Goal: Task Accomplishment & Management: Manage account settings

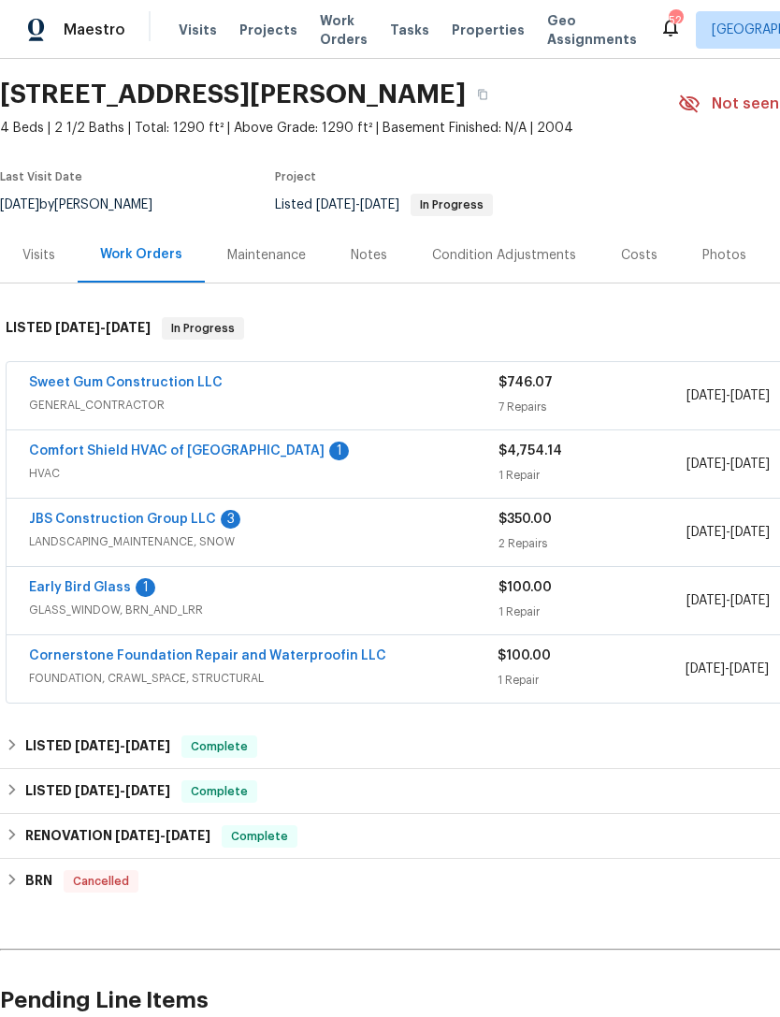
scroll to position [56, 0]
click at [68, 512] on link "JBS Construction Group LLC" at bounding box center [122, 518] width 187 height 13
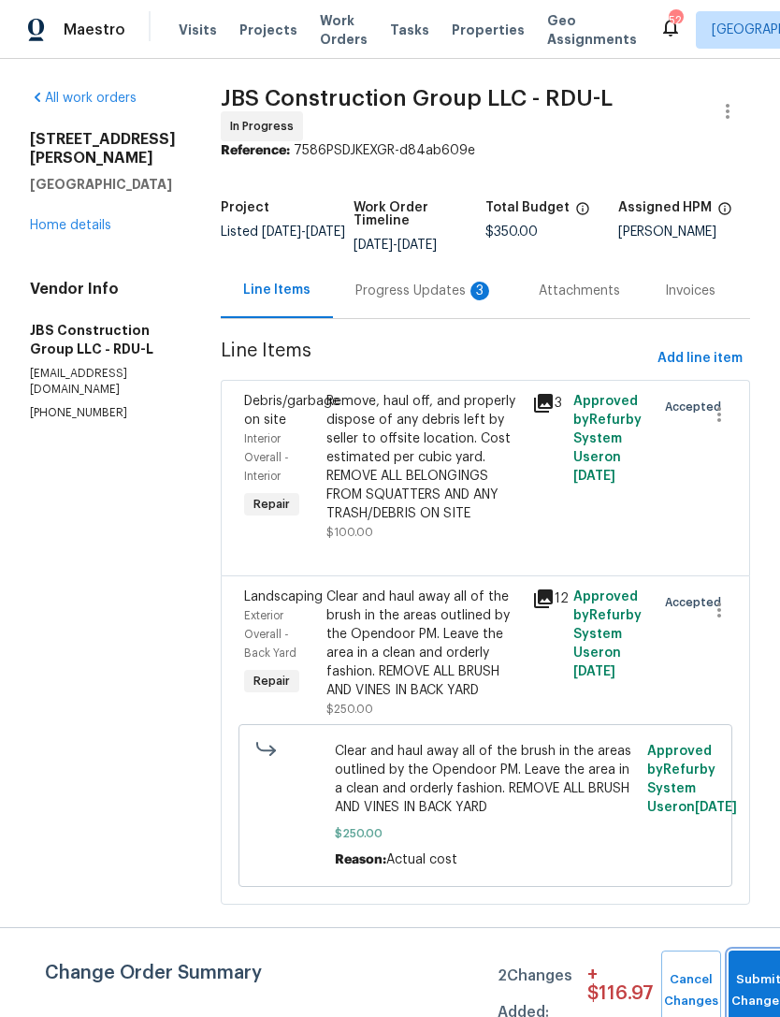
click at [731, 976] on button "Submit Changes" at bounding box center [758, 990] width 60 height 80
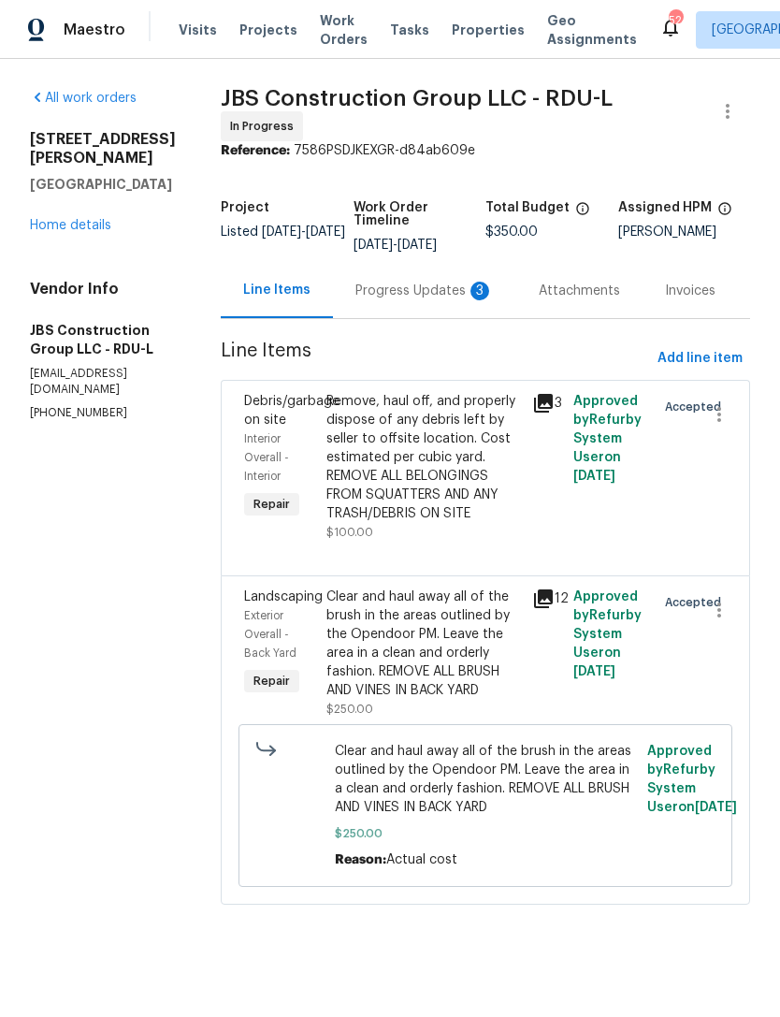
click at [428, 300] on div "Progress Updates 3" at bounding box center [424, 290] width 138 height 19
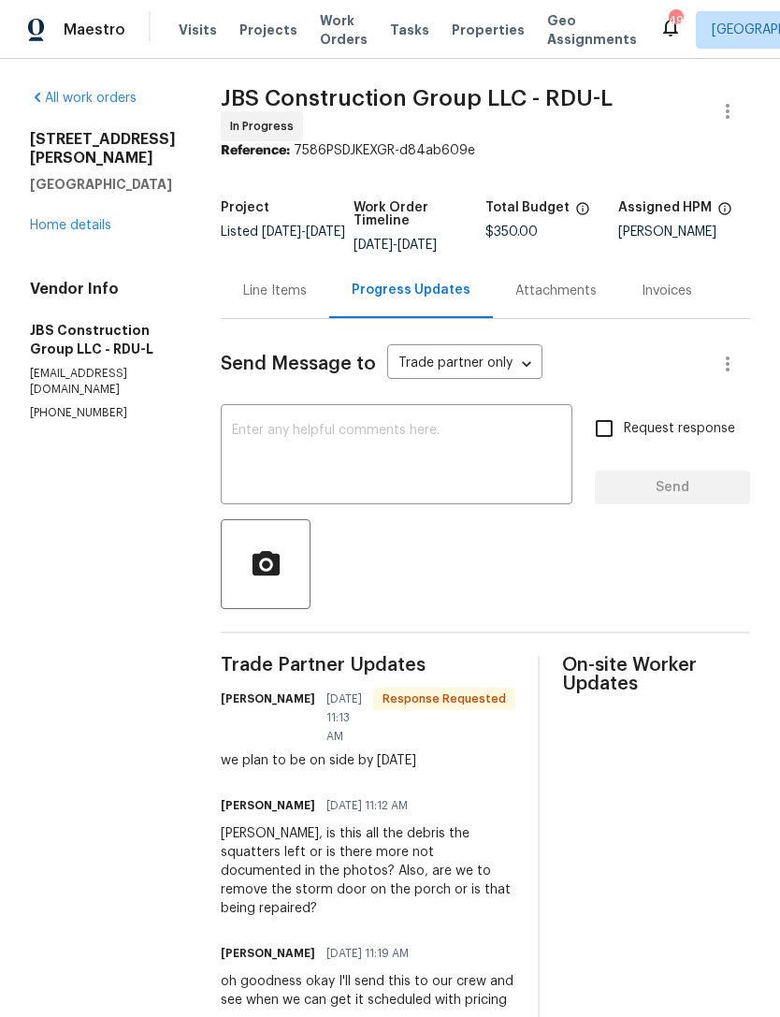
click at [454, 489] on textarea at bounding box center [396, 456] width 329 height 65
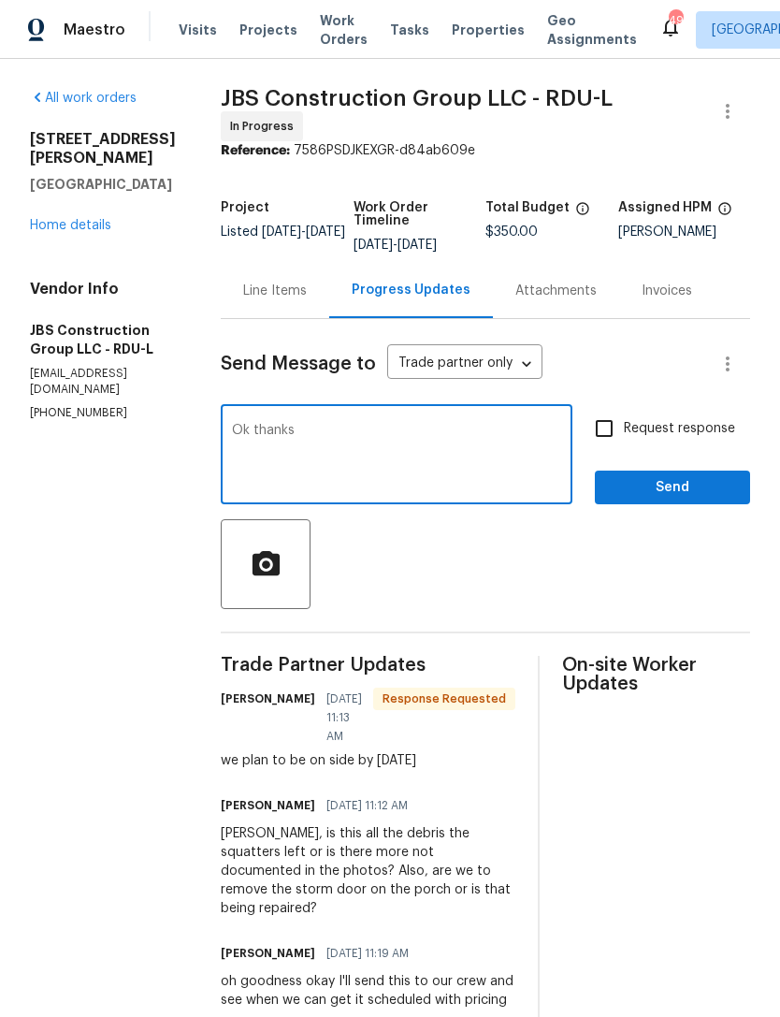
type textarea "Ok thanks"
click at [671, 499] on span "Send" at bounding box center [672, 487] width 125 height 23
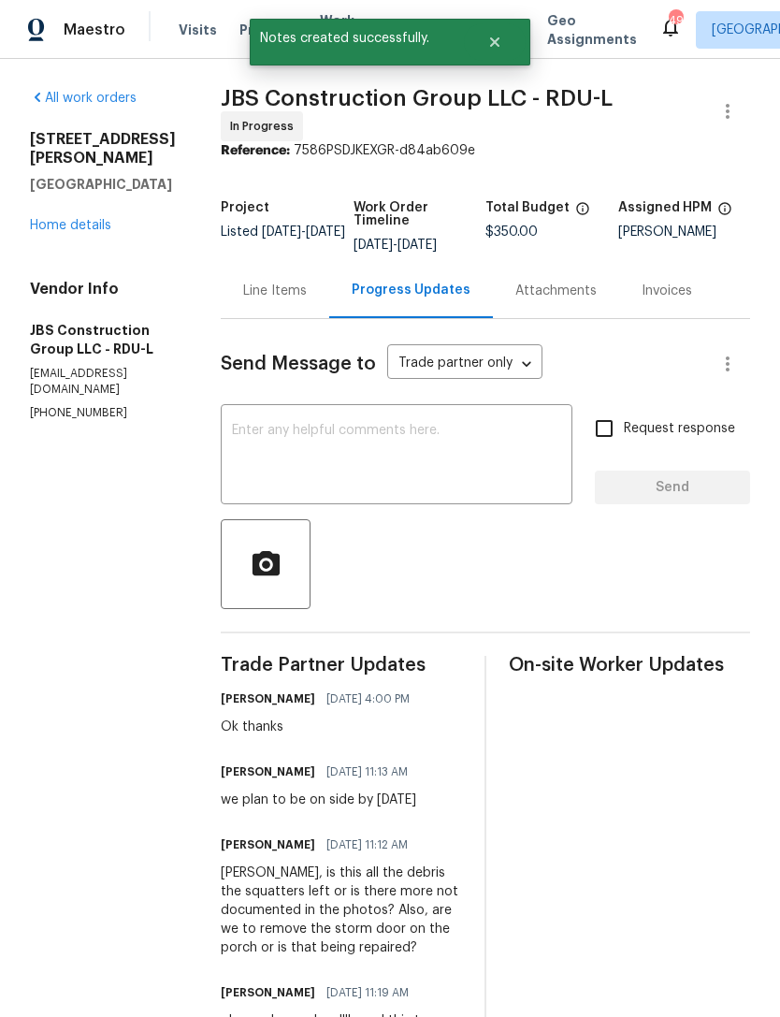
click at [63, 219] on link "Home details" at bounding box center [70, 225] width 81 height 13
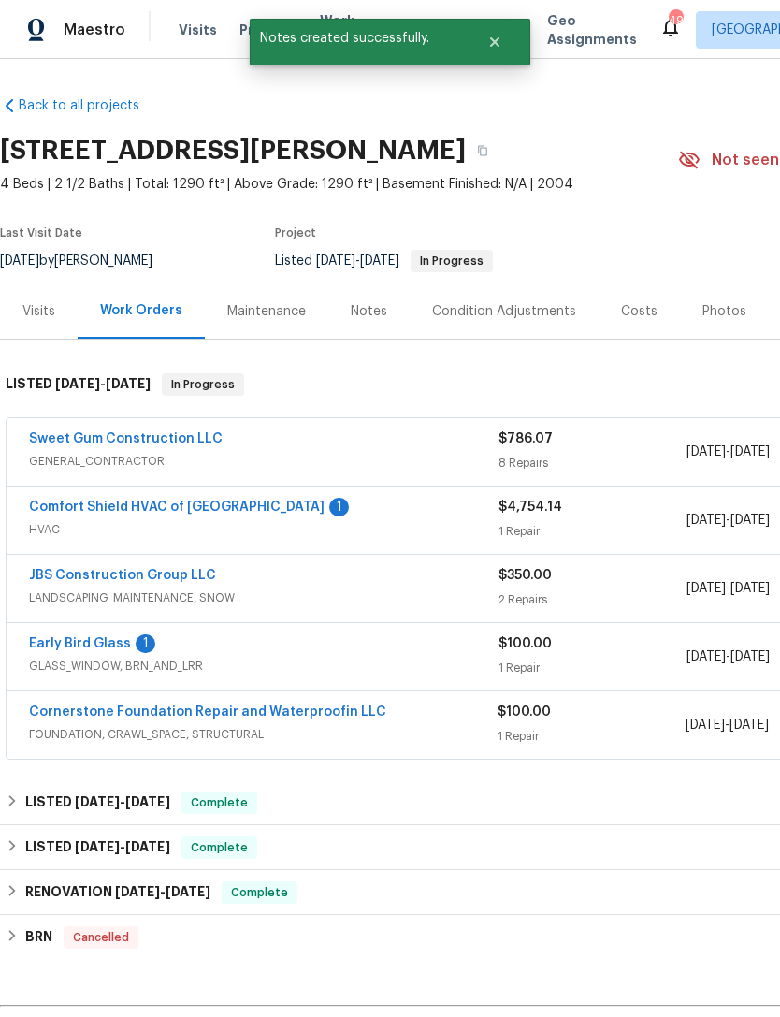
click at [107, 511] on link "Comfort Shield HVAC of NC" at bounding box center [177, 506] width 296 height 13
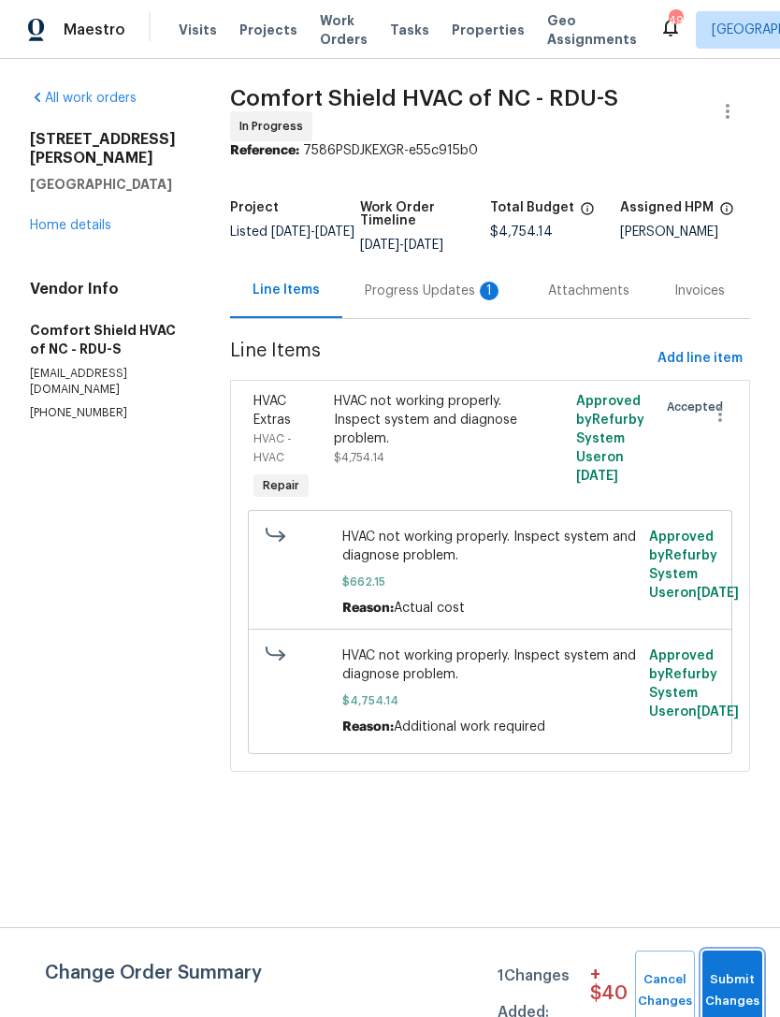
click at [743, 978] on span "Submit Changes" at bounding box center [732, 990] width 41 height 43
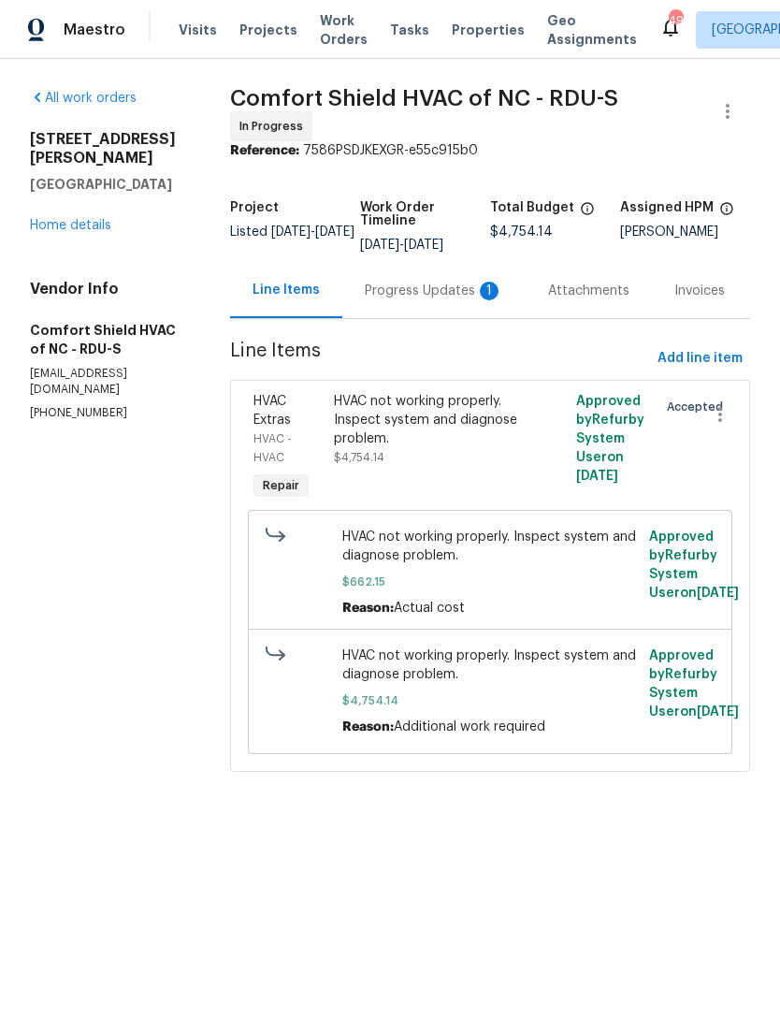
click at [412, 300] on div "Progress Updates 1" at bounding box center [434, 290] width 138 height 19
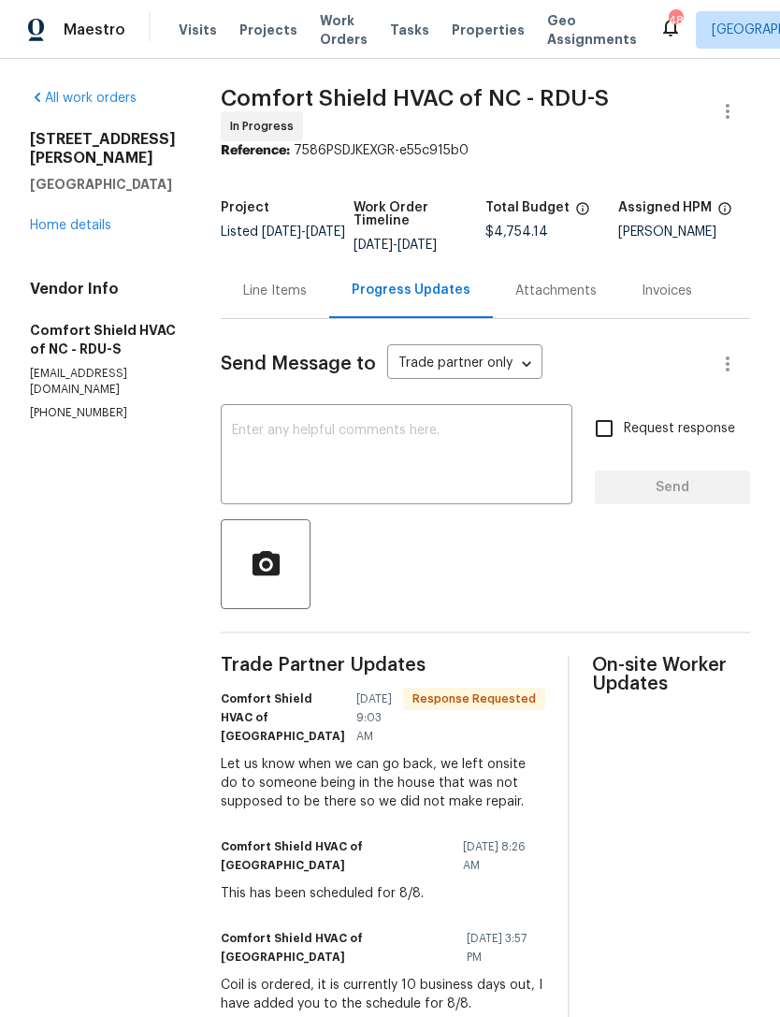
click at [519, 458] on textarea at bounding box center [396, 456] width 329 height 65
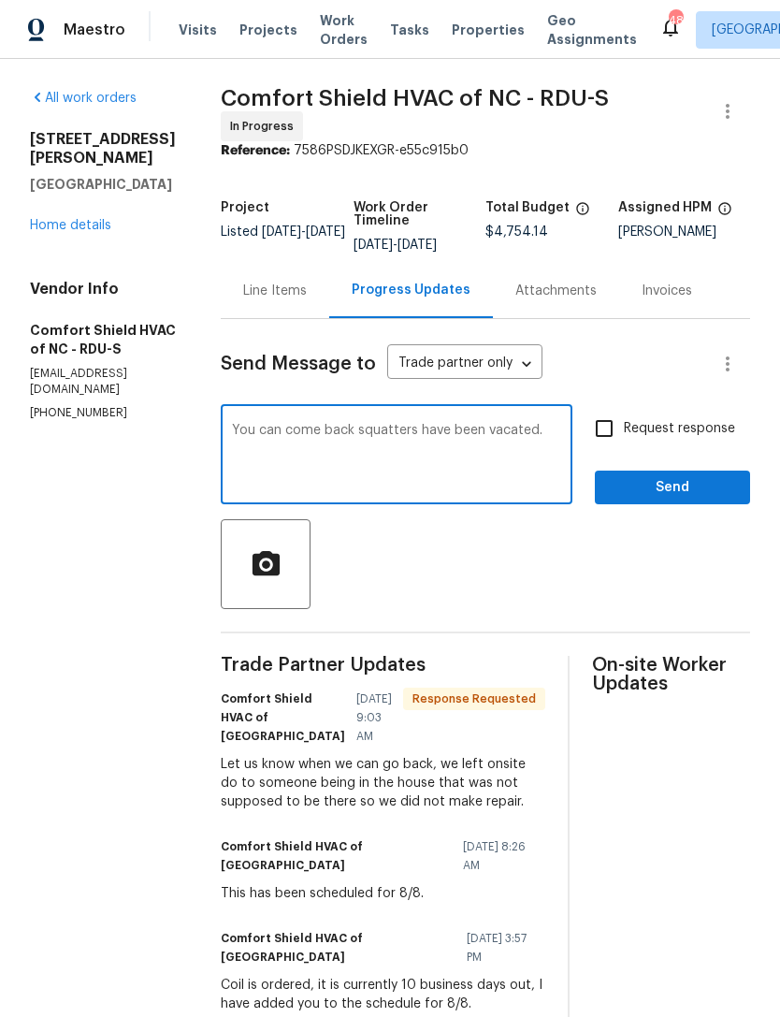
type textarea "You can come back squatters have been vacated."
click at [598, 448] on input "Request response" at bounding box center [603, 428] width 39 height 39
checkbox input "true"
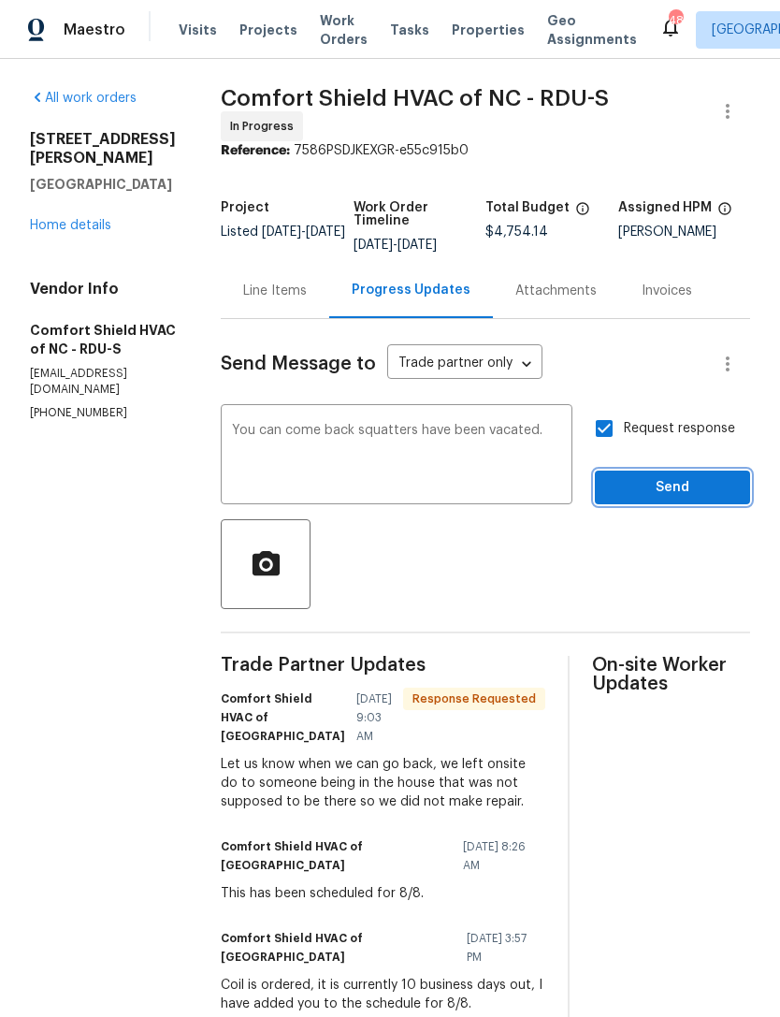
click at [657, 499] on span "Send" at bounding box center [672, 487] width 125 height 23
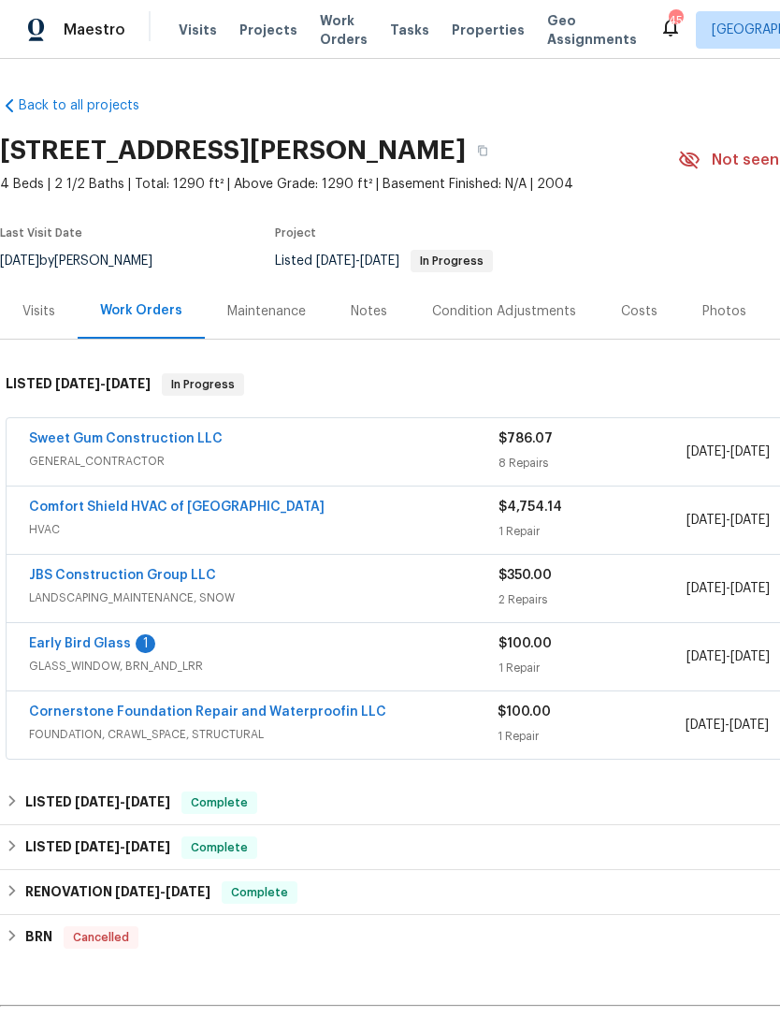
click at [65, 643] on link "Early Bird Glass" at bounding box center [80, 643] width 102 height 13
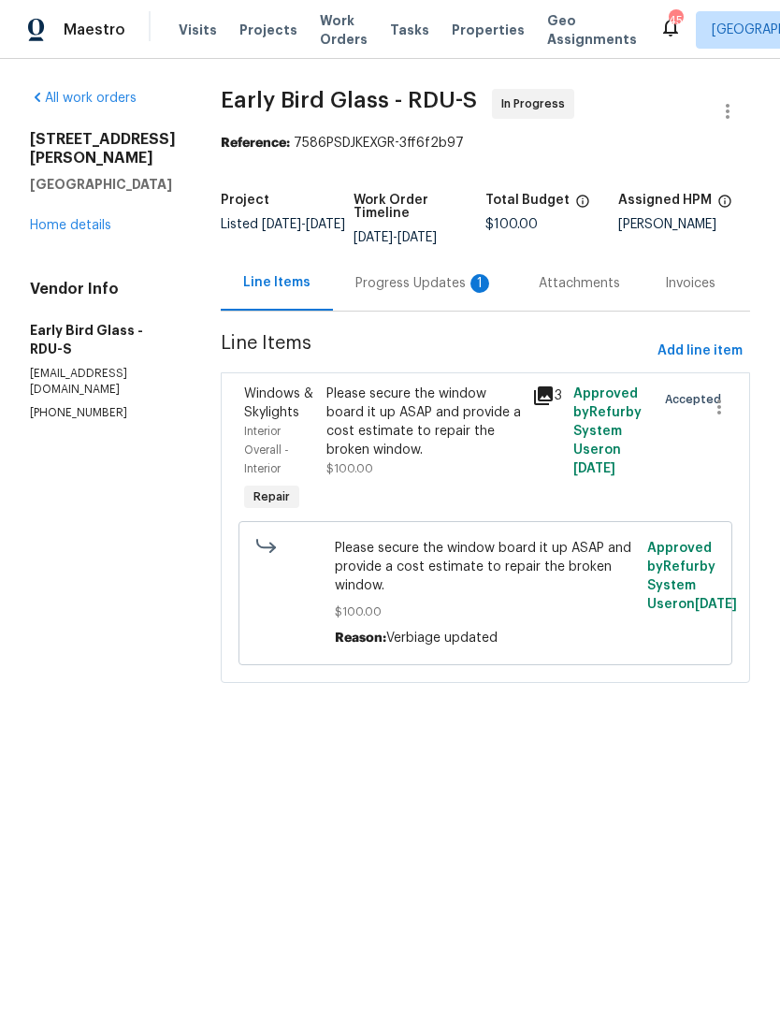
click at [470, 295] on div "Progress Updates 1" at bounding box center [424, 282] width 183 height 55
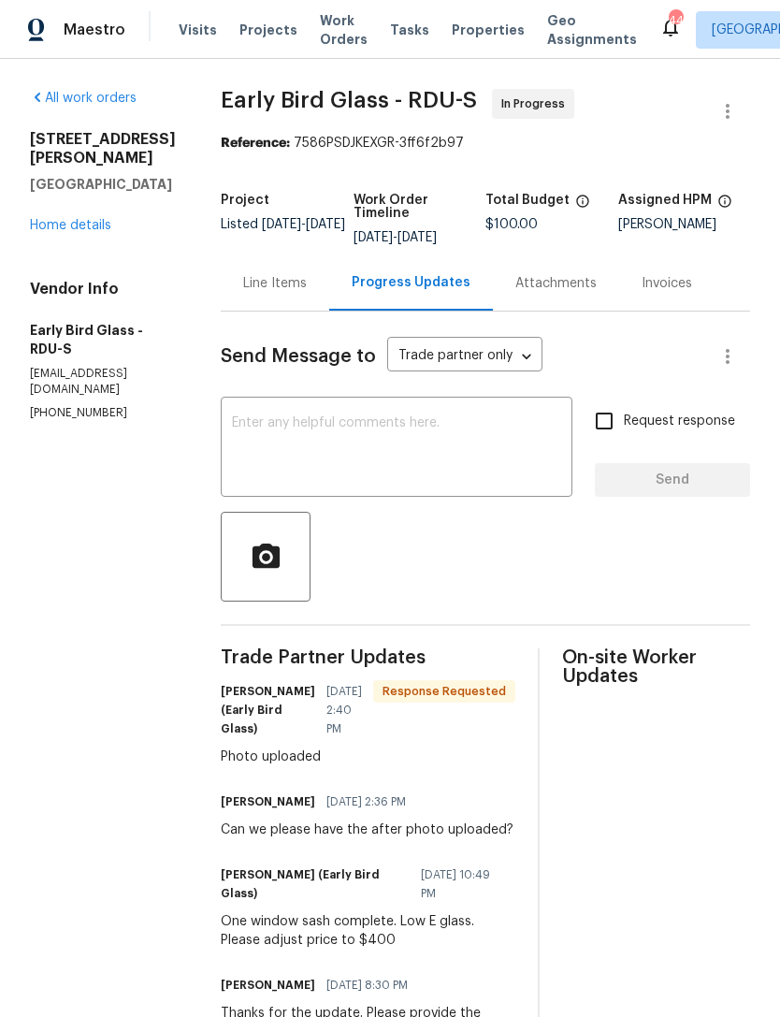
click at [261, 286] on div "Line Items" at bounding box center [275, 283] width 64 height 19
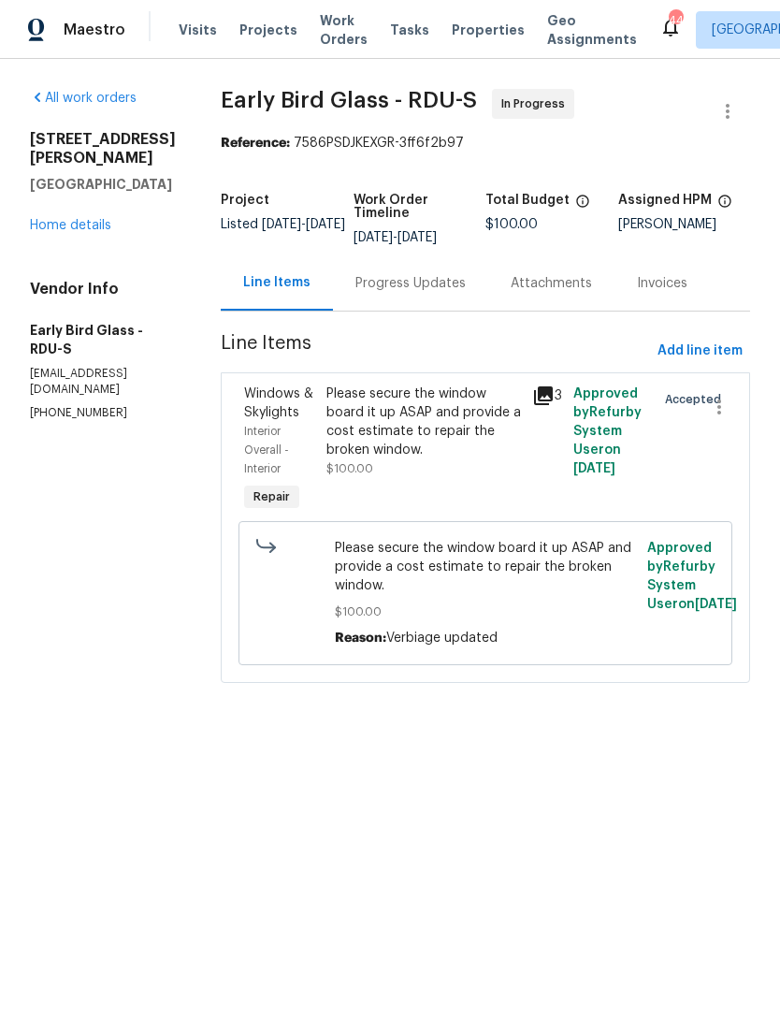
click at [65, 219] on link "Home details" at bounding box center [70, 225] width 81 height 13
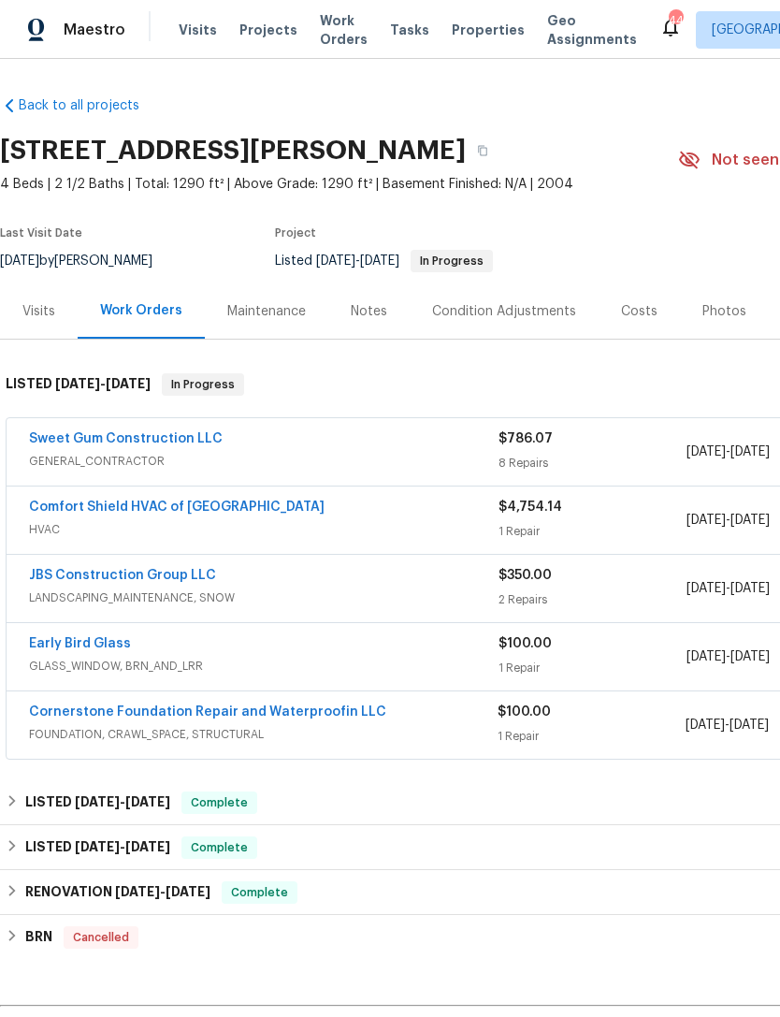
click at [82, 441] on link "Sweet Gum Construction LLC" at bounding box center [126, 438] width 194 height 13
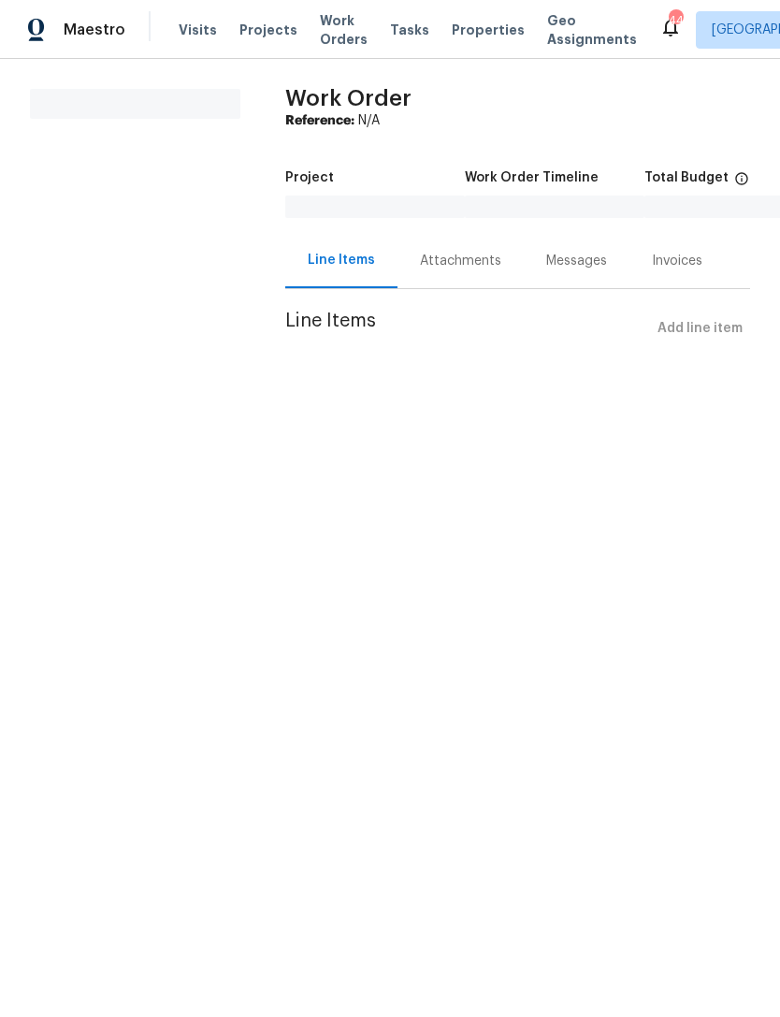
click at [720, 334] on div "Line Items Add line item" at bounding box center [517, 328] width 465 height 35
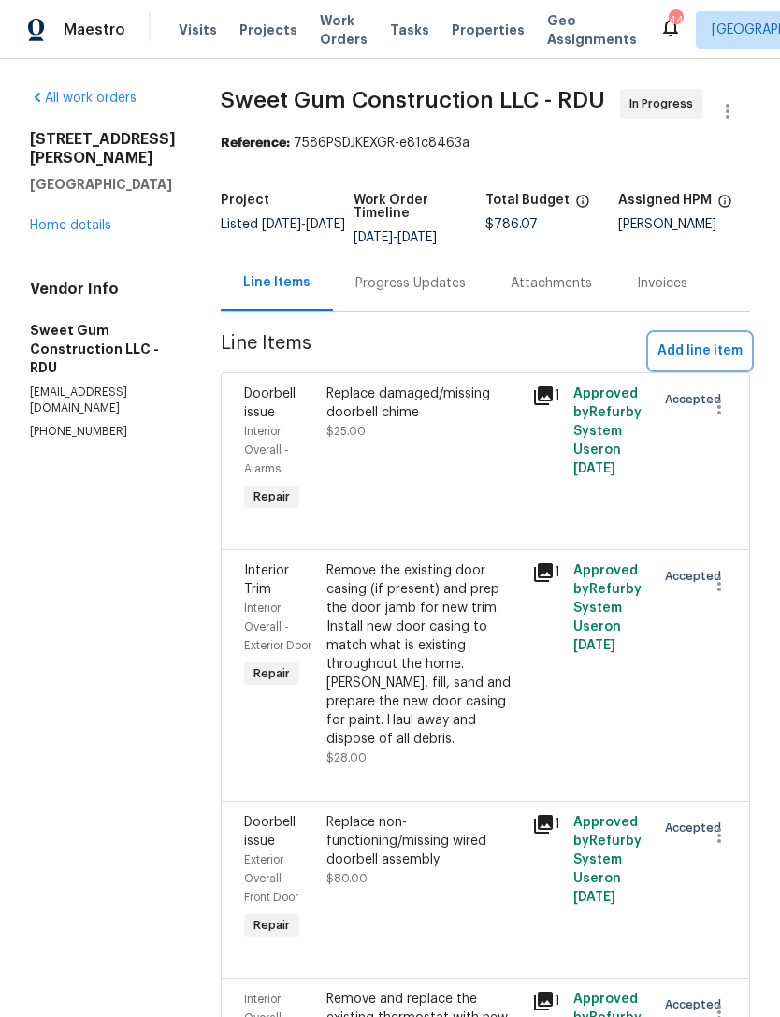
click at [703, 363] on span "Add line item" at bounding box center [699, 350] width 85 height 23
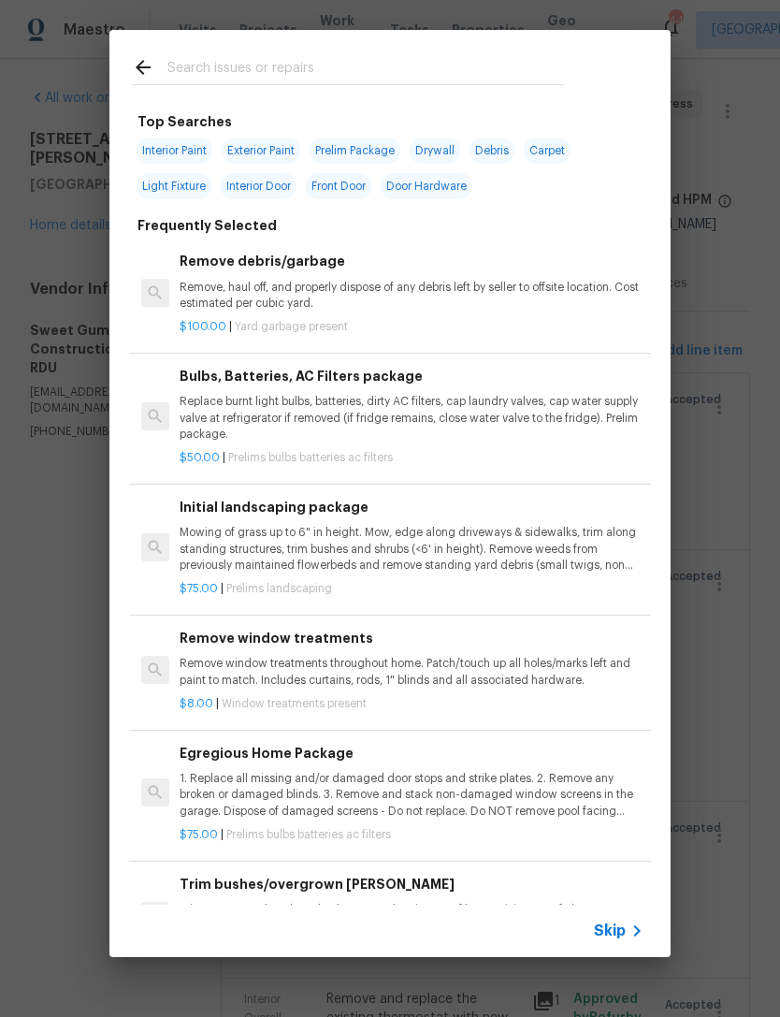
click at [385, 74] on input "text" at bounding box center [365, 70] width 397 height 28
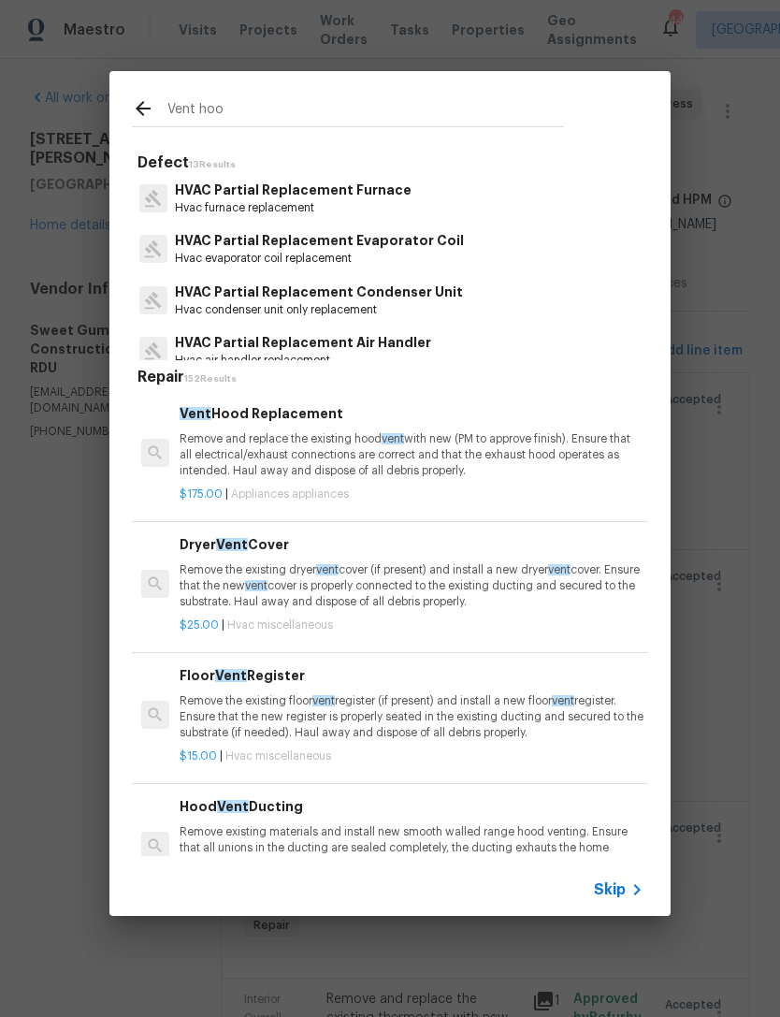
type input "Vent hood"
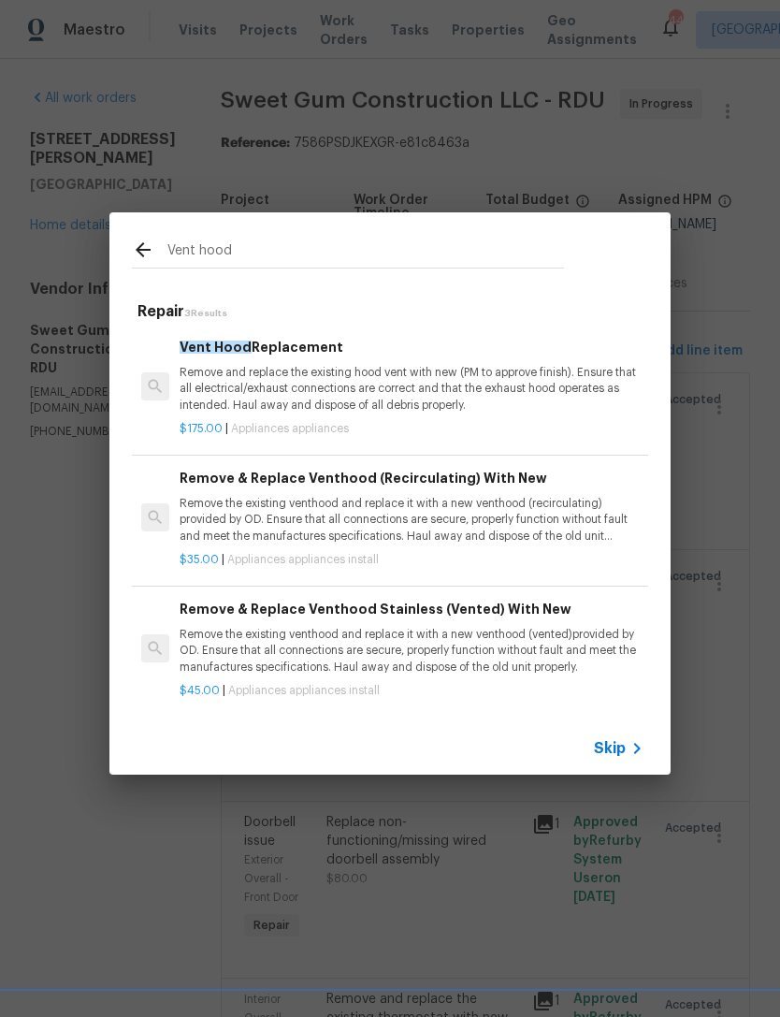
click at [536, 519] on p "Remove the existing venthood and replace it with a new venthood (recirculating)…" at bounding box center [412, 520] width 464 height 48
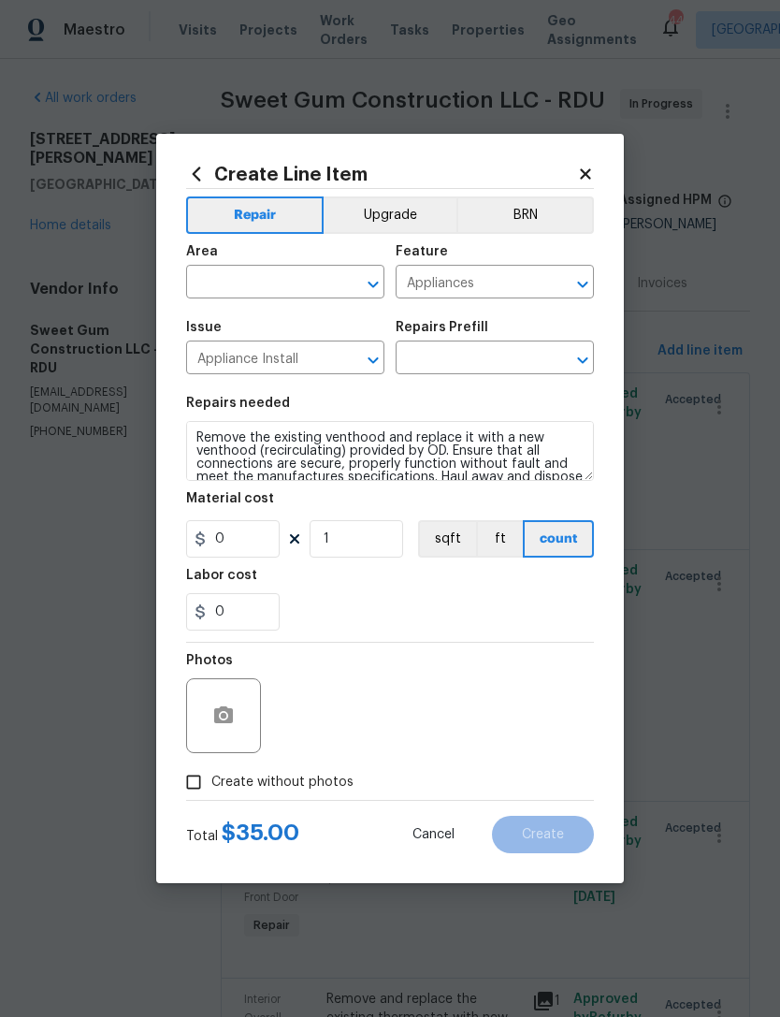
type input "Remove & Replace Venthood (Recirculating) With New $35.00"
type input "35"
click at [535, 525] on button "count" at bounding box center [558, 538] width 71 height 37
click at [288, 251] on div "Area" at bounding box center [285, 257] width 198 height 24
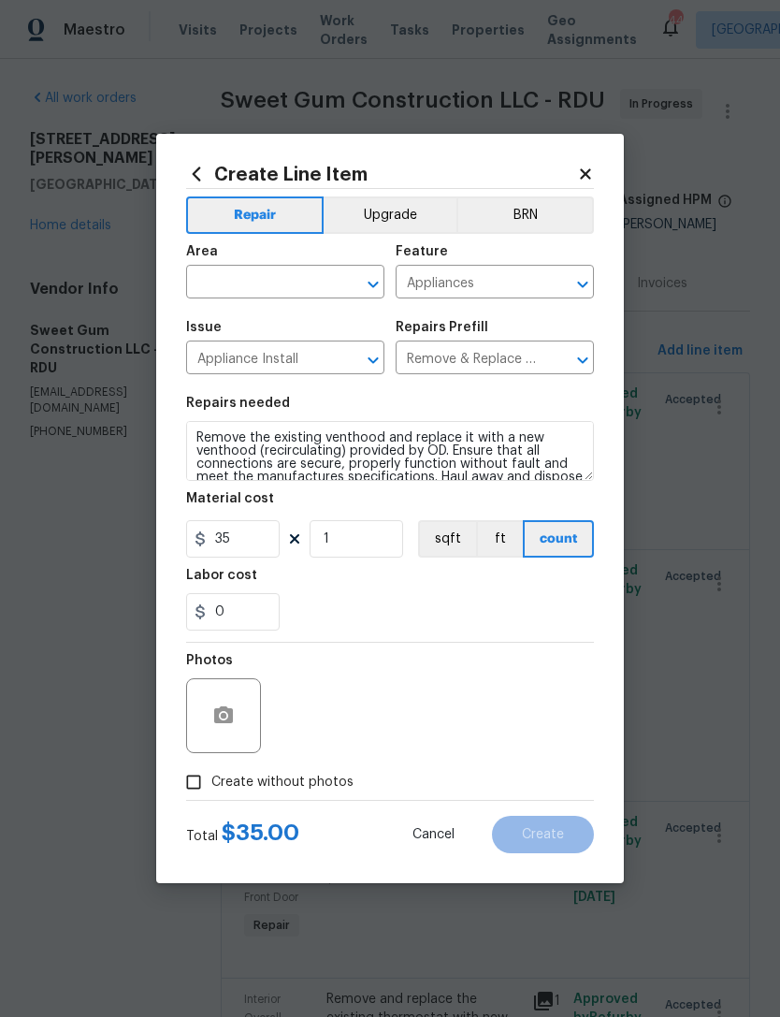
click at [269, 290] on input "text" at bounding box center [259, 283] width 146 height 29
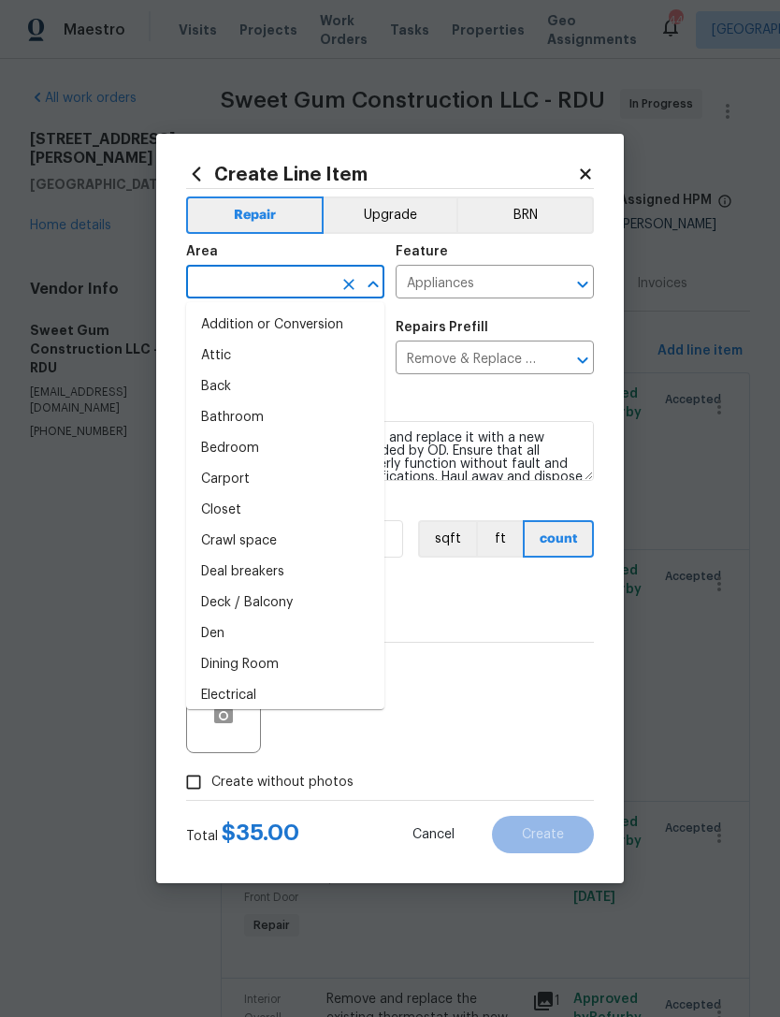
click at [269, 290] on input "text" at bounding box center [259, 283] width 146 height 29
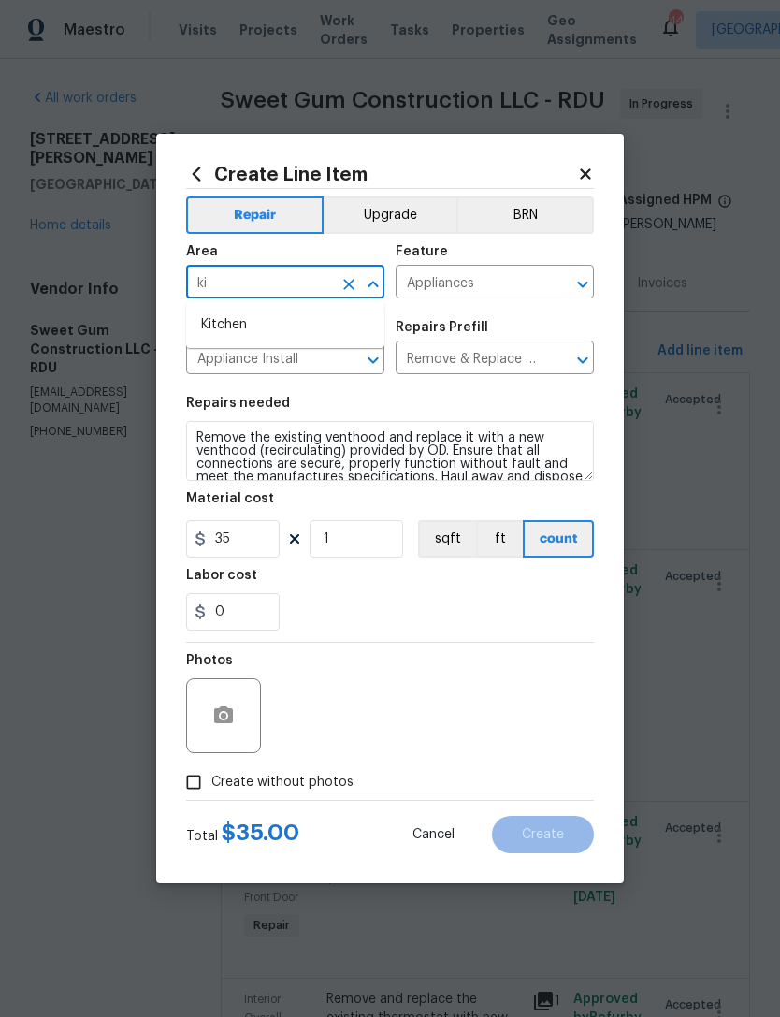
click at [299, 329] on li "Kitchen" at bounding box center [285, 325] width 198 height 31
type input "Kitchen"
click at [316, 772] on label "Create without photos" at bounding box center [265, 782] width 178 height 36
click at [211, 772] on input "Create without photos" at bounding box center [194, 782] width 36 height 36
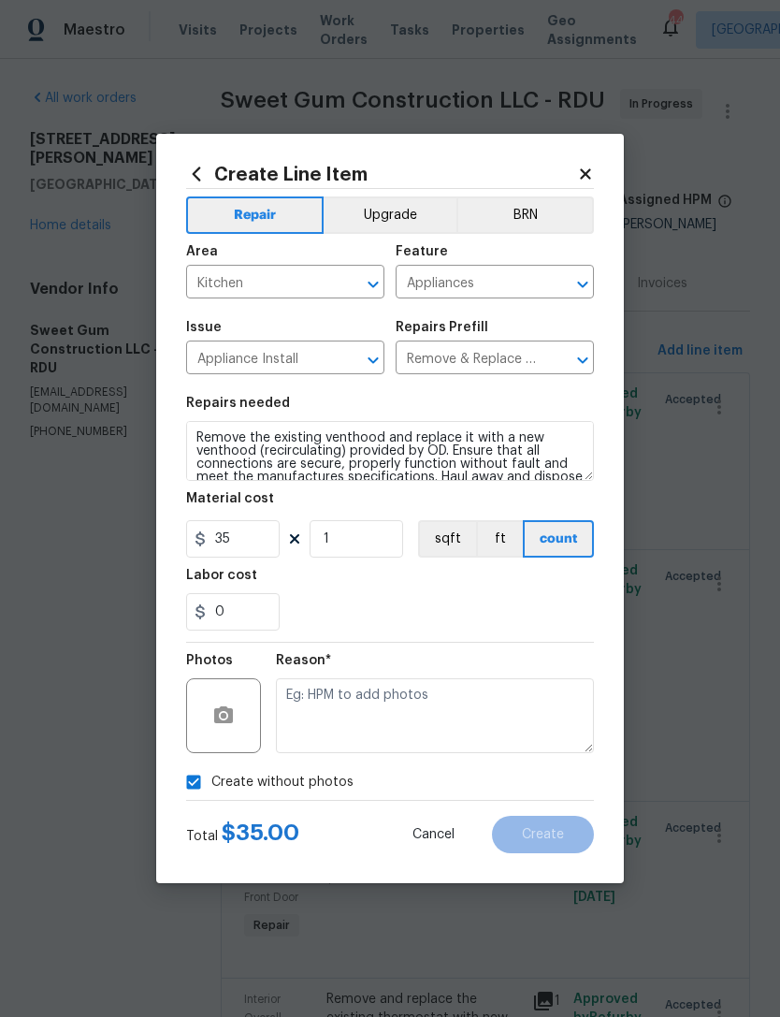
click at [315, 771] on label "Create without photos" at bounding box center [265, 782] width 178 height 36
click at [211, 771] on input "Create without photos" at bounding box center [194, 782] width 36 height 36
click at [338, 778] on span "Create without photos" at bounding box center [282, 782] width 142 height 20
click at [211, 778] on input "Create without photos" at bounding box center [194, 782] width 36 height 36
checkbox input "true"
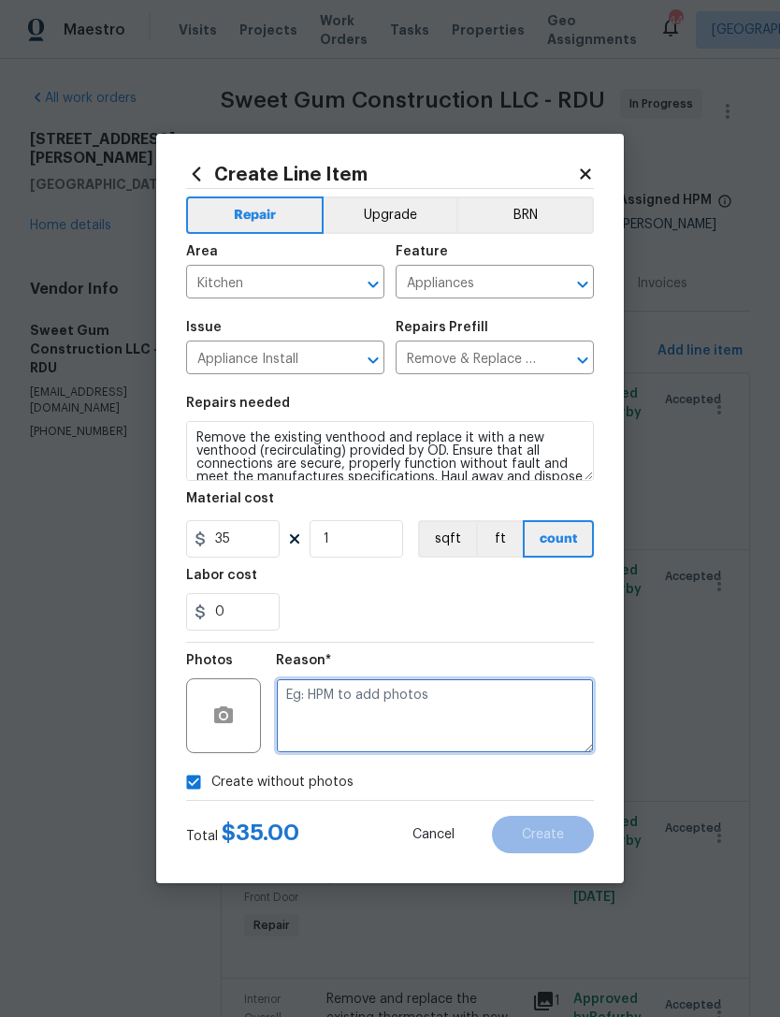
click at [424, 714] on textarea at bounding box center [435, 715] width 318 height 75
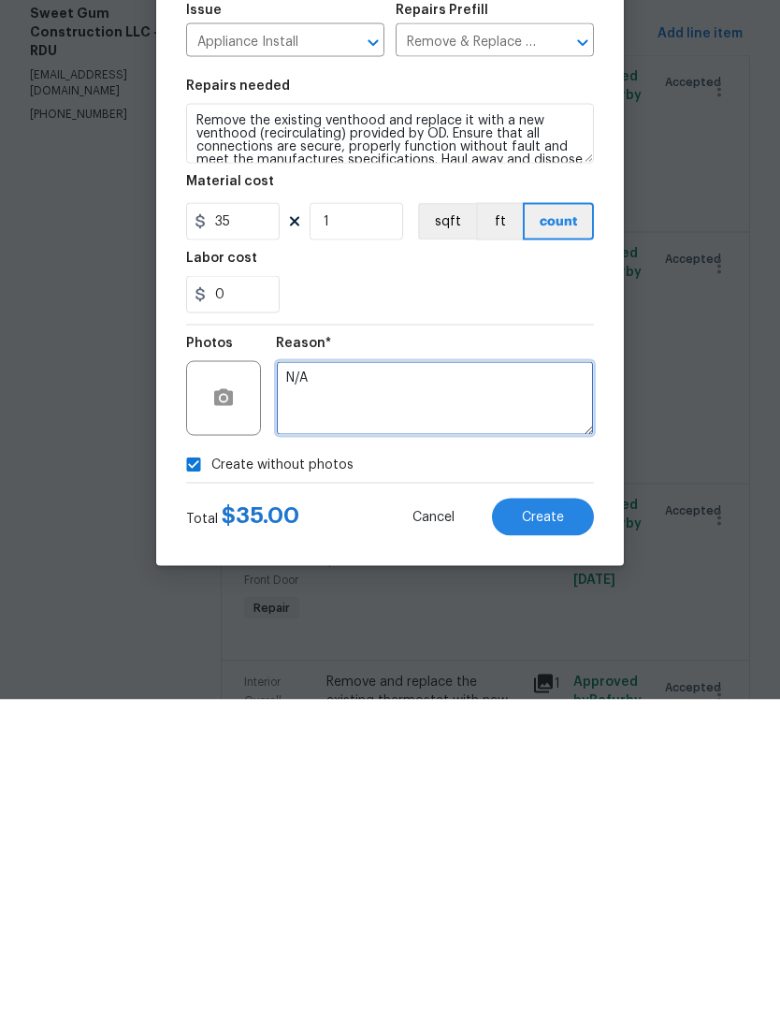
type textarea "N/A"
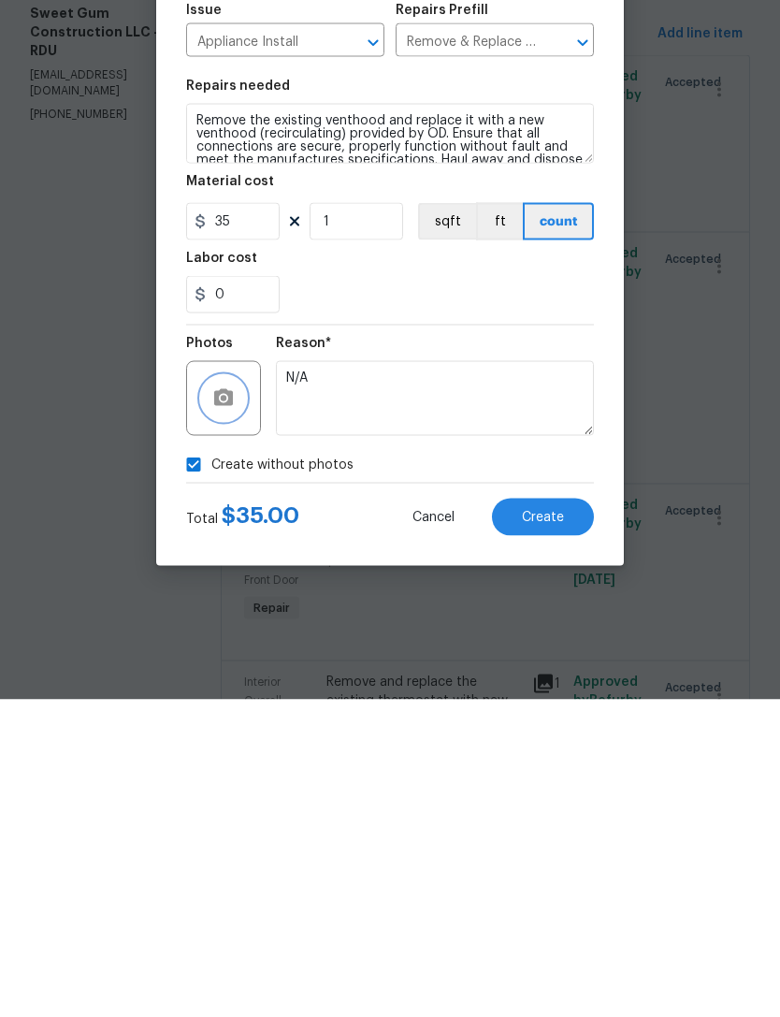
click at [224, 693] on button "button" at bounding box center [223, 715] width 45 height 45
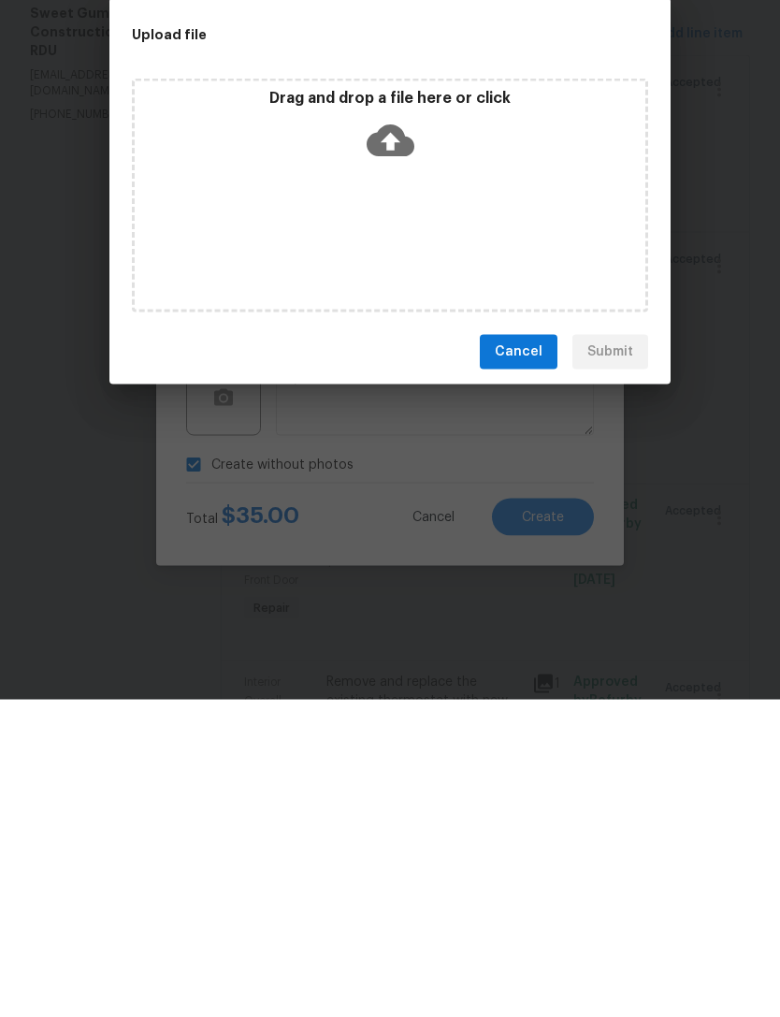
scroll to position [60, 0]
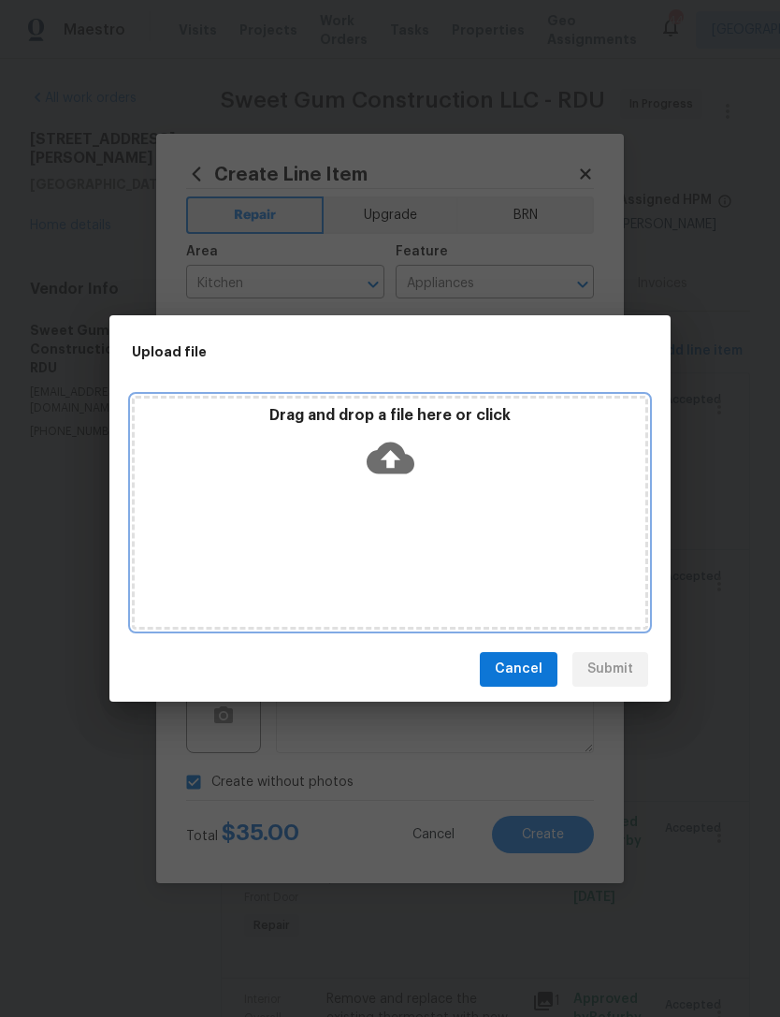
click at [440, 508] on div "Drag and drop a file here or click" at bounding box center [390, 513] width 516 height 234
click at [507, 513] on div "Drag and drop a file here or click" at bounding box center [390, 513] width 516 height 234
click at [517, 487] on div "Drag and drop a file here or click" at bounding box center [390, 513] width 516 height 234
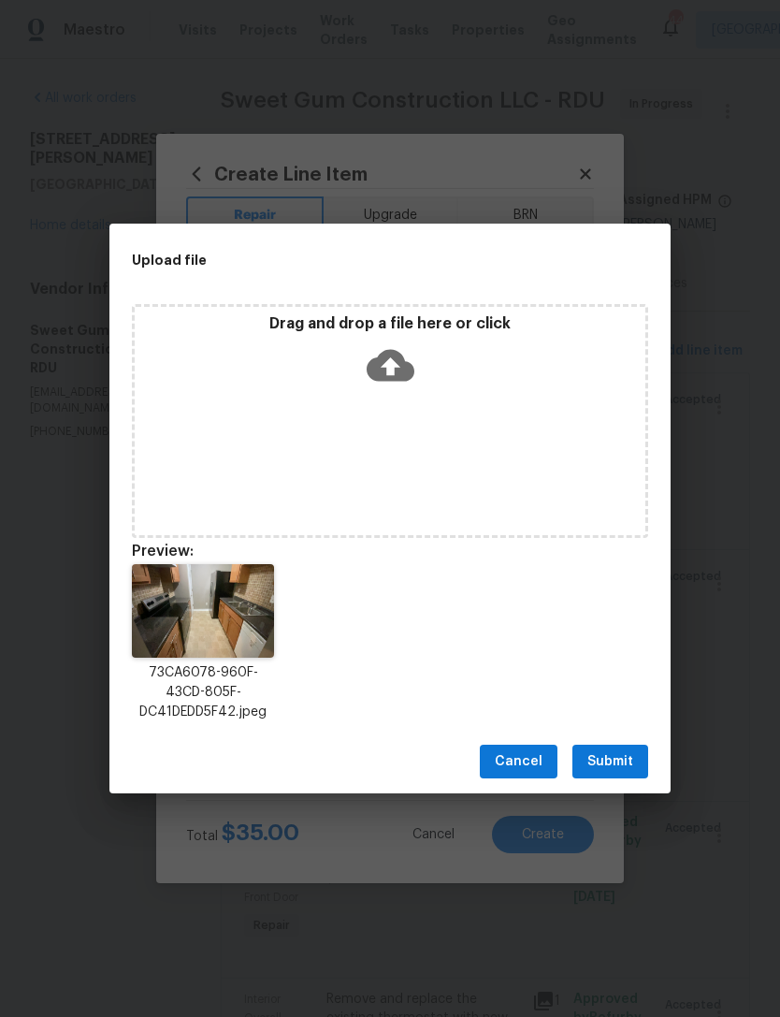
click at [230, 627] on img at bounding box center [203, 611] width 142 height 94
click at [615, 765] on span "Submit" at bounding box center [610, 761] width 46 height 23
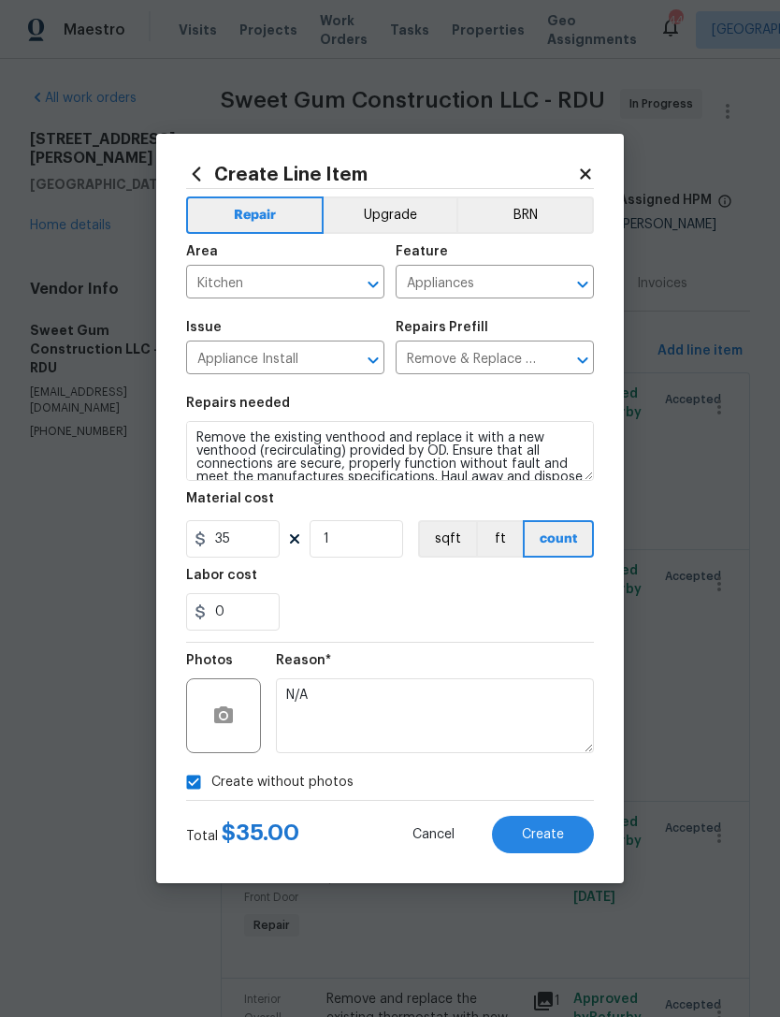
click at [553, 828] on span "Create" at bounding box center [543, 835] width 42 height 14
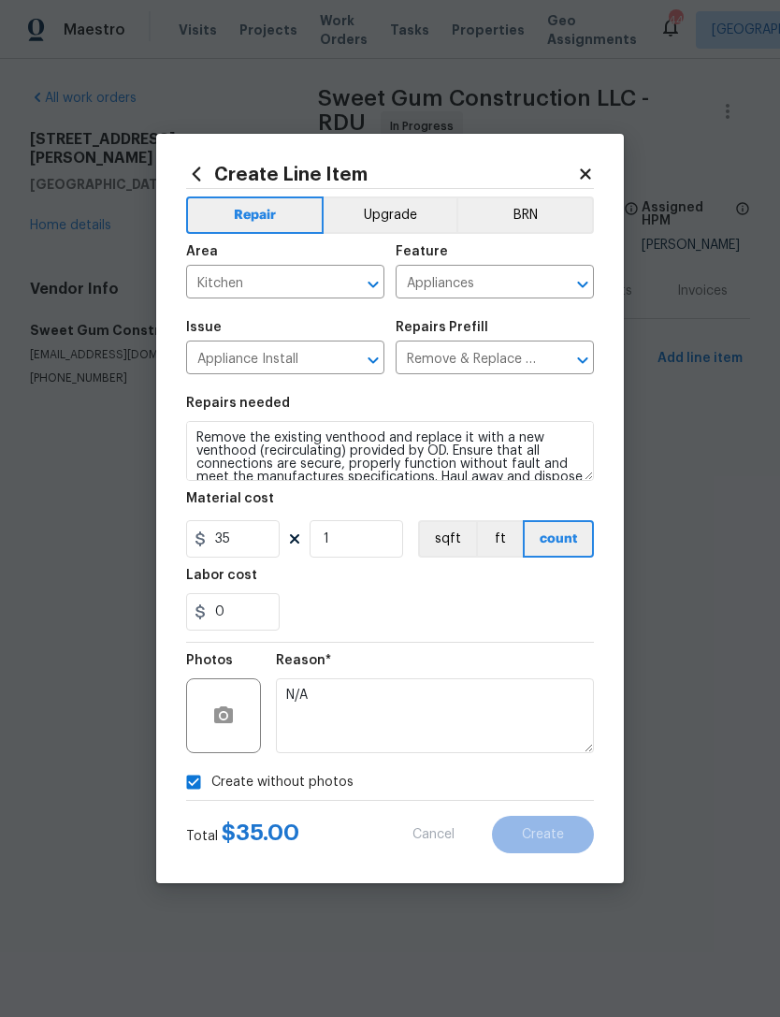
scroll to position [0, 0]
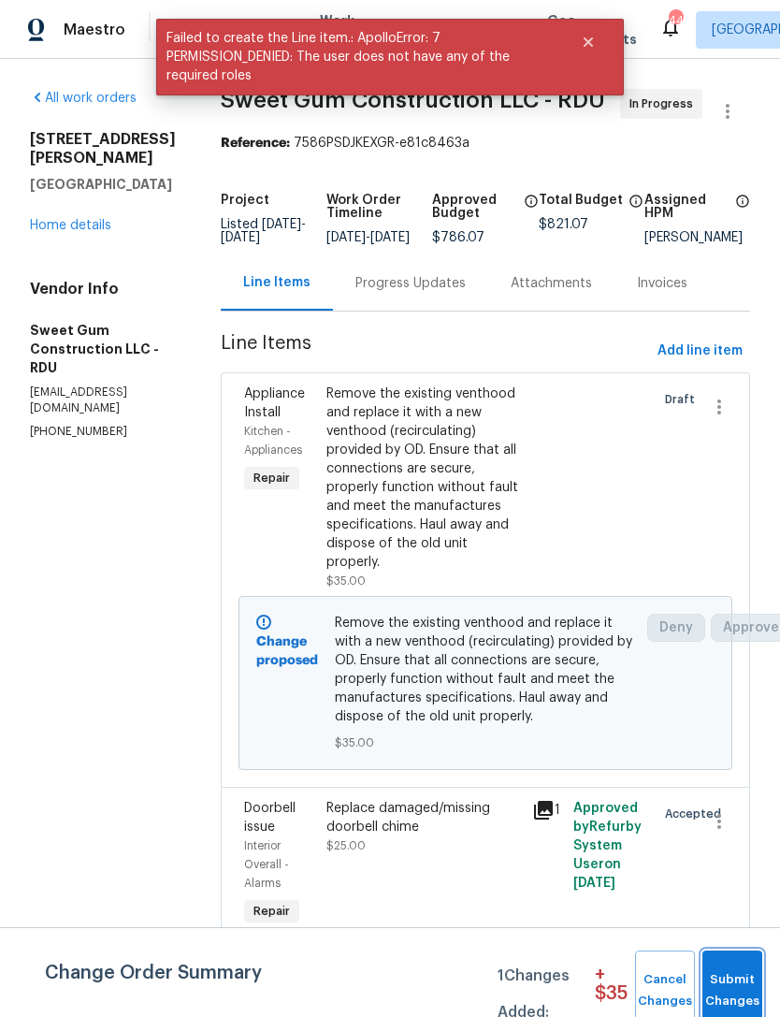
click at [737, 973] on span "Submit Changes" at bounding box center [732, 990] width 41 height 43
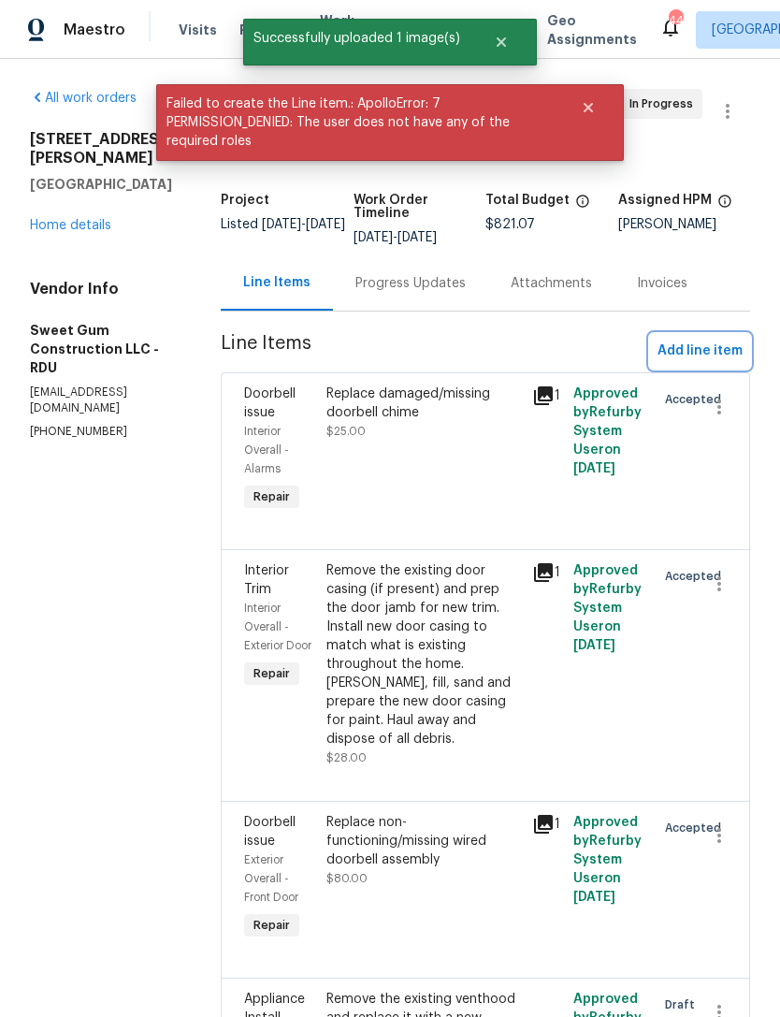
click at [705, 361] on span "Add line item" at bounding box center [699, 350] width 85 height 23
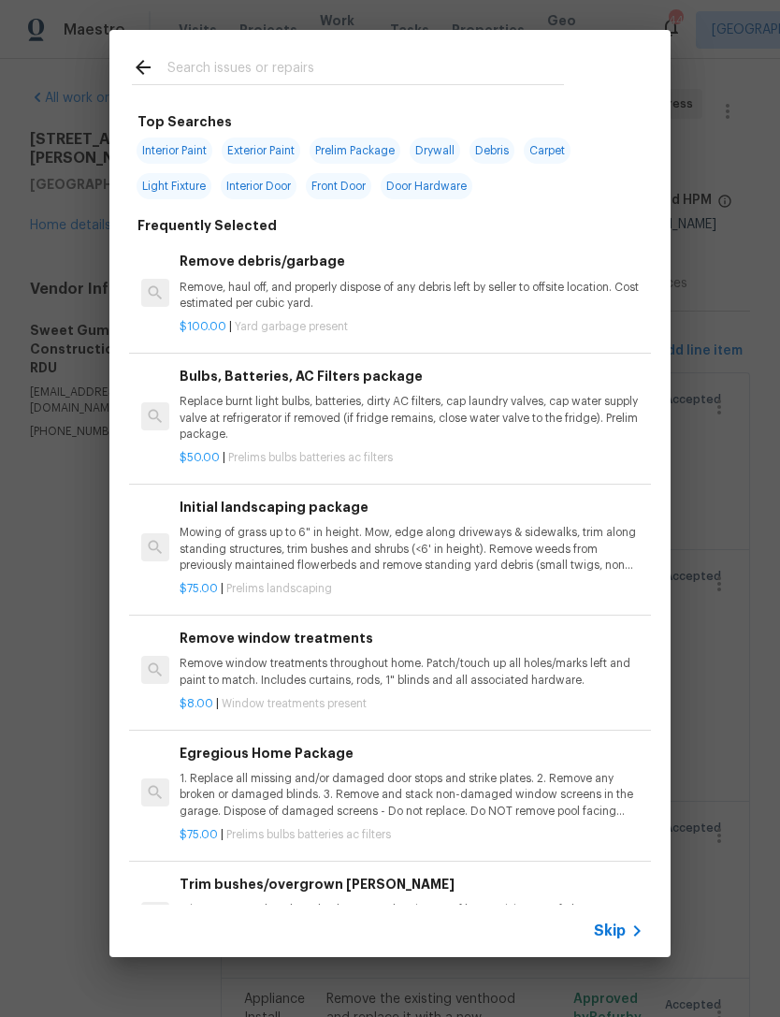
click at [434, 73] on input "text" at bounding box center [365, 70] width 397 height 28
type input "Dishwasher"
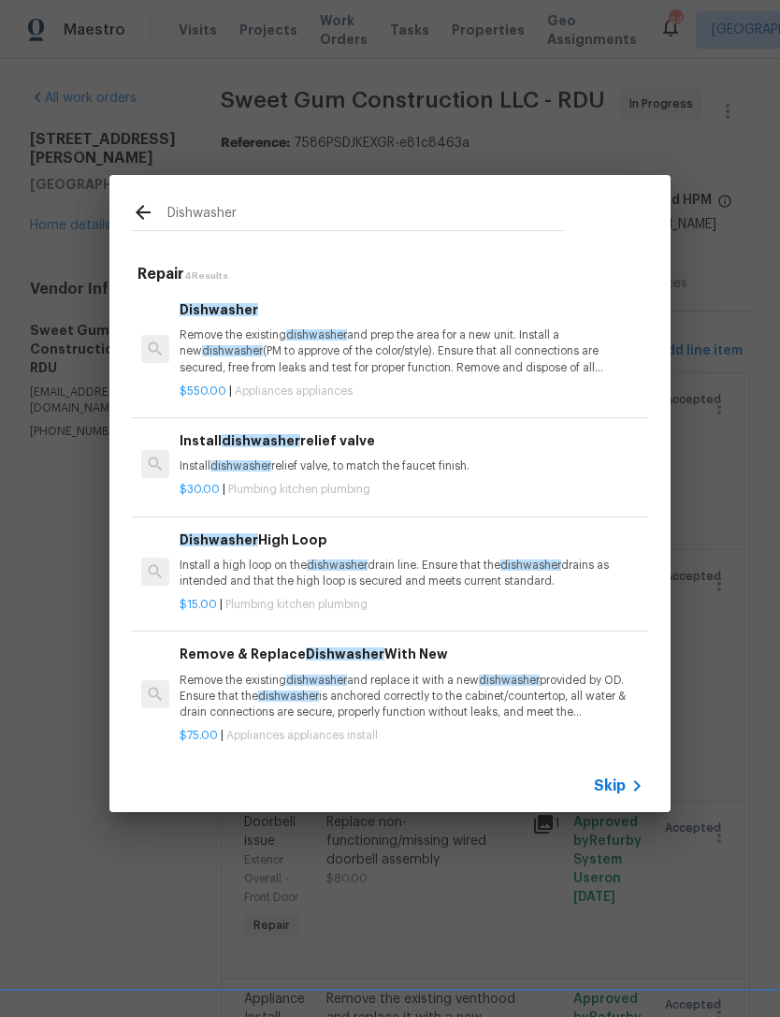
click at [512, 662] on div "Remove & Replace Dishwasher With New Remove the existing dishwasher and replace…" at bounding box center [412, 681] width 464 height 77
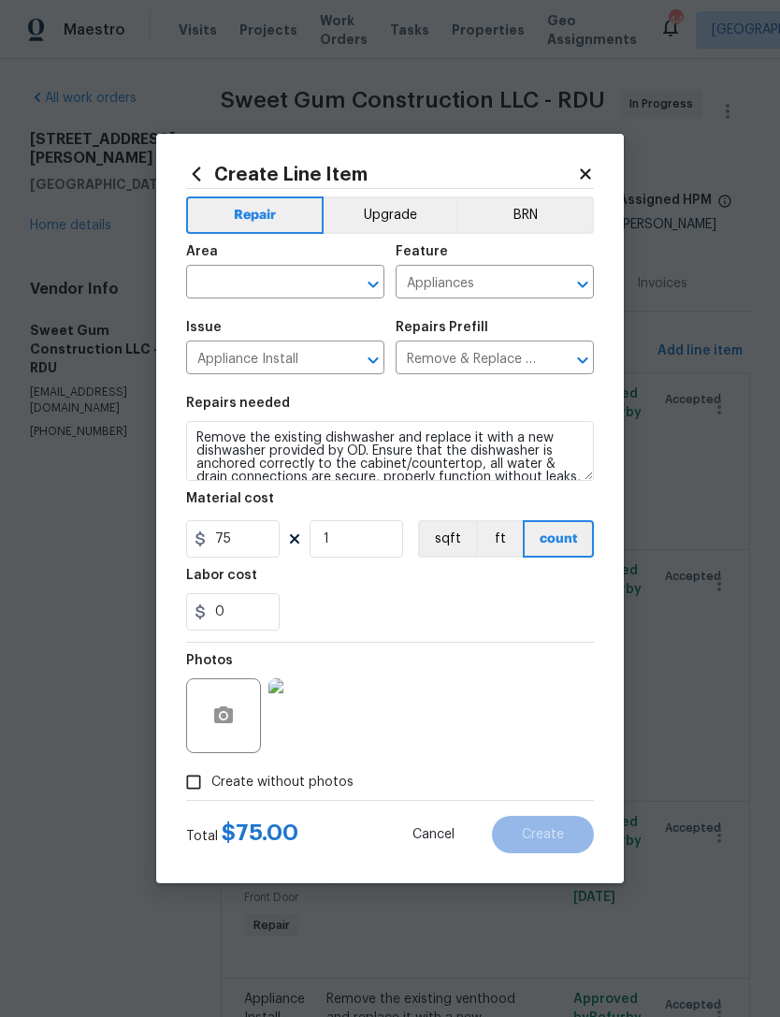
click at [261, 289] on input "text" at bounding box center [259, 283] width 146 height 29
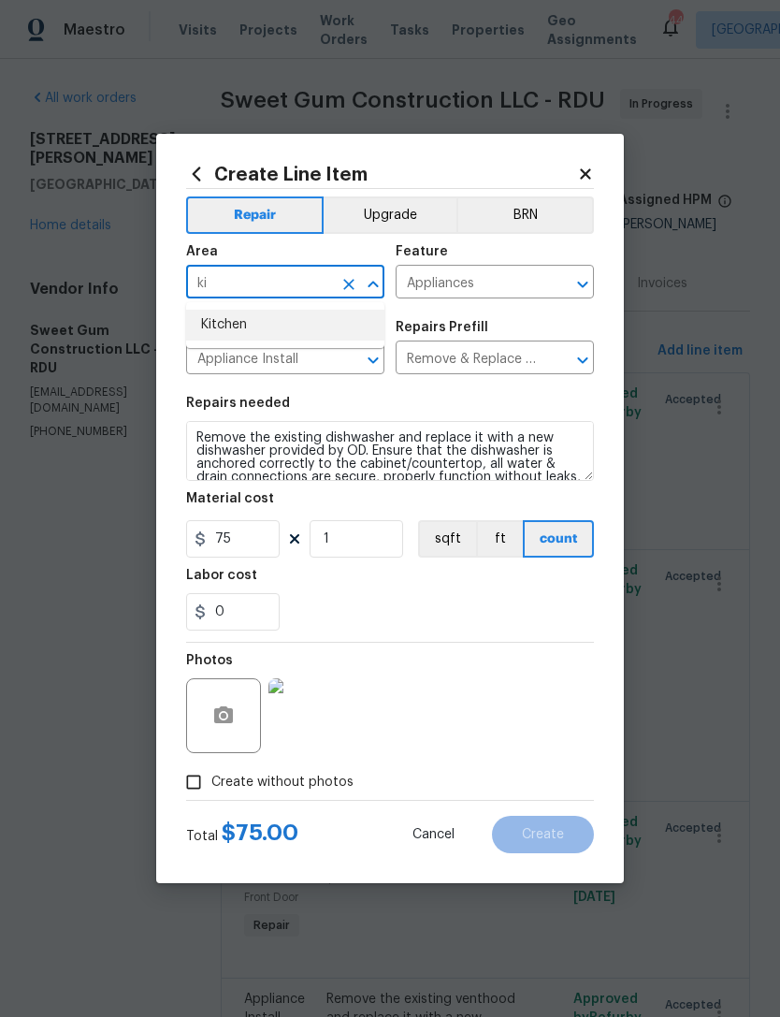
click at [271, 330] on li "Kitchen" at bounding box center [285, 325] width 198 height 31
type input "Kitchen"
click at [543, 642] on section "Repairs needed Remove the existing dishwasher and replace it with a new dishwas…" at bounding box center [390, 513] width 408 height 256
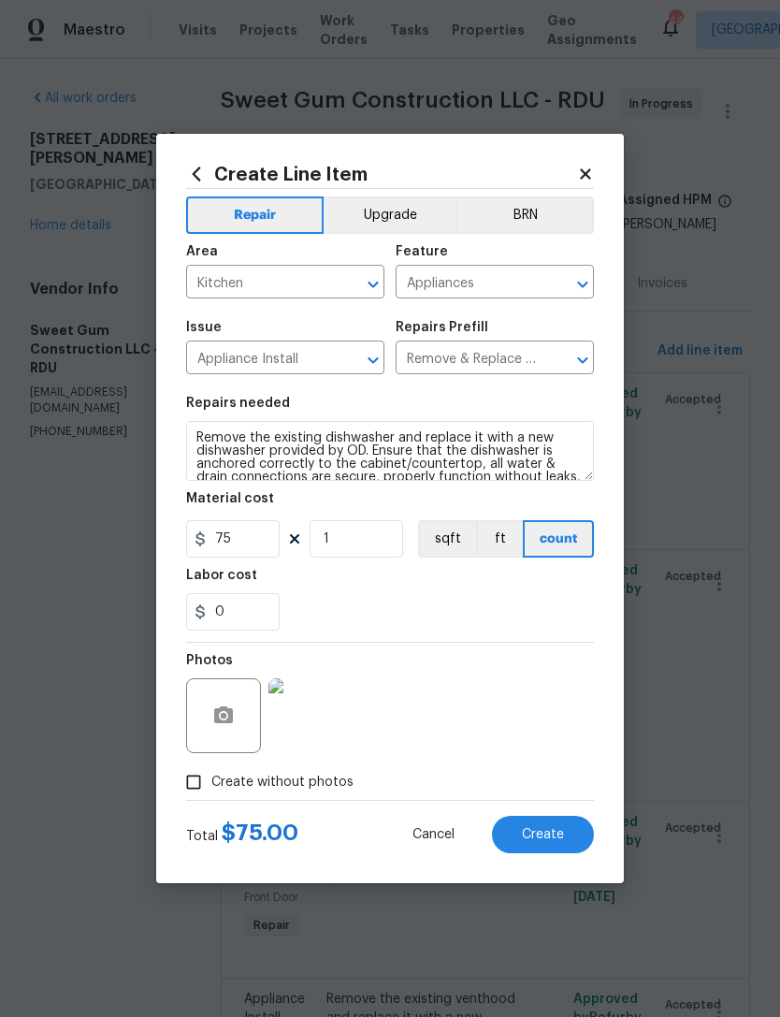
click at [563, 834] on span "Create" at bounding box center [543, 835] width 42 height 14
type input "0"
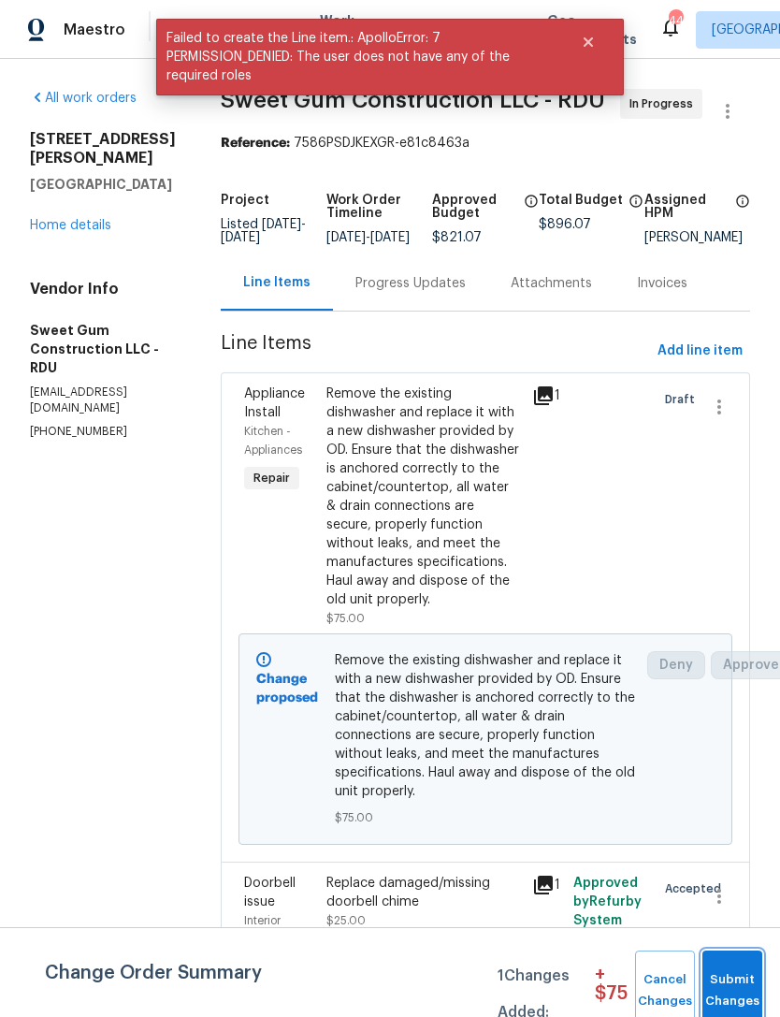
click at [741, 972] on span "Submit Changes" at bounding box center [732, 990] width 41 height 43
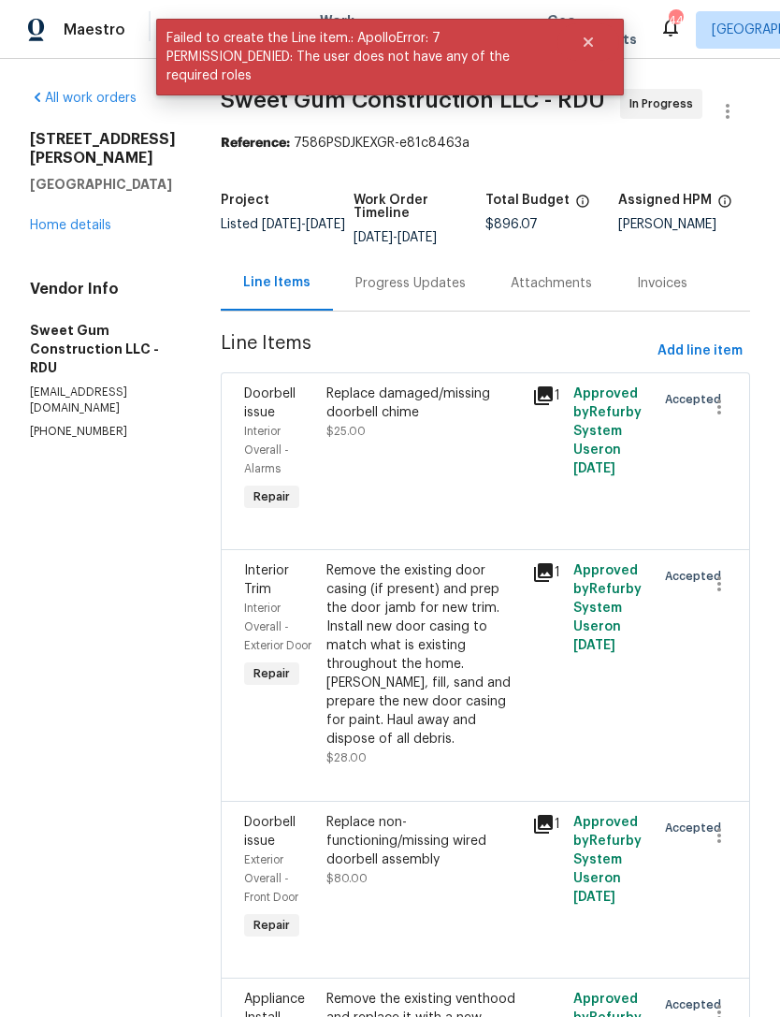
click at [461, 293] on div "Progress Updates" at bounding box center [410, 283] width 110 height 19
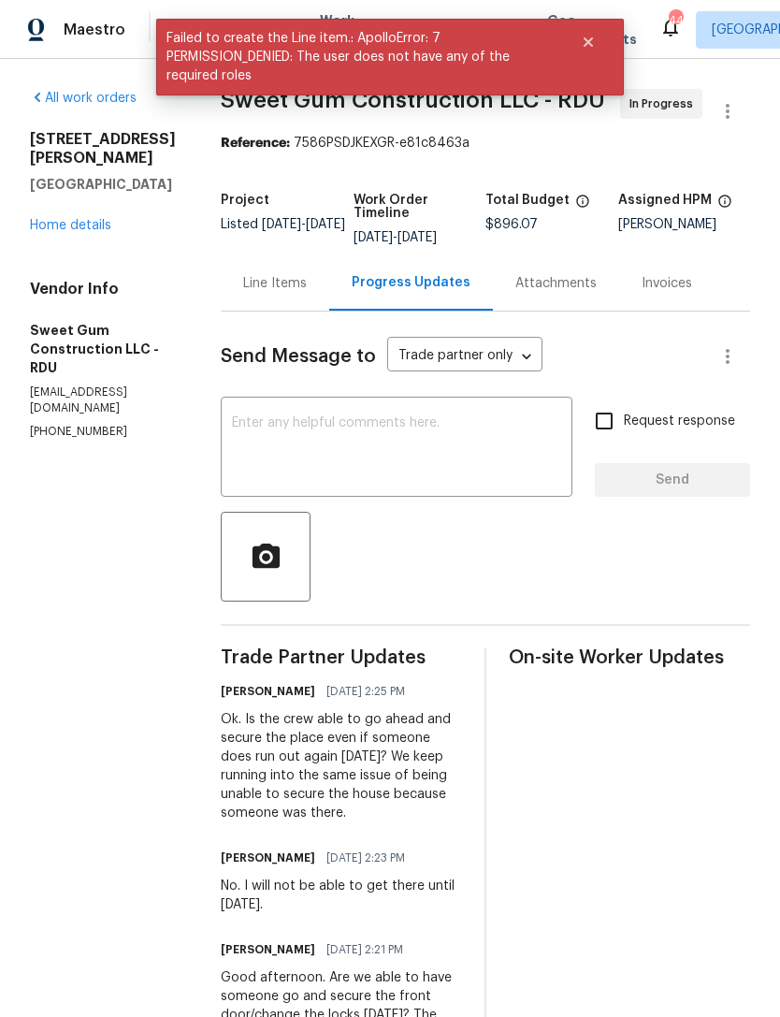
click at [440, 457] on textarea at bounding box center [396, 448] width 329 height 65
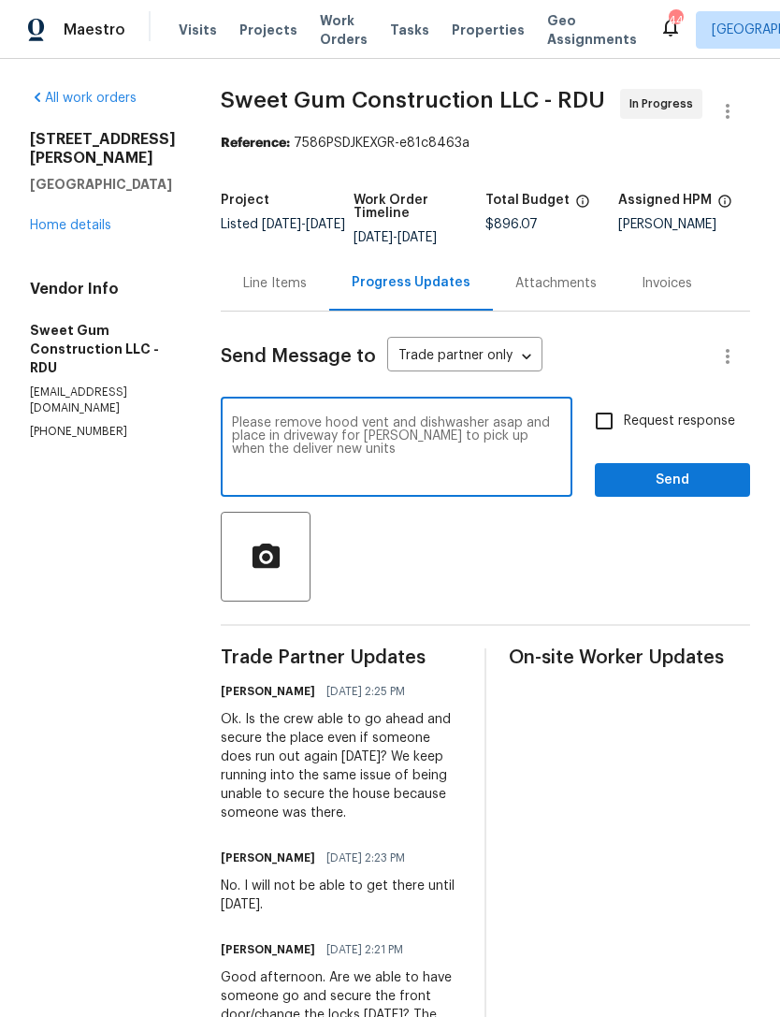
type textarea "Please remove hood vent and dishwasher asap and place in driveway for Lowe’s to…"
click at [622, 440] on input "Request response" at bounding box center [603, 420] width 39 height 39
checkbox input "true"
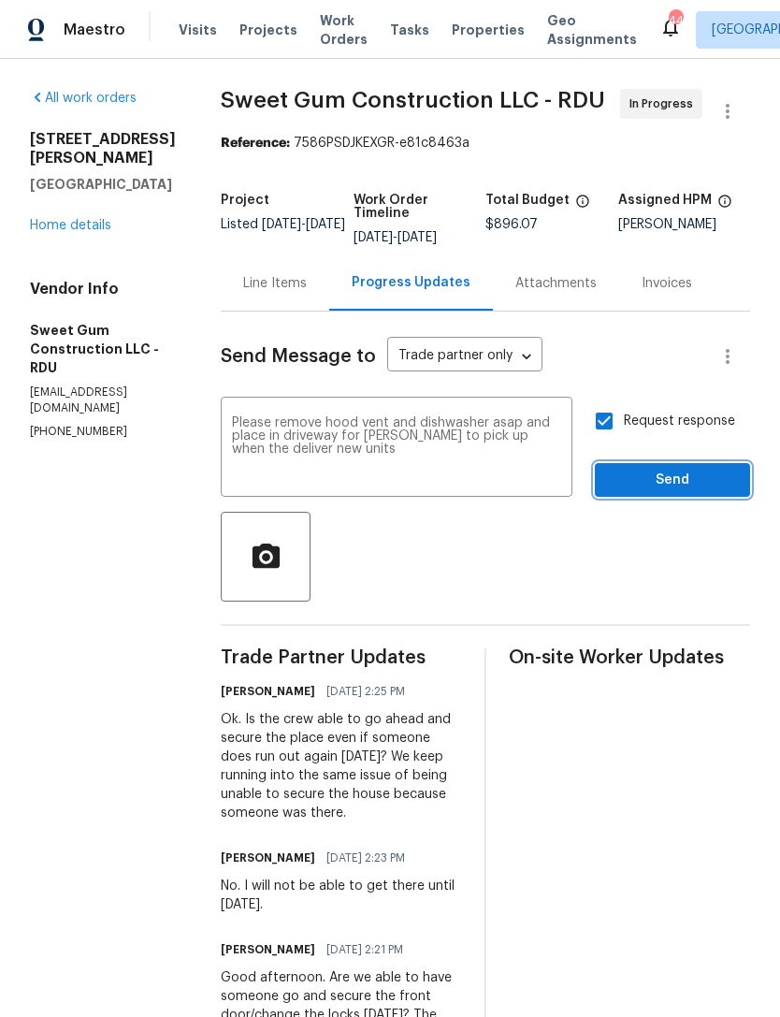
click at [659, 492] on span "Send" at bounding box center [672, 480] width 125 height 23
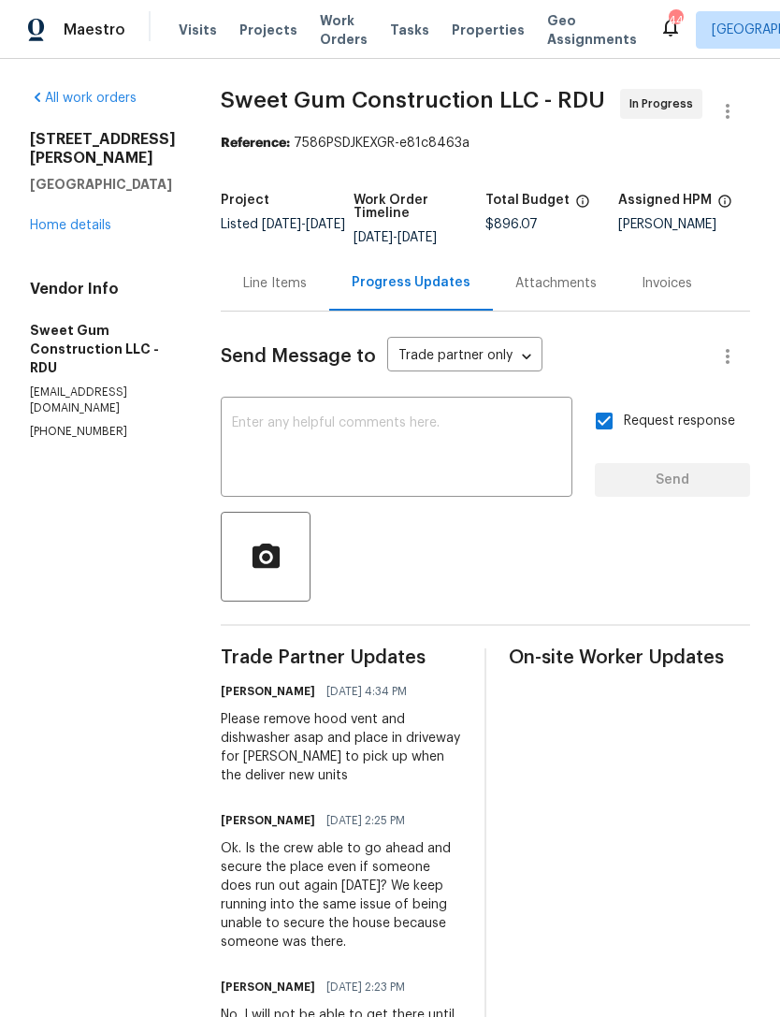
click at [329, 310] on div "Line Items" at bounding box center [275, 282] width 108 height 55
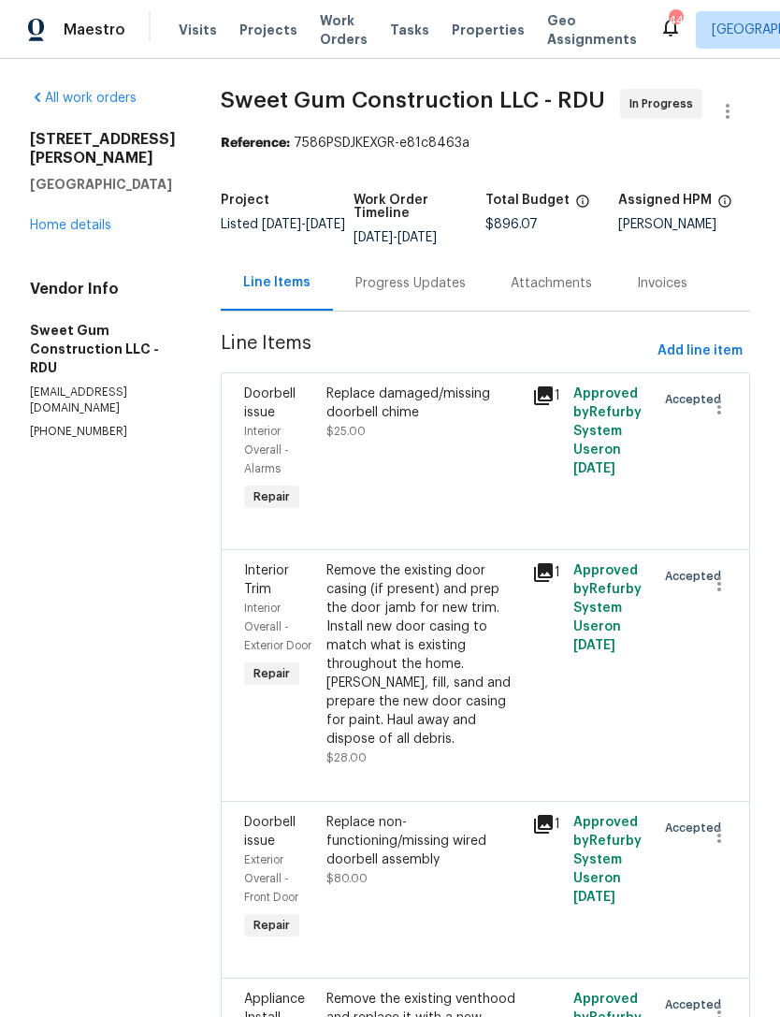
click at [96, 219] on link "Home details" at bounding box center [70, 225] width 81 height 13
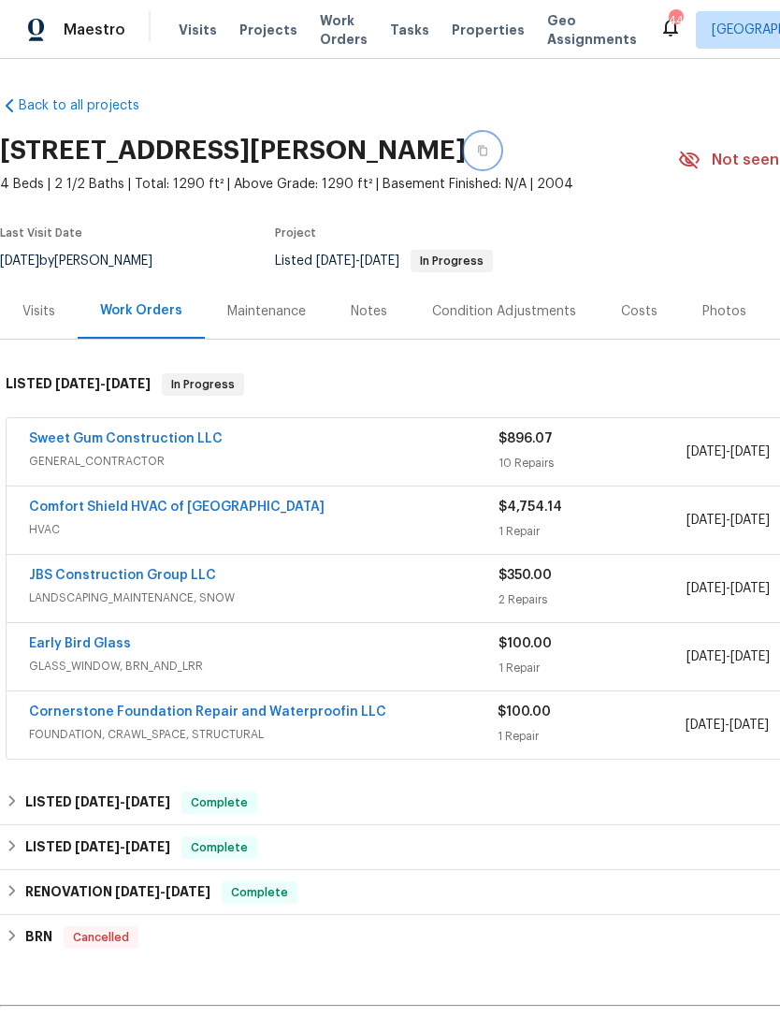
click at [478, 153] on icon "button" at bounding box center [482, 151] width 9 height 10
click at [360, 320] on div "Notes" at bounding box center [369, 311] width 36 height 19
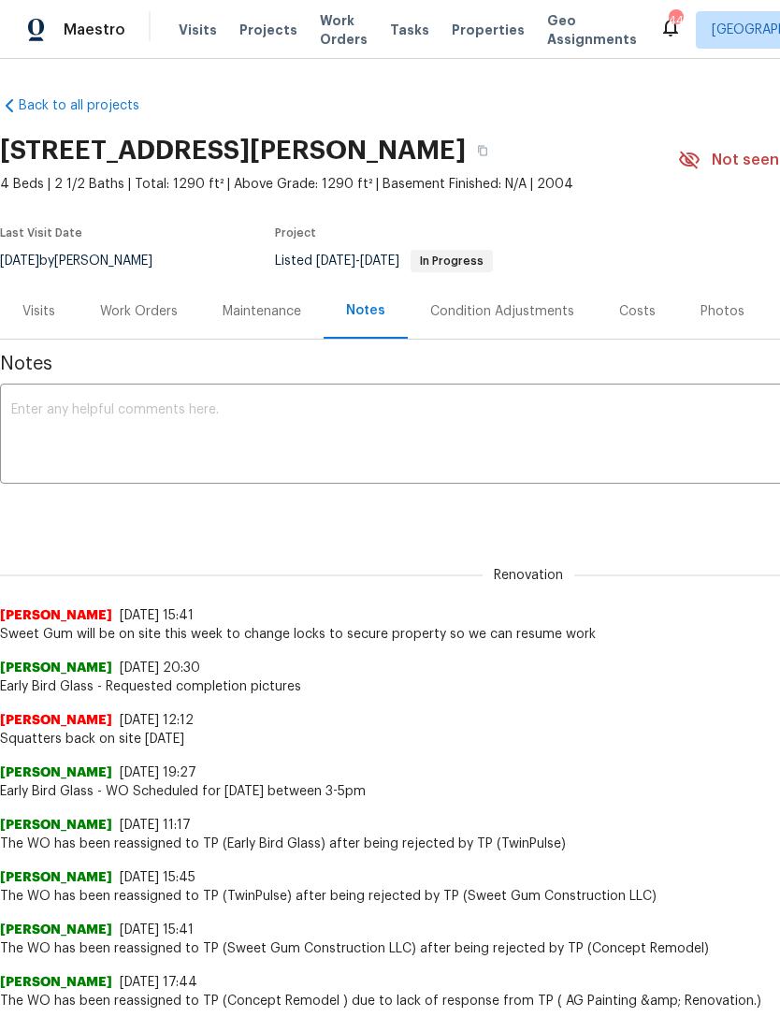
click at [246, 395] on div "x ​" at bounding box center [528, 435] width 1057 height 95
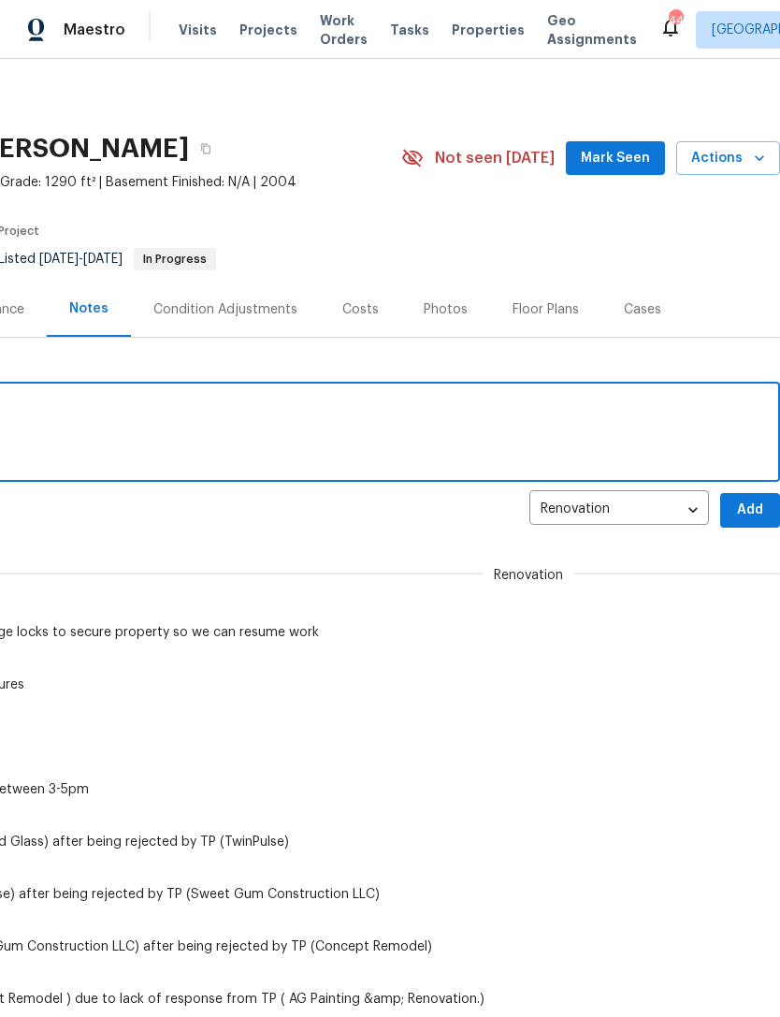
scroll to position [2, 277]
type textarea "Appliances ordered"
click at [748, 507] on span "Add" at bounding box center [750, 509] width 30 height 23
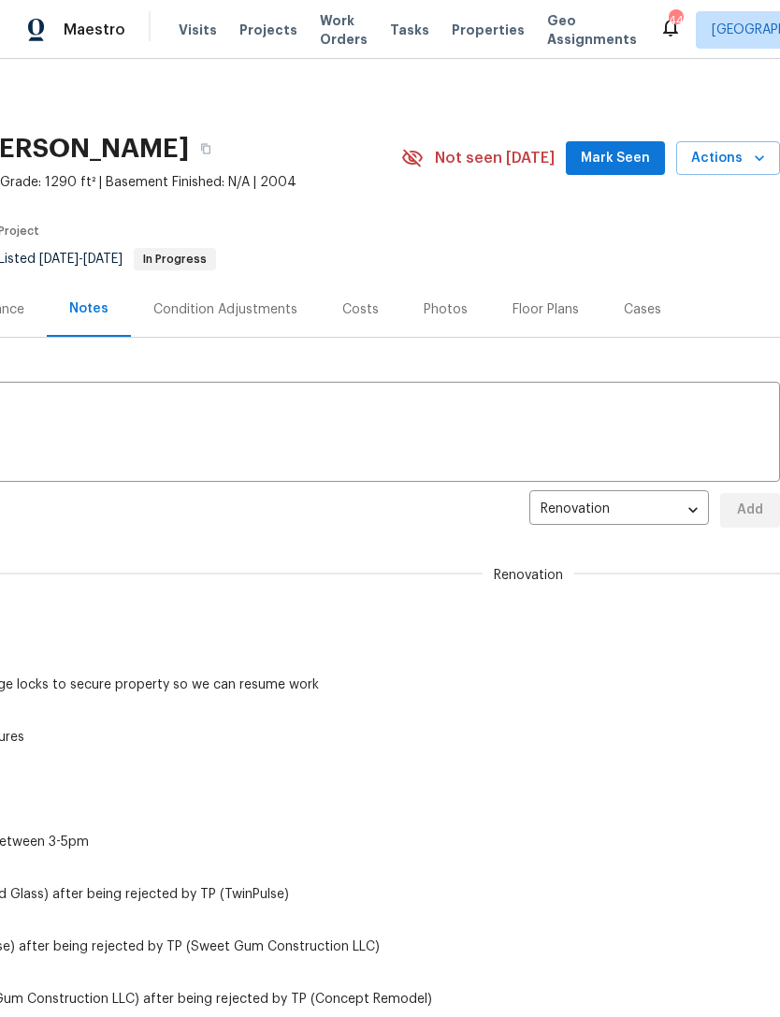
click at [642, 432] on textarea at bounding box center [251, 433] width 1034 height 65
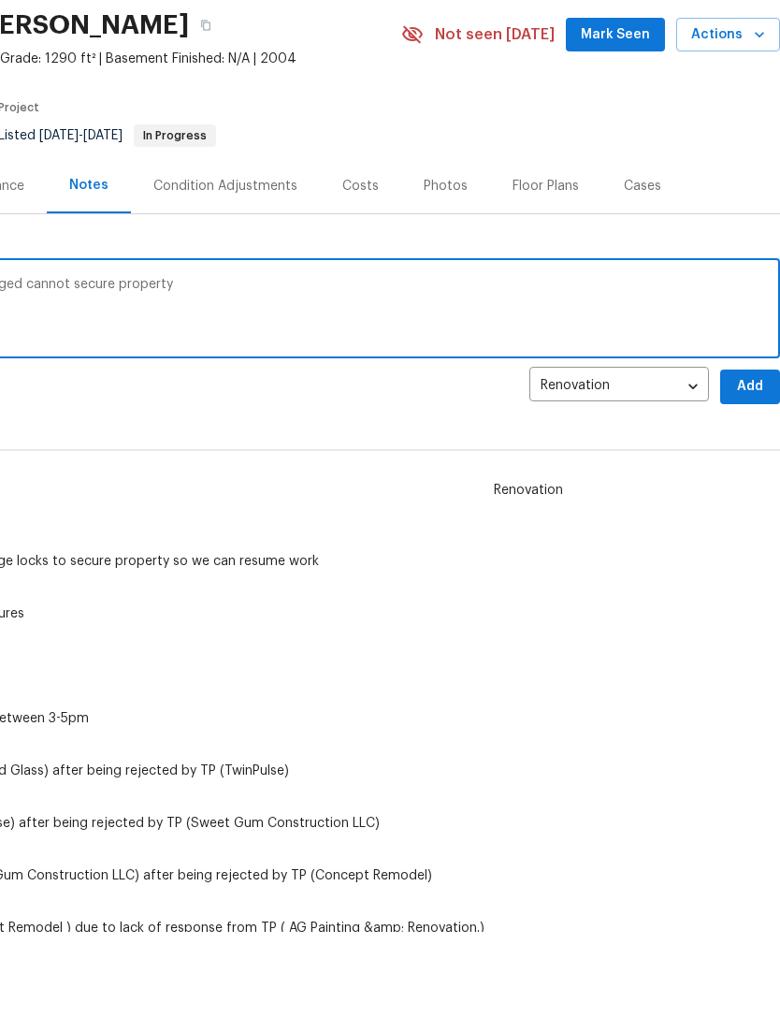
scroll to position [40, 277]
type textarea "Visited property back door casing is damaged cannot secure property"
click at [748, 388] on span "Add" at bounding box center [750, 387] width 30 height 23
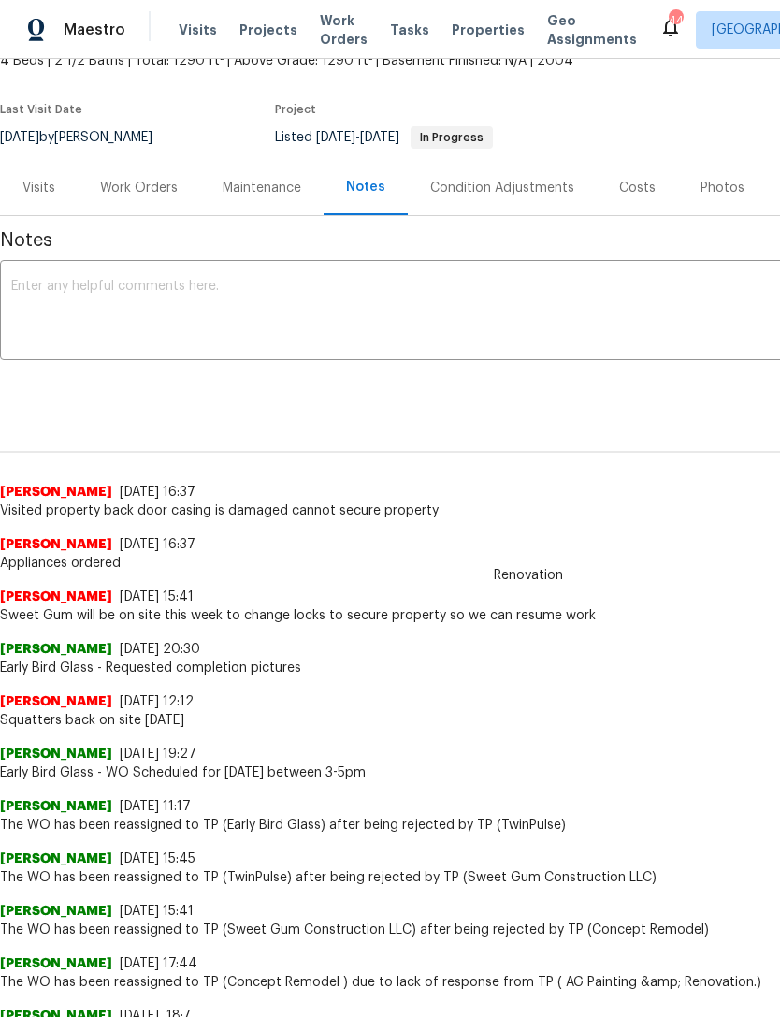
scroll to position [128, 0]
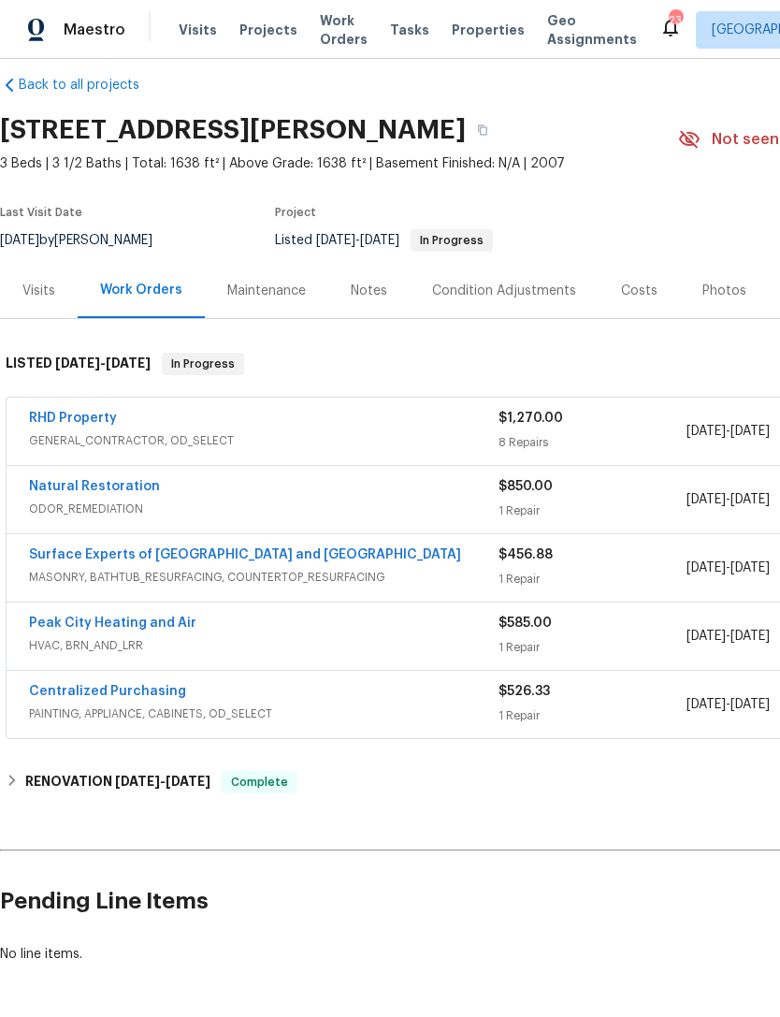
scroll to position [20, 0]
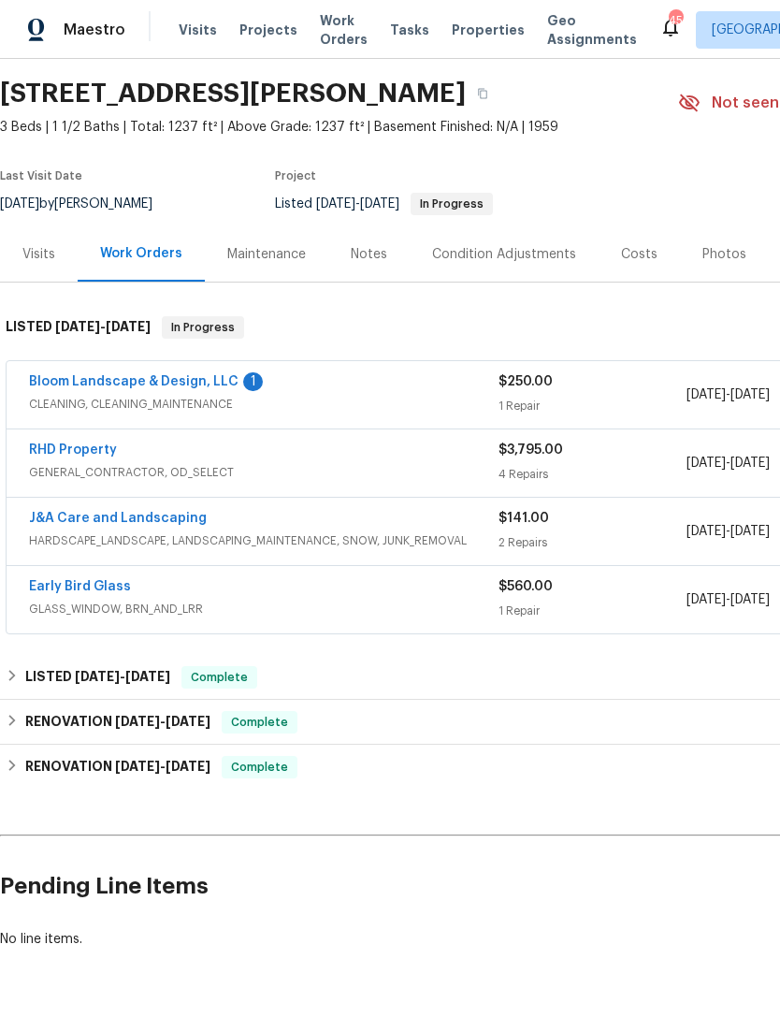
scroll to position [55, 0]
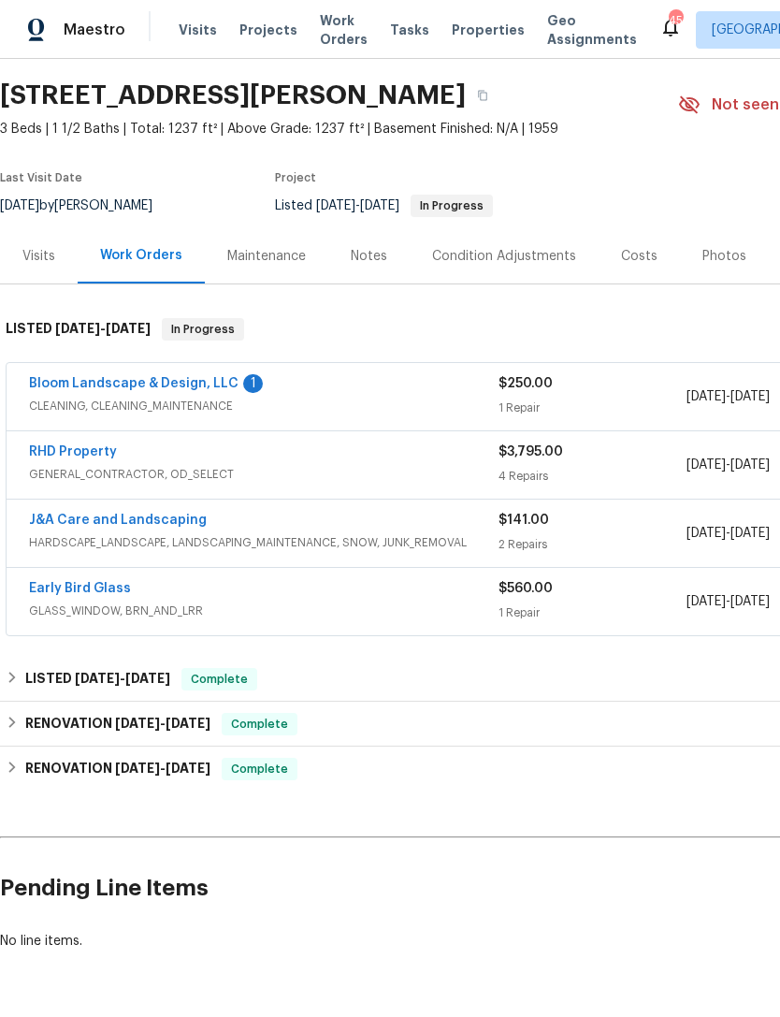
click at [69, 377] on link "Bloom Landscape & Design, LLC" at bounding box center [133, 383] width 209 height 13
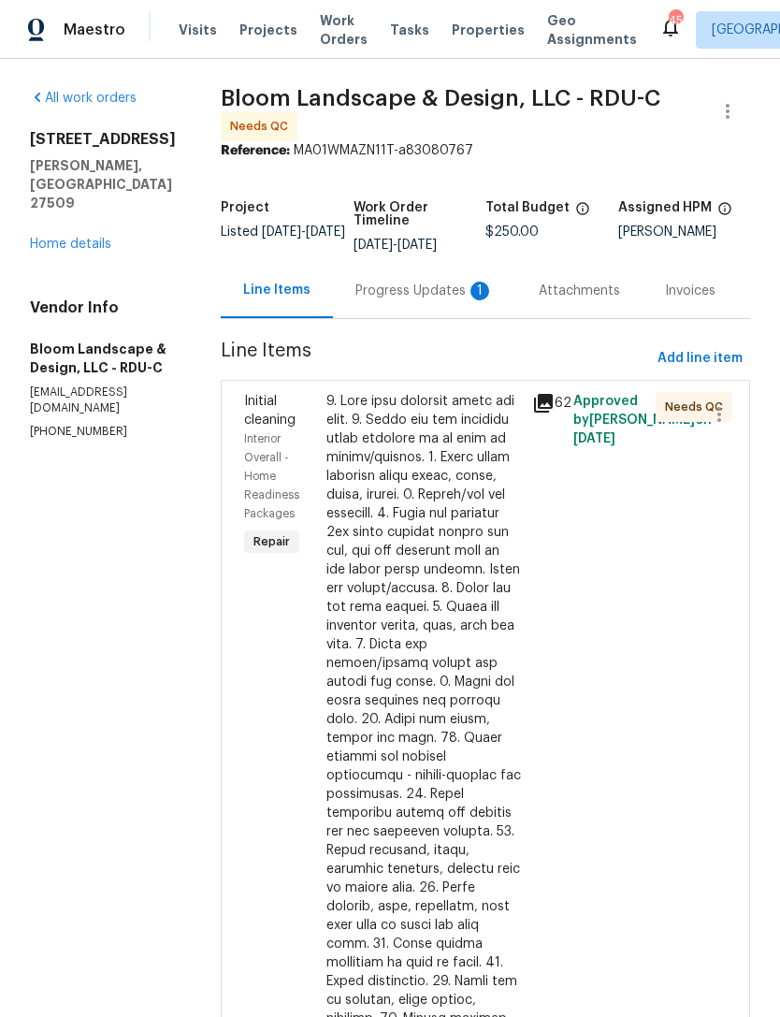
click at [443, 300] on div "Progress Updates 1" at bounding box center [424, 290] width 138 height 19
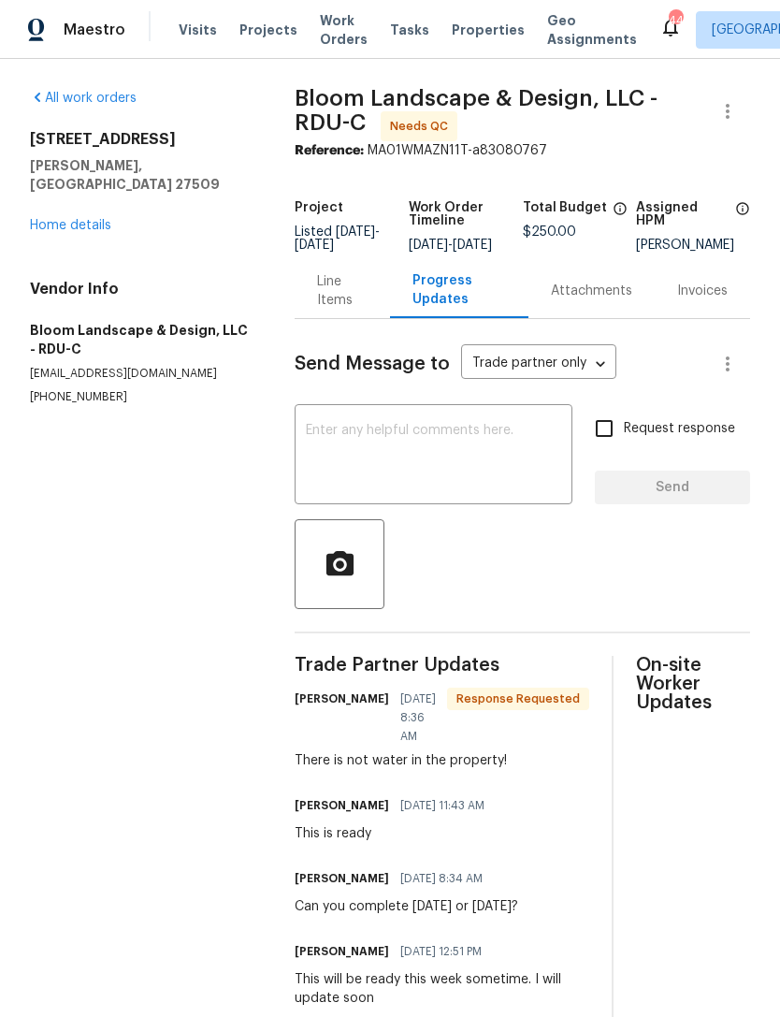
click at [334, 307] on div "Line Items" at bounding box center [342, 290] width 50 height 37
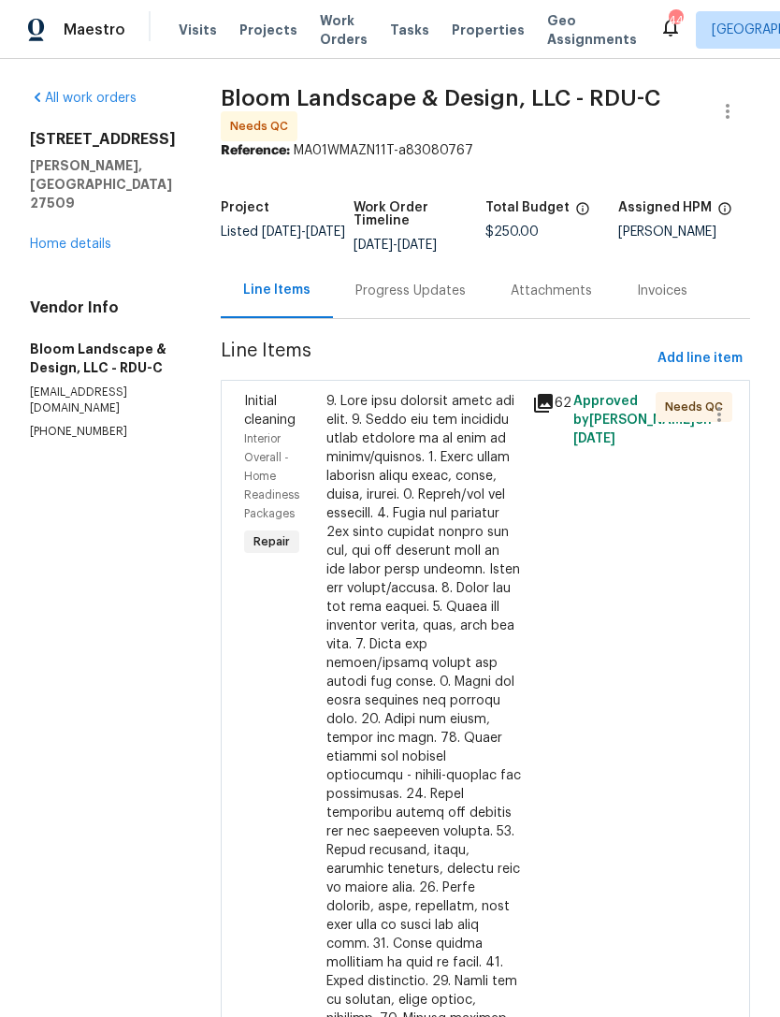
click at [501, 628] on div at bounding box center [423, 841] width 195 height 898
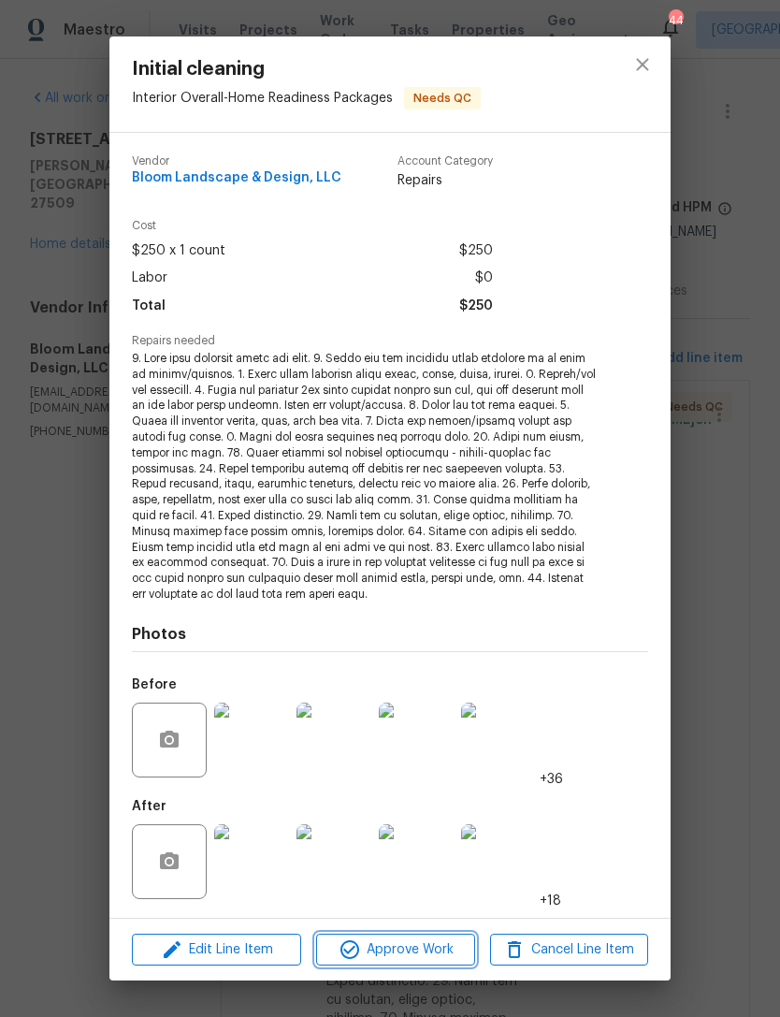
click at [434, 938] on span "Approve Work" at bounding box center [395, 949] width 147 height 23
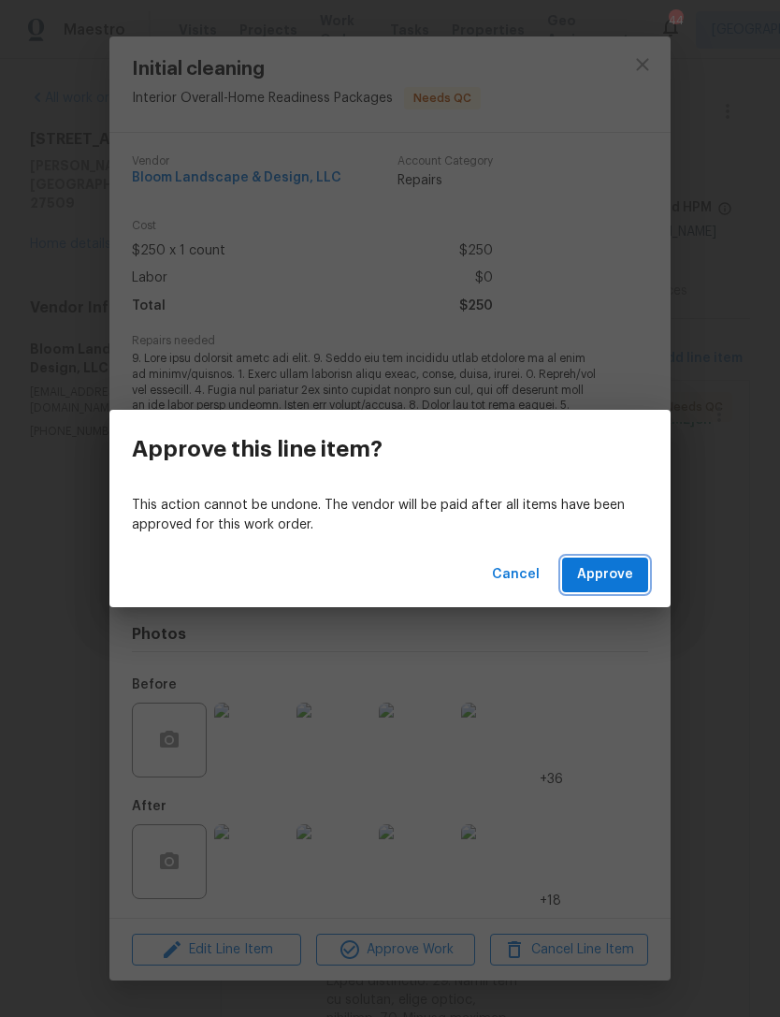
click at [602, 569] on span "Approve" at bounding box center [605, 574] width 56 height 23
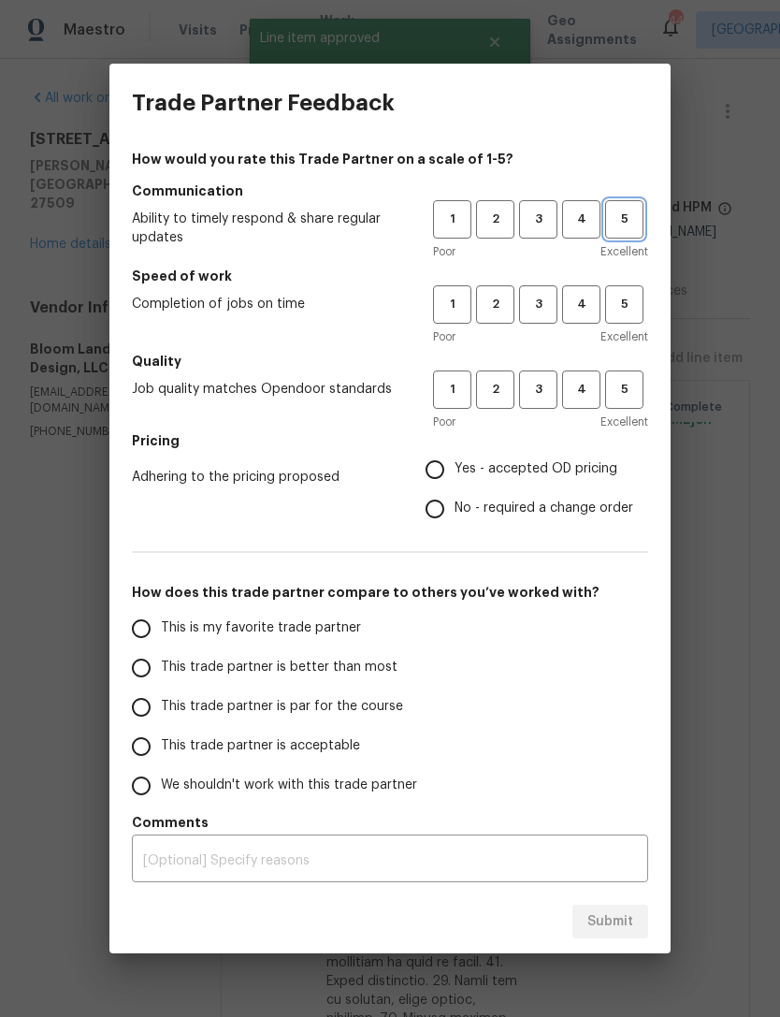
click at [627, 229] on span "5" at bounding box center [624, 220] width 35 height 22
click at [632, 304] on span "5" at bounding box center [624, 305] width 35 height 22
click at [635, 397] on span "5" at bounding box center [624, 390] width 35 height 22
click at [588, 459] on span "Yes - accepted OD pricing" at bounding box center [535, 469] width 163 height 20
click at [454, 459] on input "Yes - accepted OD pricing" at bounding box center [434, 469] width 39 height 39
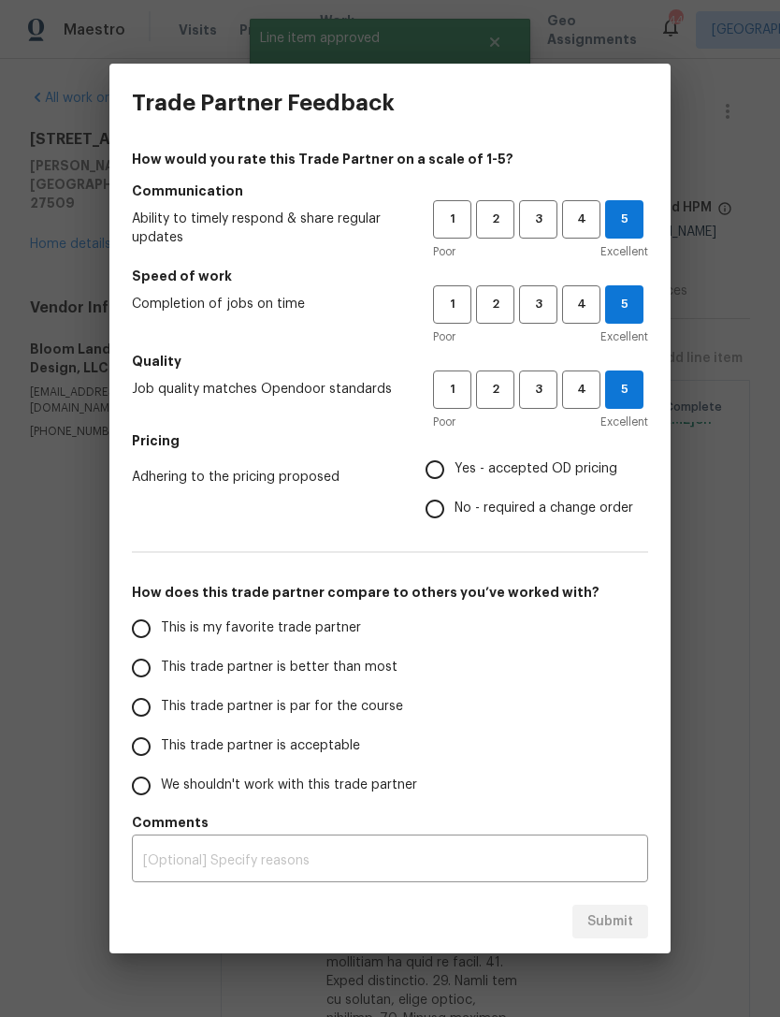
radio input "true"
click at [346, 636] on span "This is my favorite trade partner" at bounding box center [261, 628] width 200 height 20
click at [161, 636] on input "This is my favorite trade partner" at bounding box center [141, 628] width 39 height 39
click at [637, 922] on button "Submit" at bounding box center [610, 921] width 76 height 35
radio input "true"
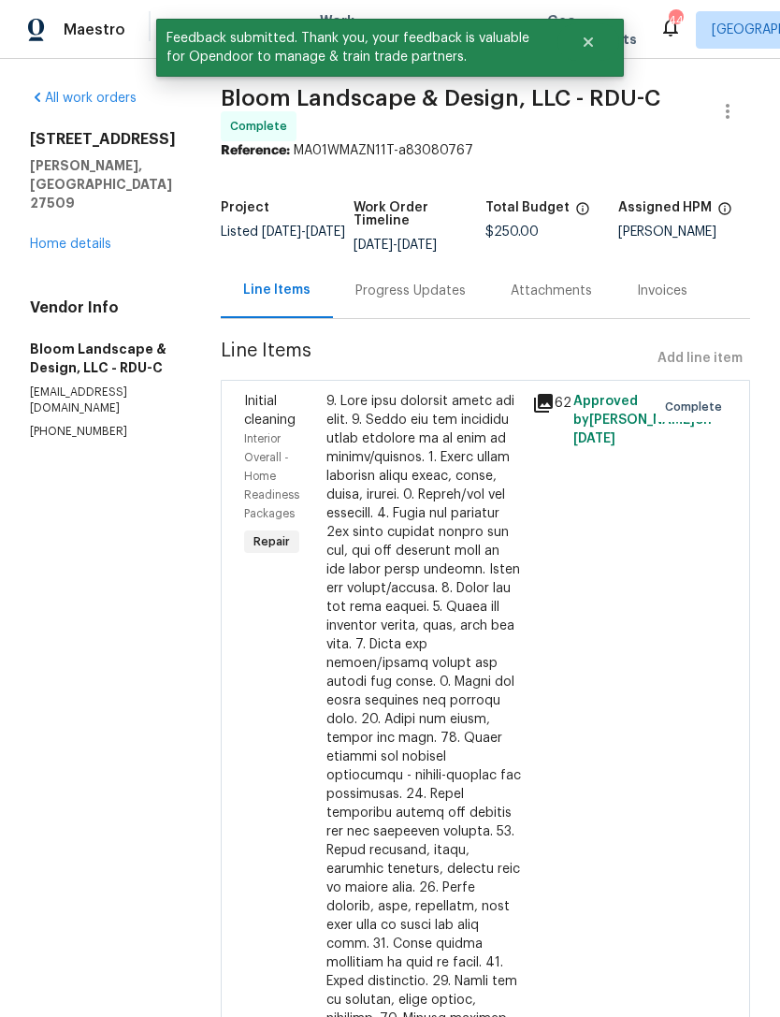
click at [65, 238] on link "Home details" at bounding box center [70, 244] width 81 height 13
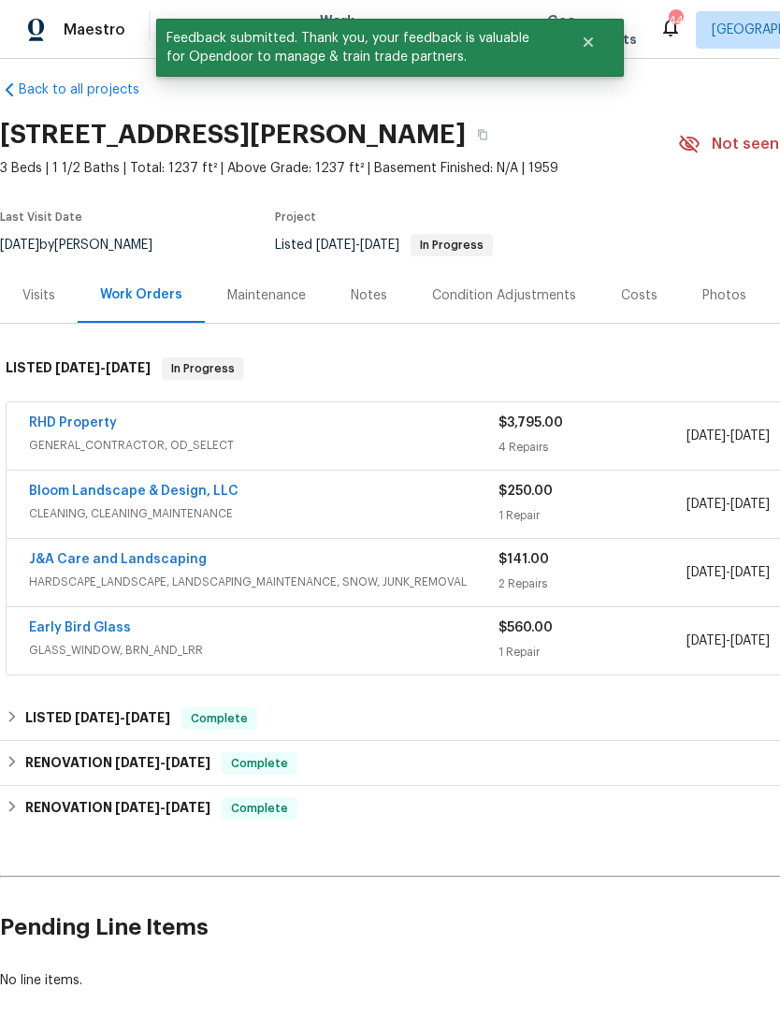
scroll to position [16, 0]
click at [62, 421] on link "RHD Property" at bounding box center [73, 422] width 88 height 13
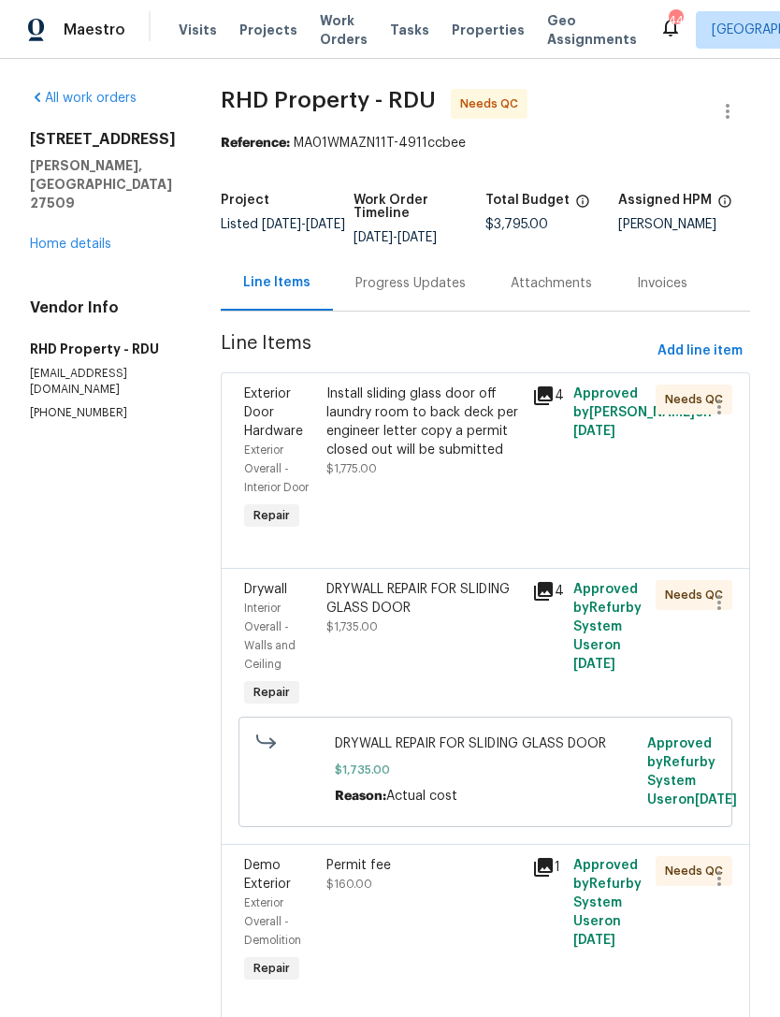
click at [440, 433] on div "Install sliding glass door off laundry room to back deck per engineer letter co…" at bounding box center [423, 421] width 195 height 75
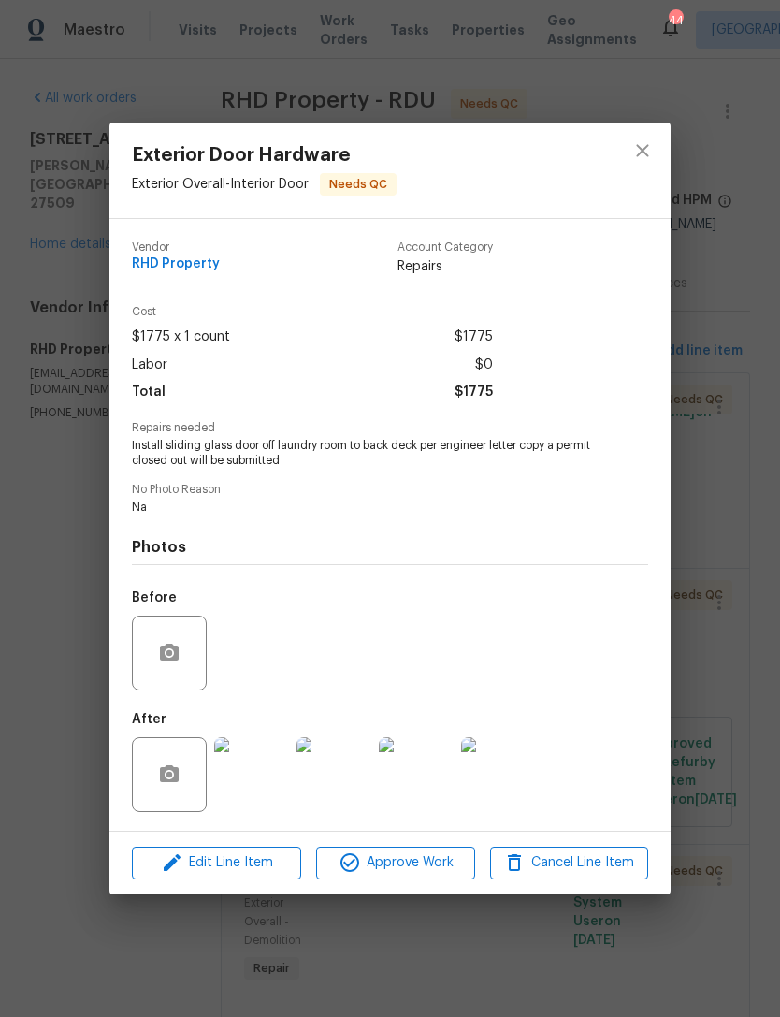
click at [267, 784] on img at bounding box center [251, 774] width 75 height 75
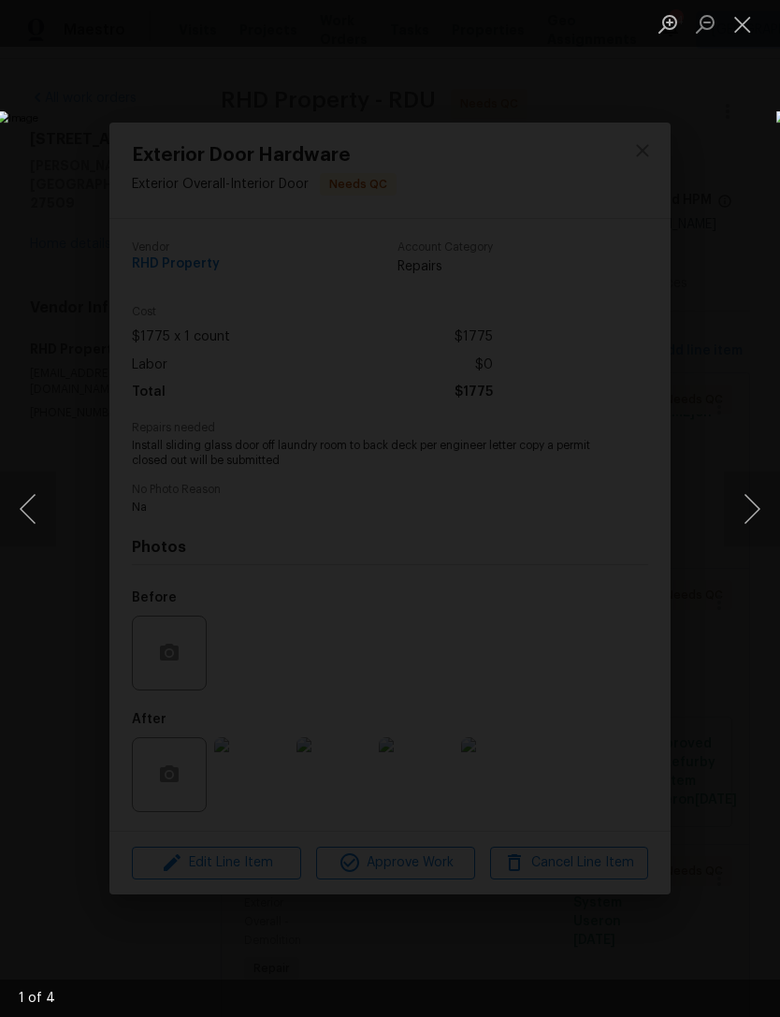
click at [758, 518] on button "Next image" at bounding box center [752, 508] width 56 height 75
click at [747, 517] on button "Next image" at bounding box center [752, 508] width 56 height 75
click at [748, 517] on button "Next image" at bounding box center [752, 508] width 56 height 75
click at [749, 514] on button "Next image" at bounding box center [752, 508] width 56 height 75
click at [749, 515] on button "Next image" at bounding box center [752, 508] width 56 height 75
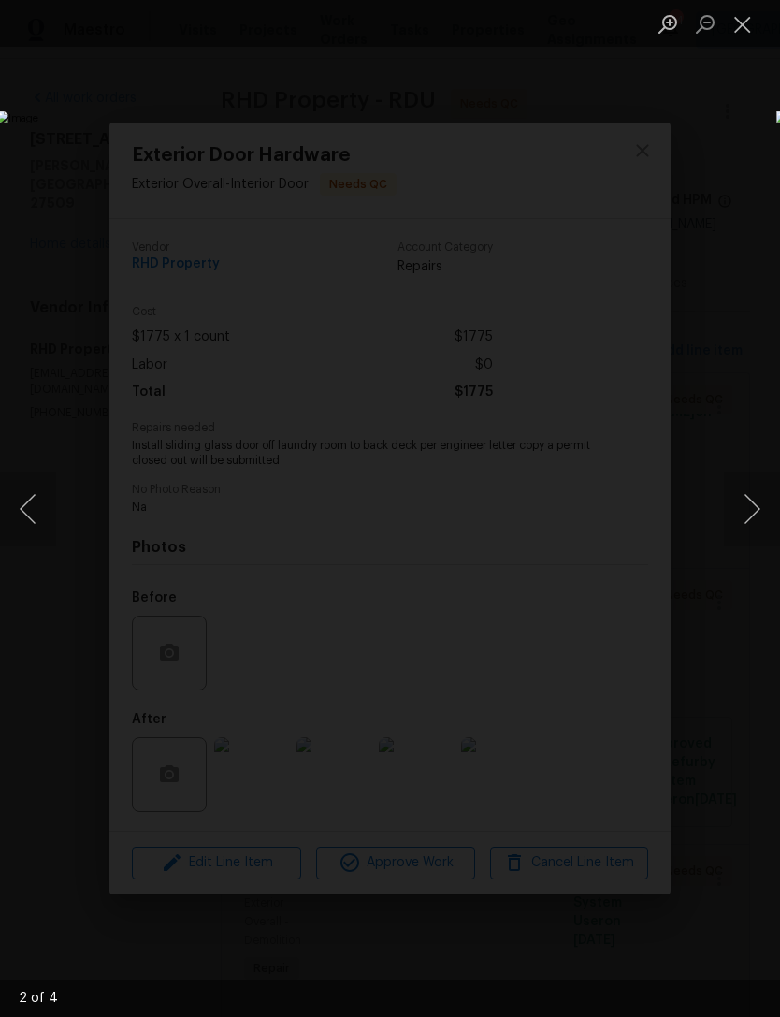
click at [748, 511] on button "Next image" at bounding box center [752, 508] width 56 height 75
click at [751, 518] on button "Next image" at bounding box center [752, 508] width 56 height 75
click at [747, 515] on button "Next image" at bounding box center [752, 508] width 56 height 75
click at [750, 513] on button "Next image" at bounding box center [752, 508] width 56 height 75
click at [740, 23] on button "Close lightbox" at bounding box center [742, 23] width 37 height 33
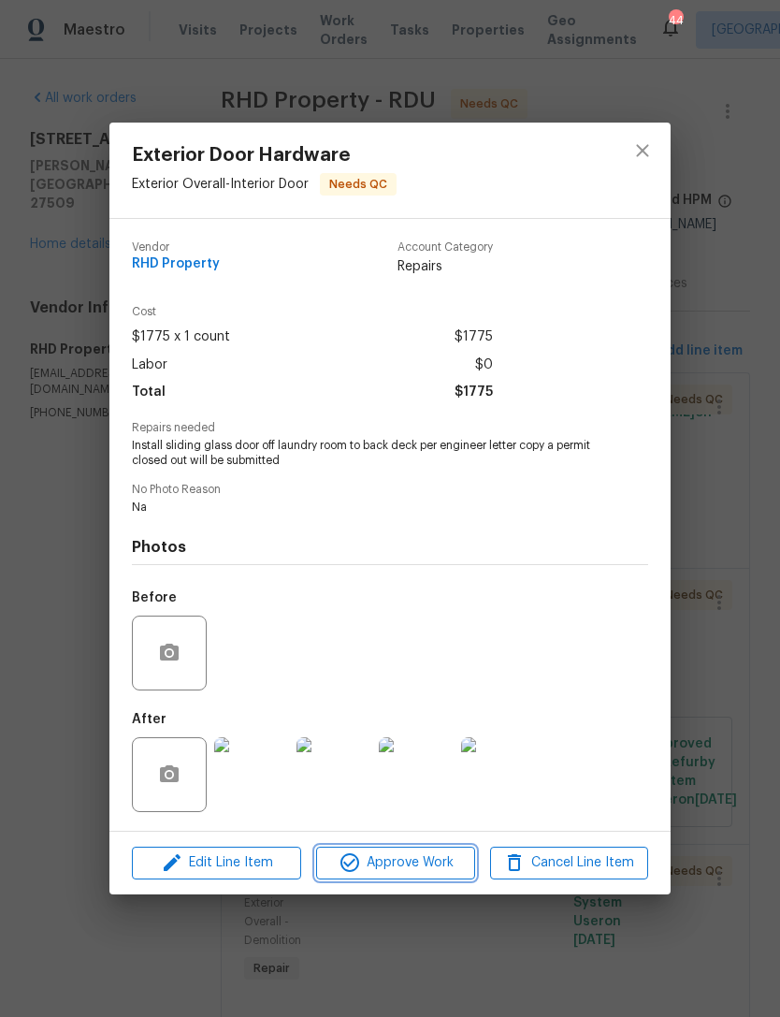
click at [439, 864] on span "Approve Work" at bounding box center [395, 862] width 147 height 23
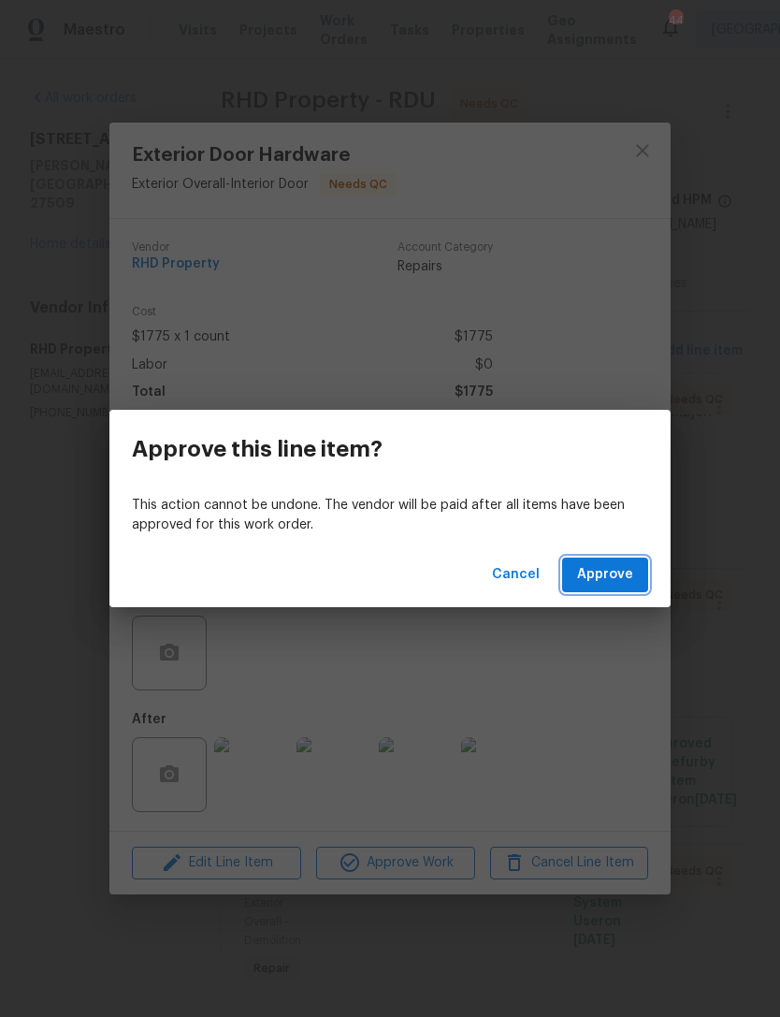
click at [627, 584] on span "Approve" at bounding box center [605, 574] width 56 height 23
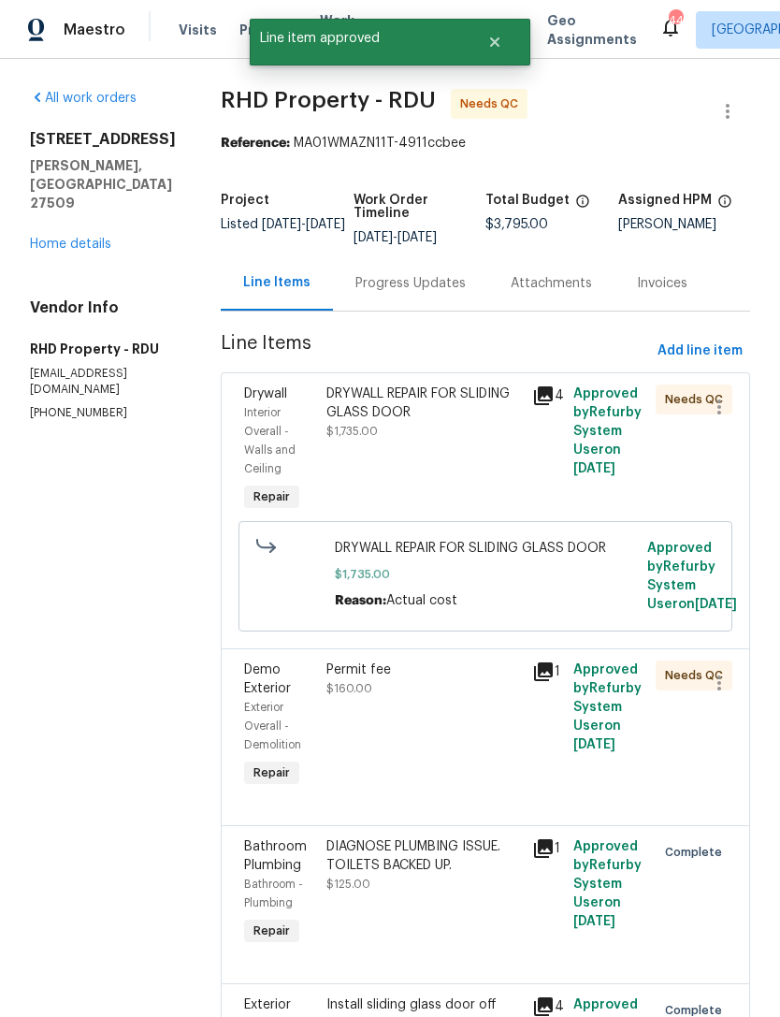
click at [479, 469] on div "DRYWALL REPAIR FOR SLIDING GLASS DOOR $1,735.00" at bounding box center [424, 450] width 206 height 142
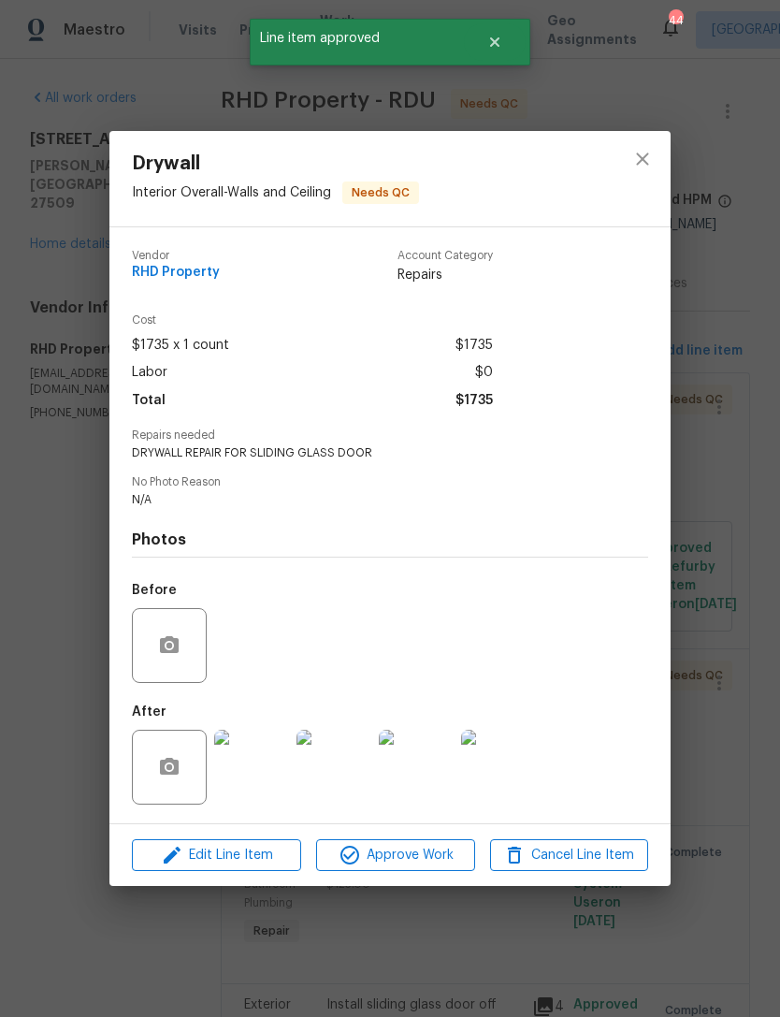
click at [246, 767] on img at bounding box center [251, 766] width 75 height 75
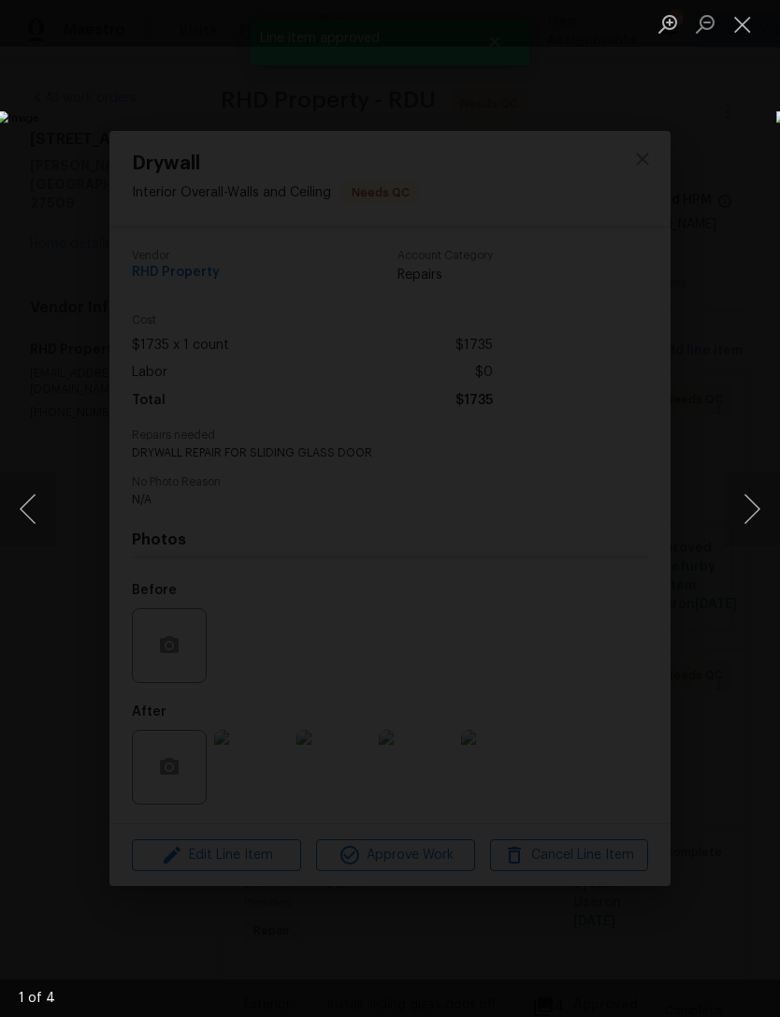
click at [754, 515] on button "Next image" at bounding box center [752, 508] width 56 height 75
click at [751, 520] on button "Next image" at bounding box center [752, 508] width 56 height 75
click at [750, 523] on button "Next image" at bounding box center [752, 508] width 56 height 75
click at [735, 24] on button "Close lightbox" at bounding box center [742, 23] width 37 height 33
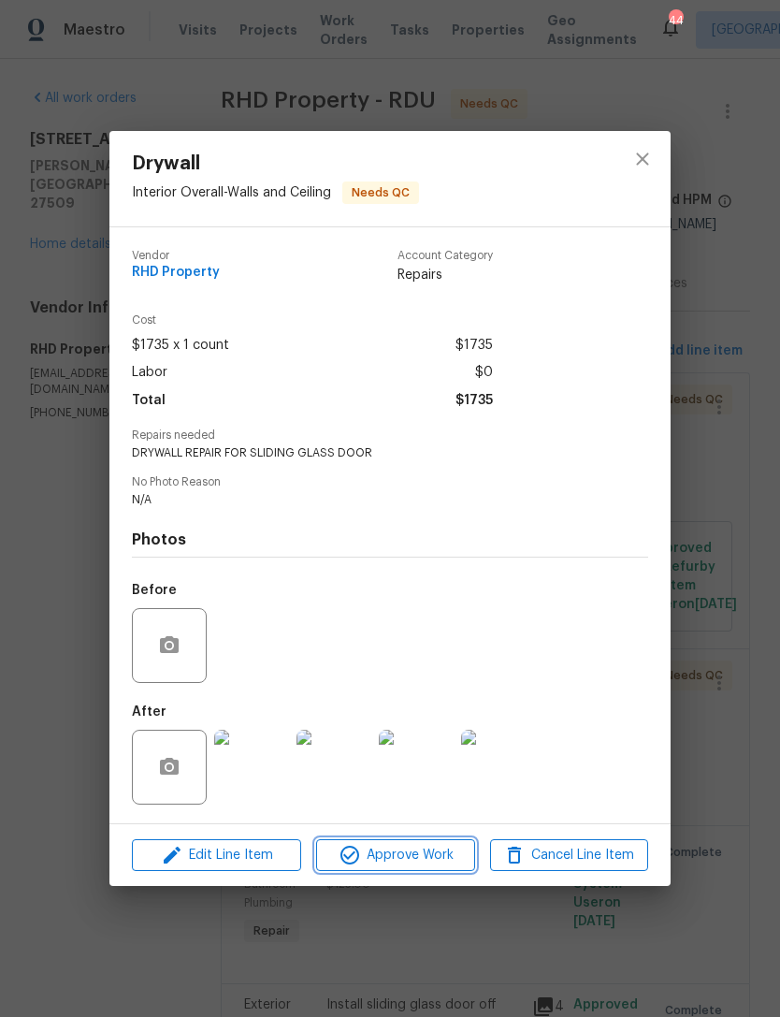
click at [437, 854] on span "Approve Work" at bounding box center [395, 855] width 147 height 23
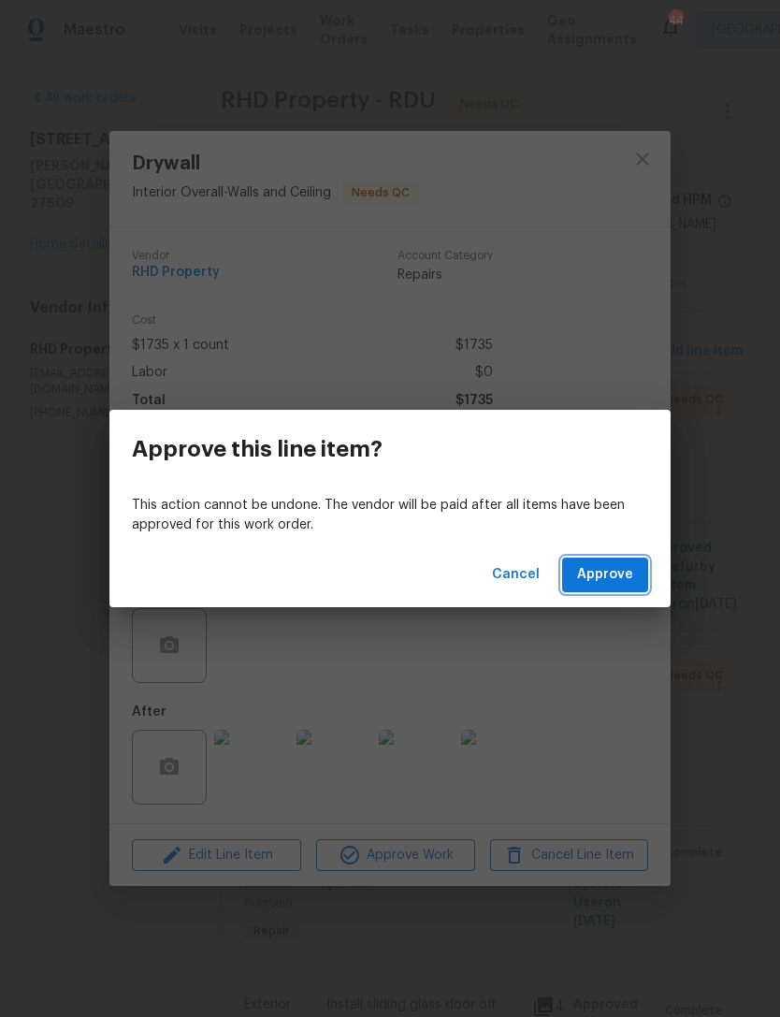
click at [633, 578] on button "Approve" at bounding box center [605, 574] width 86 height 35
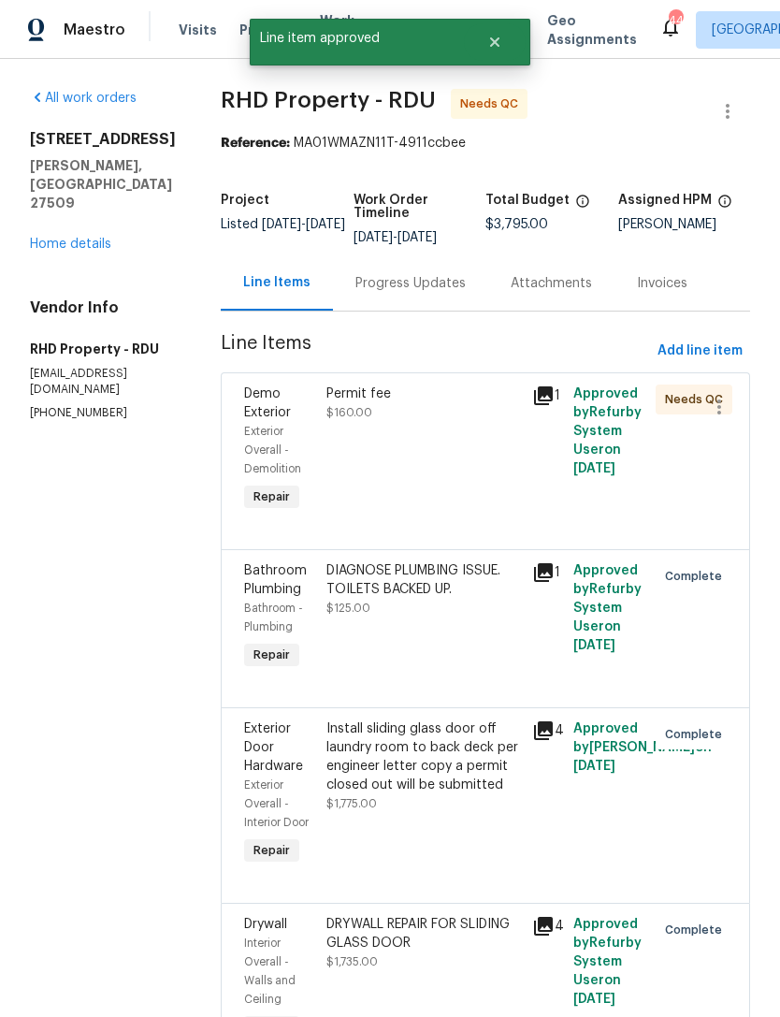
click at [507, 498] on div "Permit fee $160.00" at bounding box center [424, 450] width 206 height 142
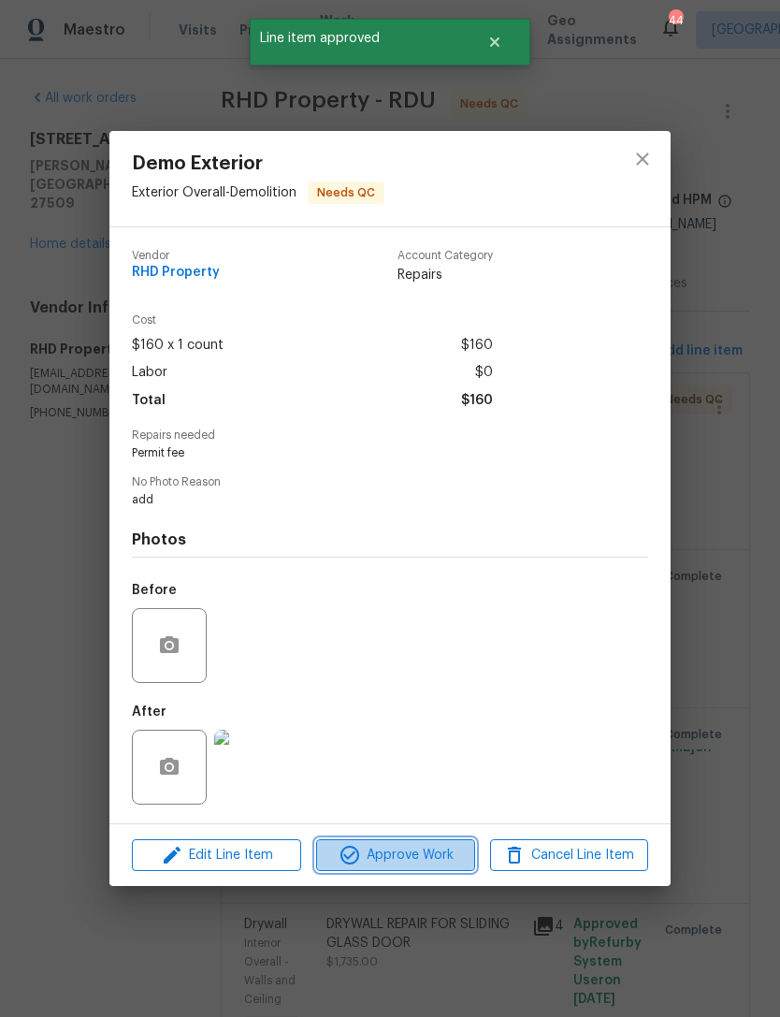
click at [428, 858] on span "Approve Work" at bounding box center [395, 855] width 147 height 23
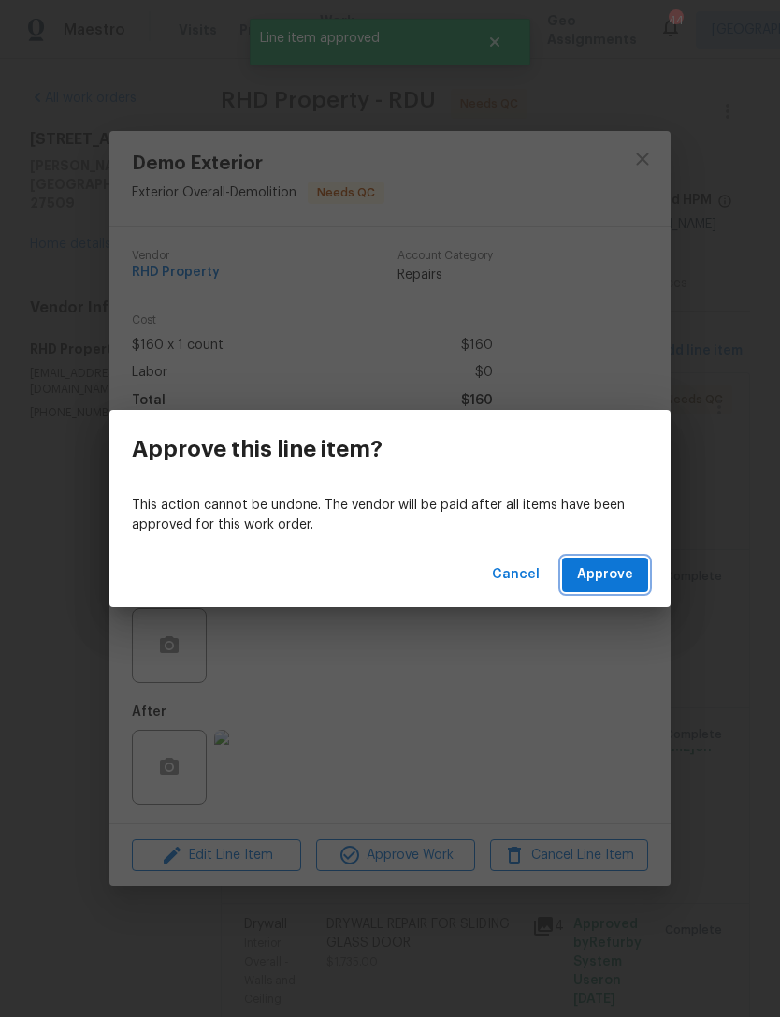
click at [611, 572] on span "Approve" at bounding box center [605, 574] width 56 height 23
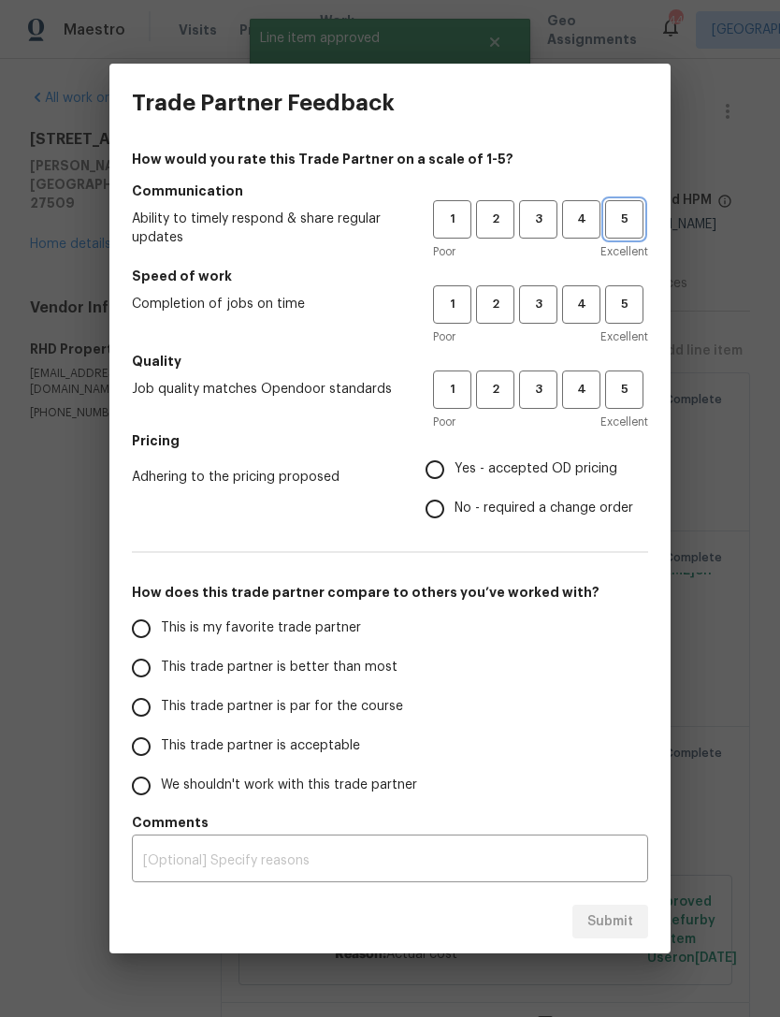
click at [636, 226] on span "5" at bounding box center [624, 220] width 35 height 22
click at [624, 303] on span "5" at bounding box center [624, 305] width 35 height 22
click at [633, 387] on span "5" at bounding box center [624, 390] width 35 height 22
click at [562, 462] on span "Yes - accepted OD pricing" at bounding box center [535, 469] width 163 height 20
click at [454, 462] on input "Yes - accepted OD pricing" at bounding box center [434, 469] width 39 height 39
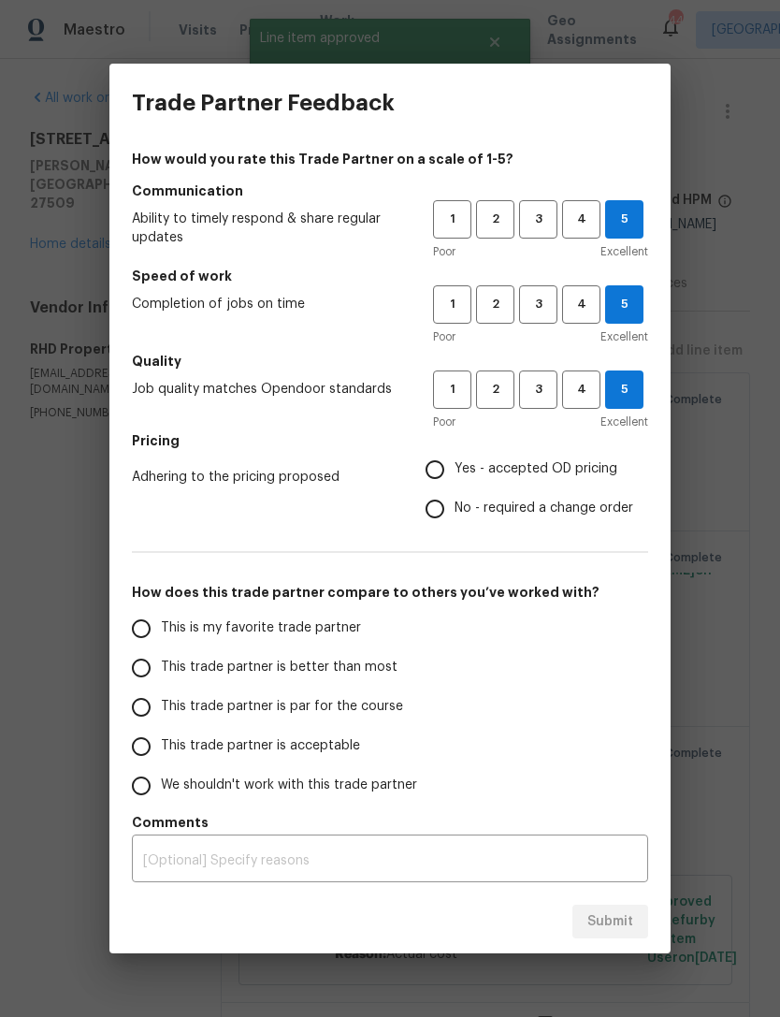
radio input "true"
click at [591, 515] on span "No - required a change order" at bounding box center [543, 508] width 179 height 20
click at [454, 515] on input "No - required a change order" at bounding box center [434, 508] width 39 height 39
radio input "true"
click at [296, 666] on span "This trade partner is better than most" at bounding box center [279, 667] width 237 height 20
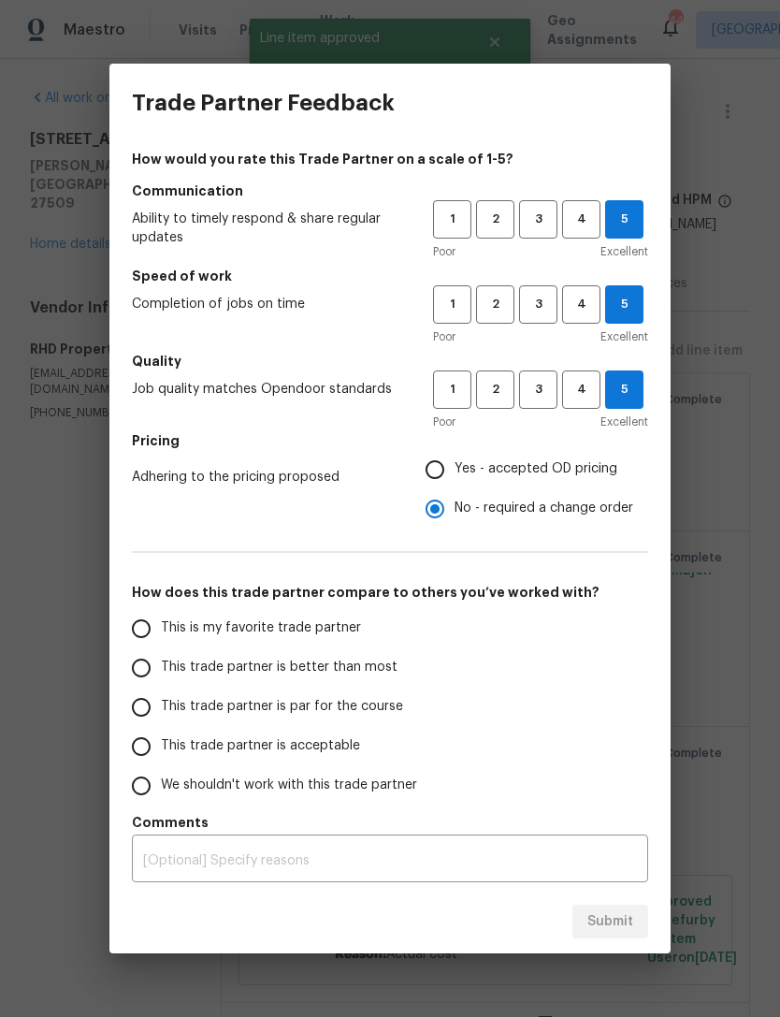
click at [161, 666] on input "This trade partner is better than most" at bounding box center [141, 667] width 39 height 39
click at [629, 917] on span "Submit" at bounding box center [610, 921] width 46 height 23
radio input "true"
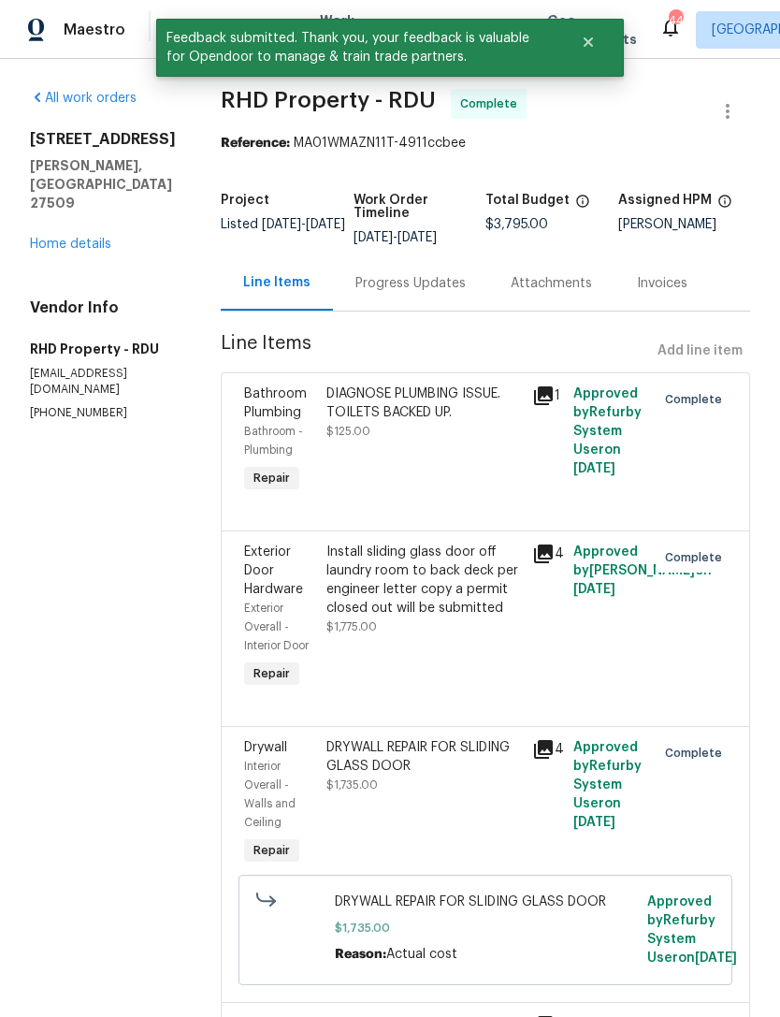
click at [60, 238] on link "Home details" at bounding box center [70, 244] width 81 height 13
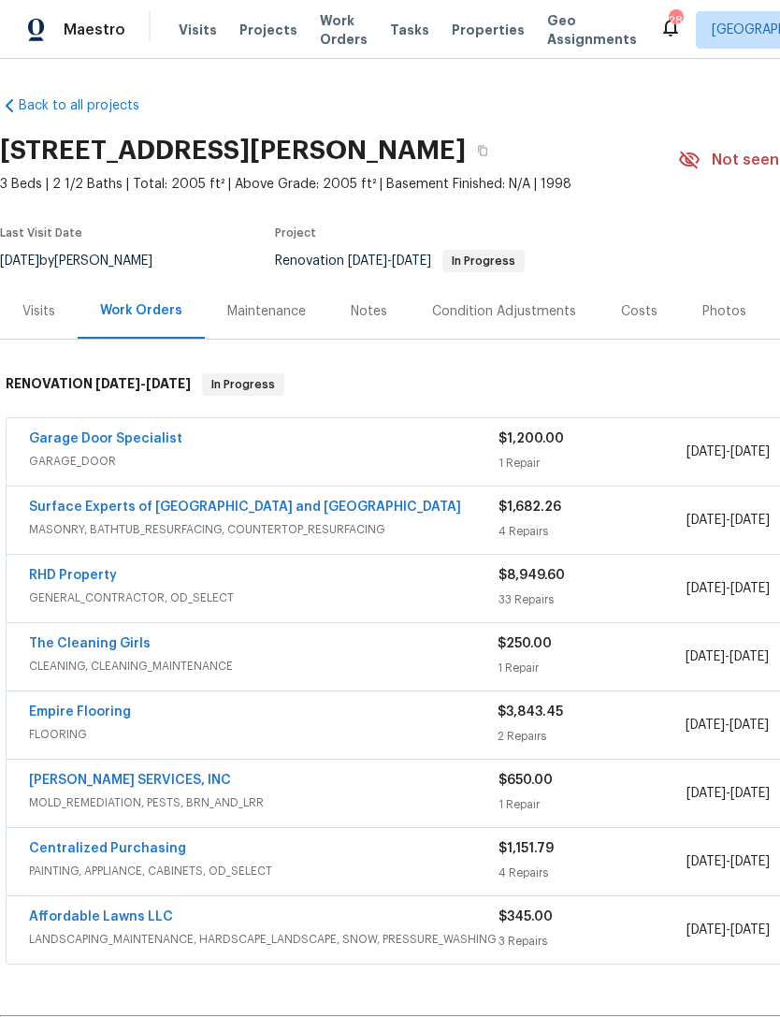
click at [92, 569] on link "RHD Property" at bounding box center [73, 575] width 88 height 13
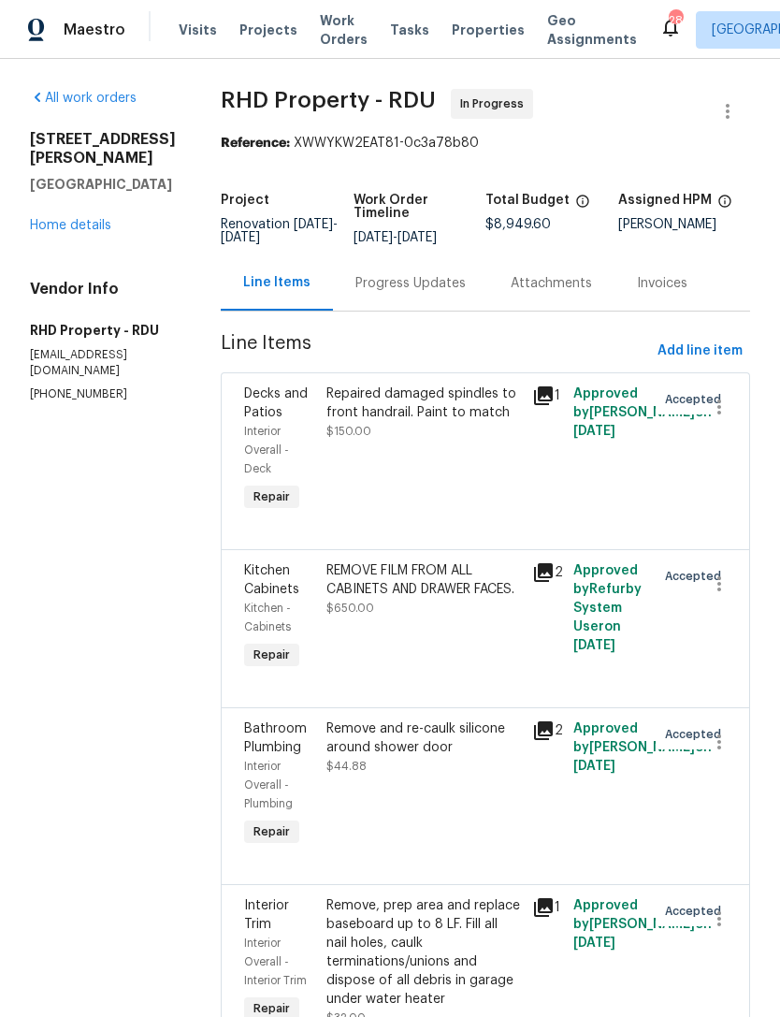
click at [90, 219] on link "Home details" at bounding box center [70, 225] width 81 height 13
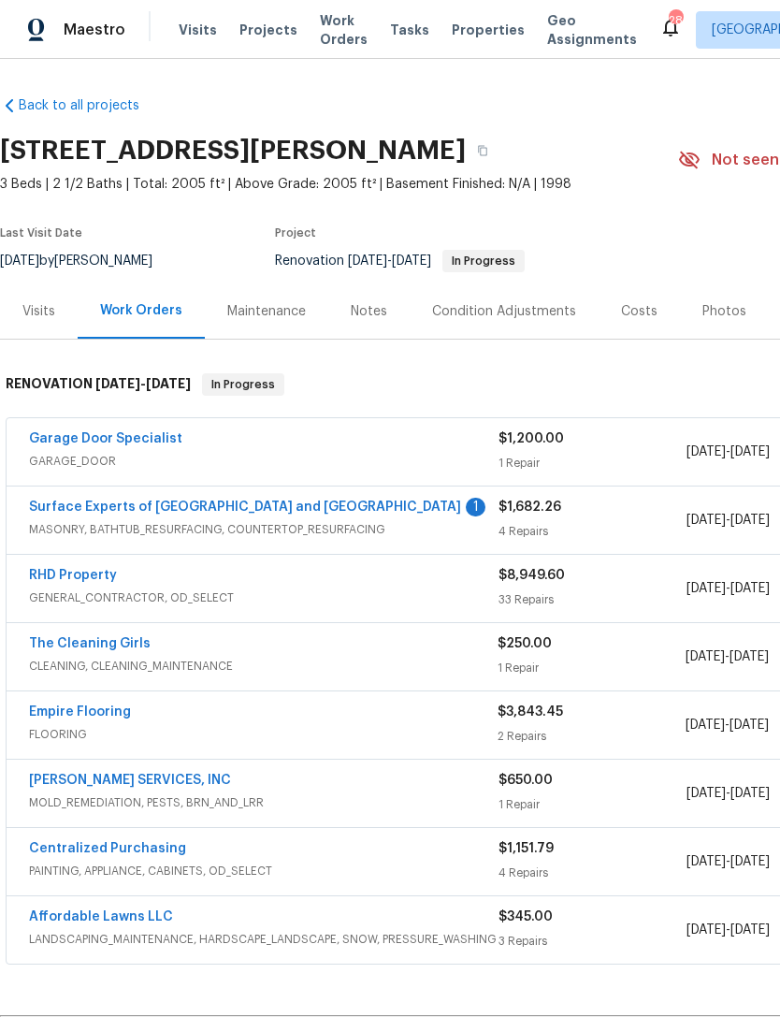
click at [82, 433] on link "Garage Door Specialist" at bounding box center [105, 438] width 153 height 13
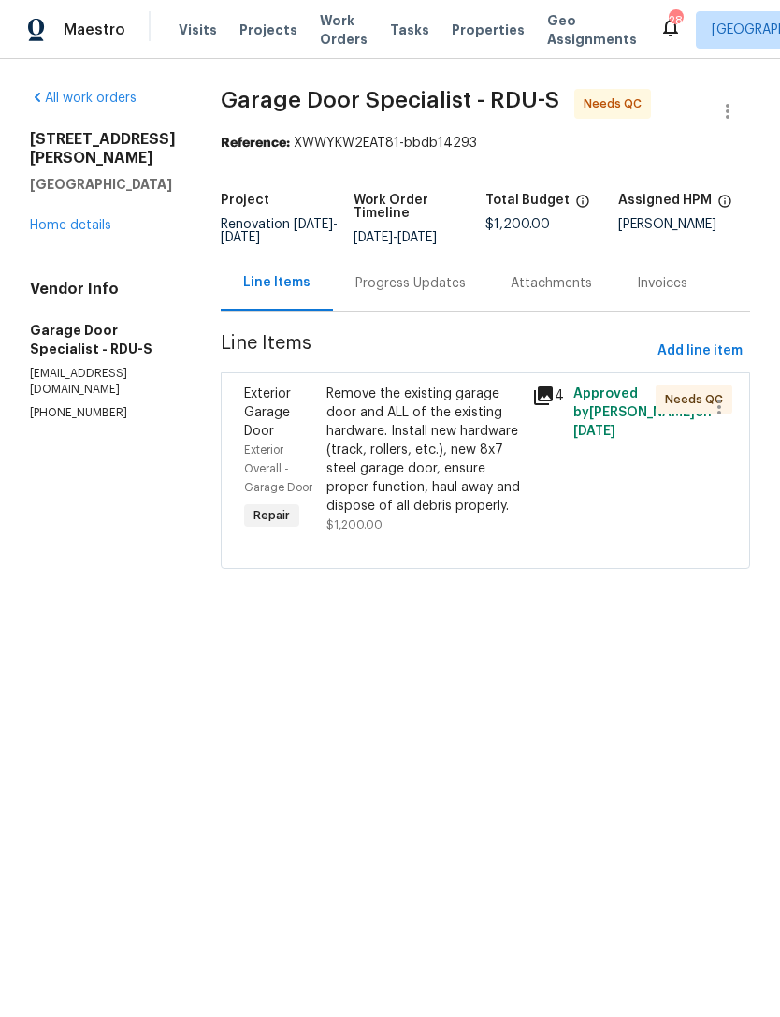
click at [442, 309] on div "Progress Updates" at bounding box center [410, 282] width 155 height 55
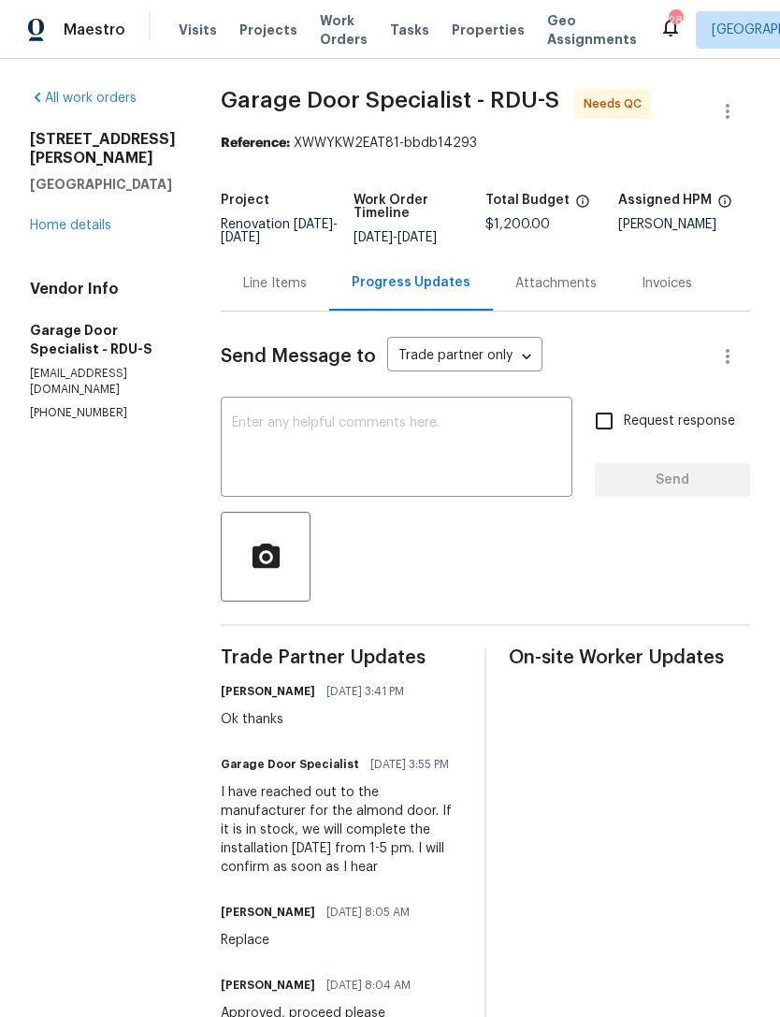
click at [298, 293] on div "Line Items" at bounding box center [275, 283] width 64 height 19
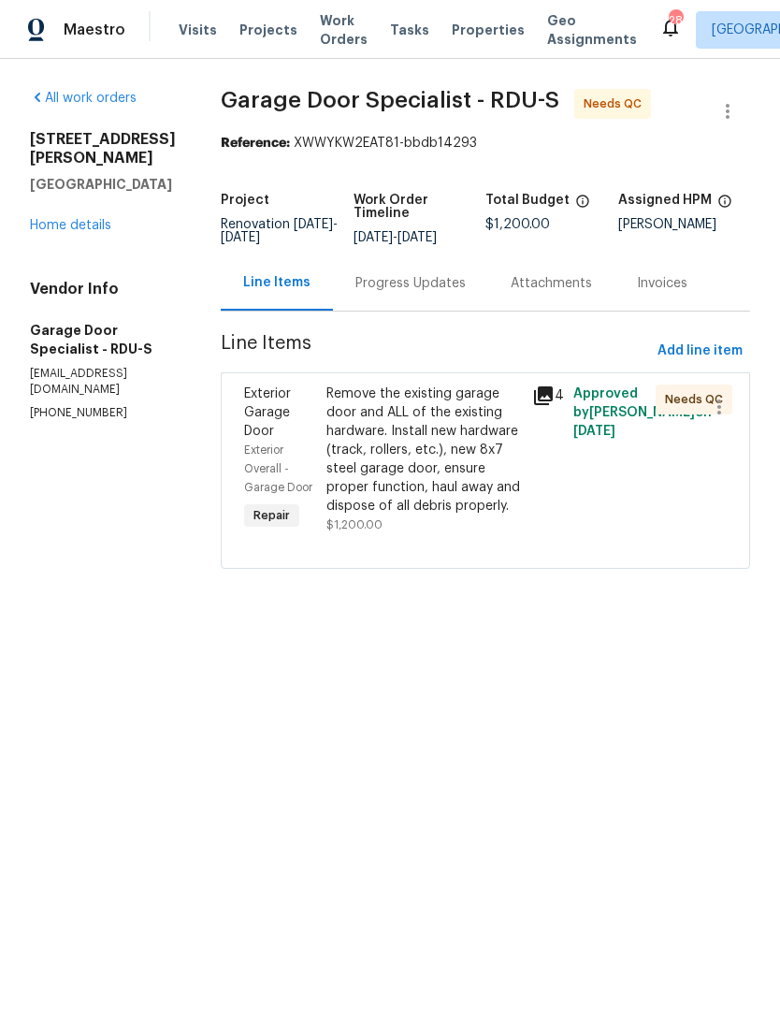
click at [469, 482] on div "Remove the existing garage door and ALL of the existing hardware. Install new h…" at bounding box center [423, 449] width 195 height 131
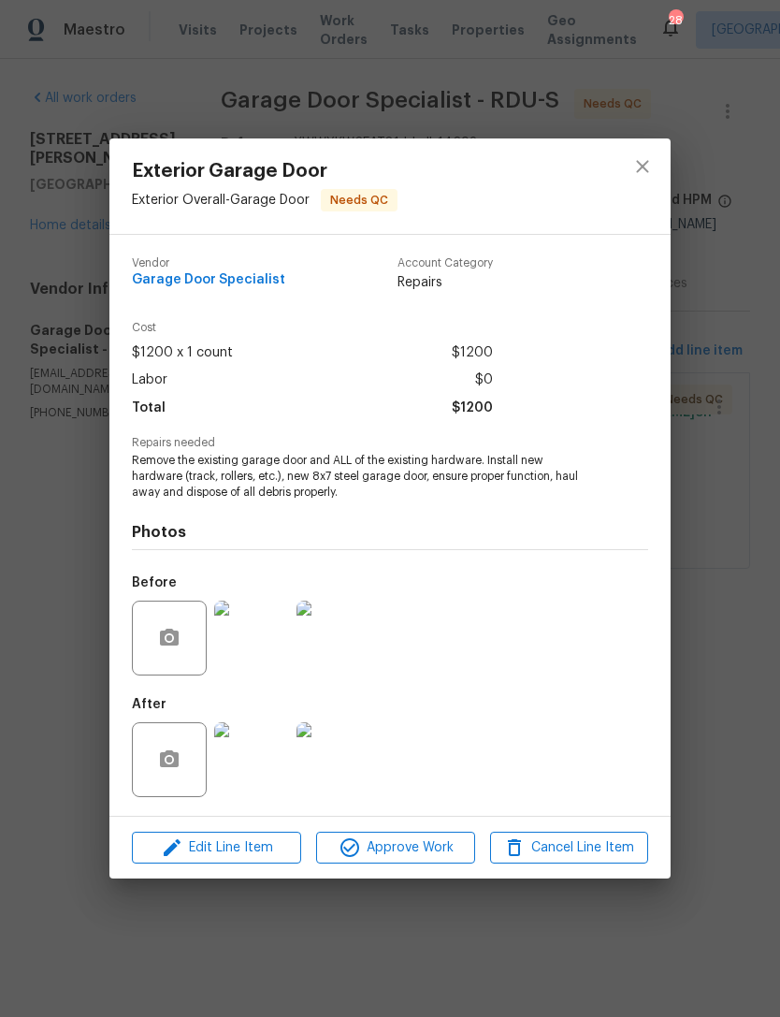
click at [259, 765] on img at bounding box center [251, 759] width 75 height 75
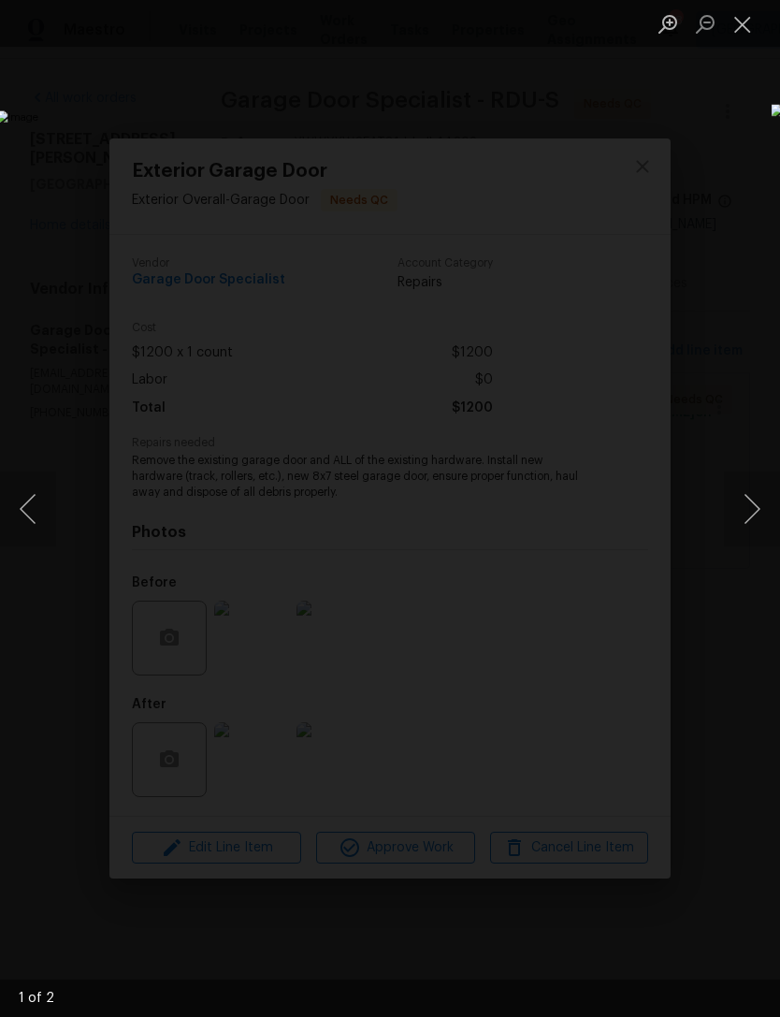
click at [743, 511] on button "Next image" at bounding box center [752, 508] width 56 height 75
click at [739, 26] on button "Close lightbox" at bounding box center [742, 23] width 37 height 33
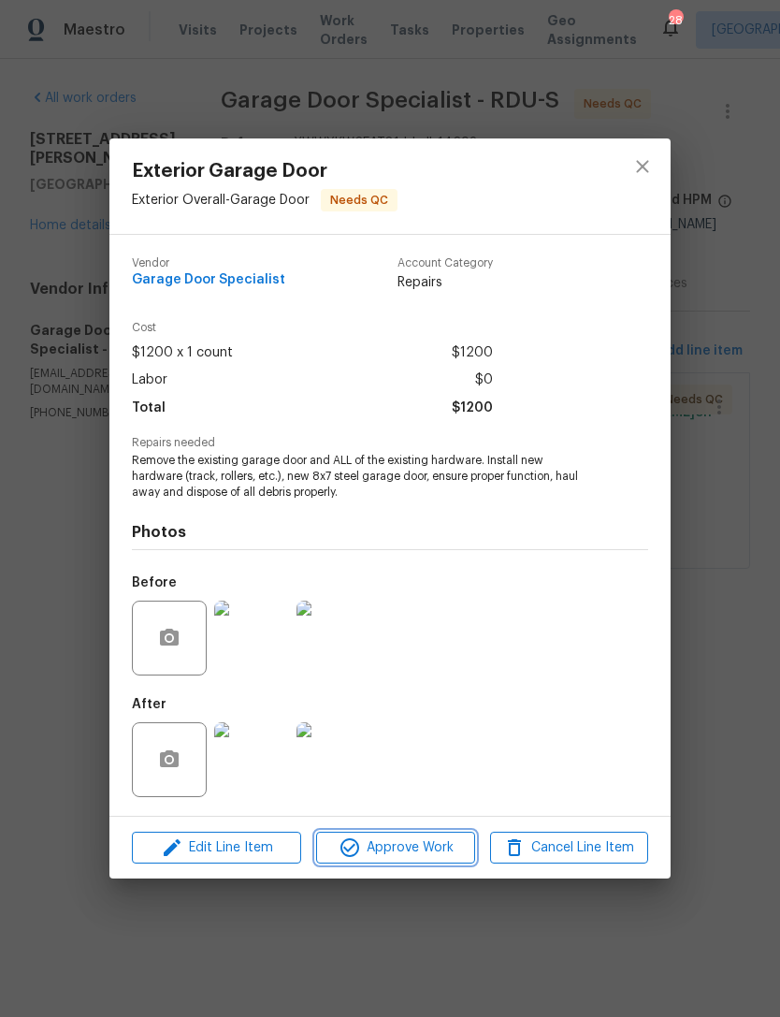
click at [440, 850] on span "Approve Work" at bounding box center [395, 847] width 147 height 23
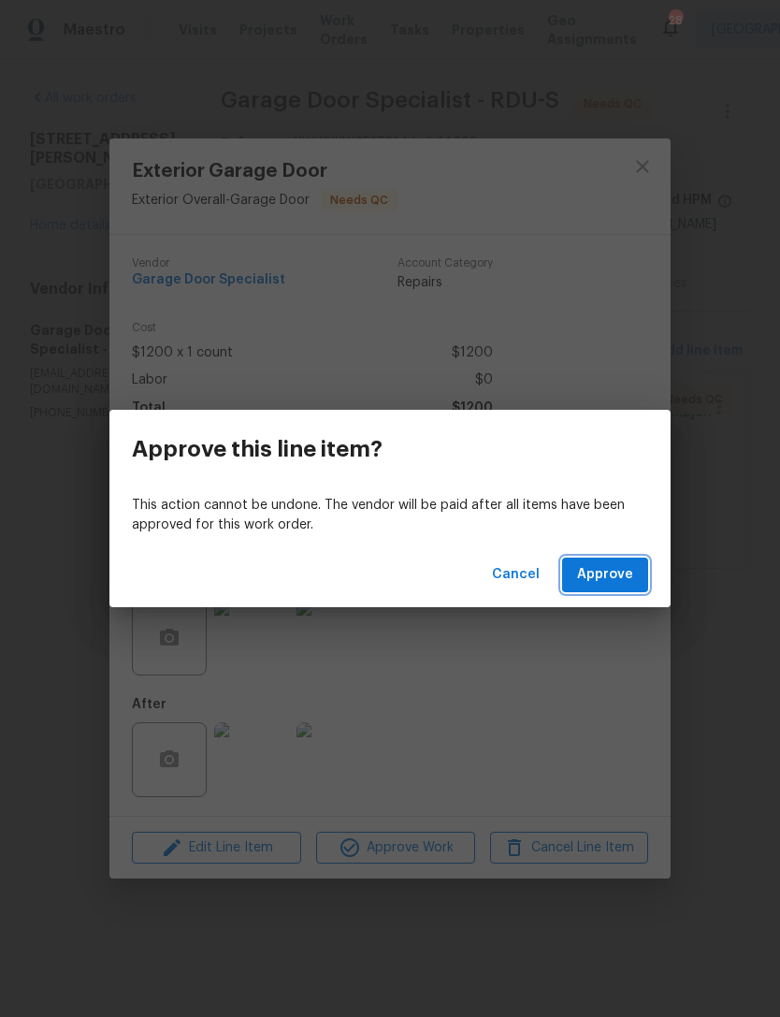
click at [619, 567] on span "Approve" at bounding box center [605, 574] width 56 height 23
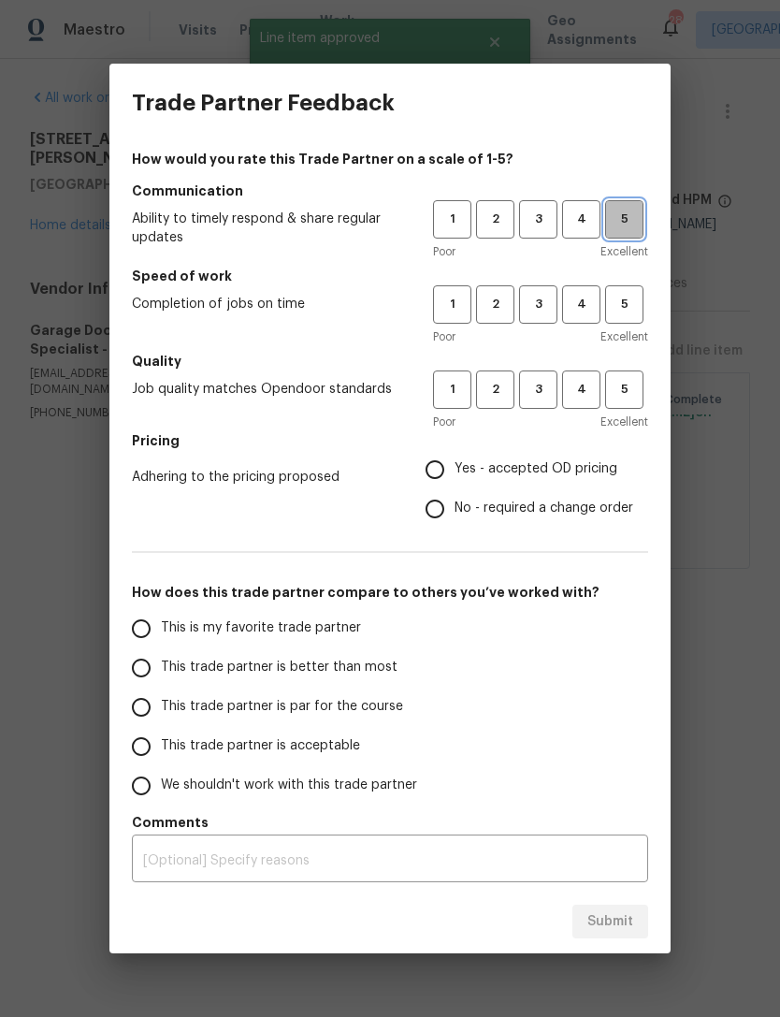
click at [627, 223] on span "5" at bounding box center [624, 220] width 35 height 22
click at [642, 303] on button "5" at bounding box center [624, 304] width 38 height 38
click at [637, 387] on span "5" at bounding box center [624, 390] width 35 height 22
click at [574, 507] on span "No - required a change order" at bounding box center [543, 508] width 179 height 20
click at [454, 507] on input "No - required a change order" at bounding box center [434, 508] width 39 height 39
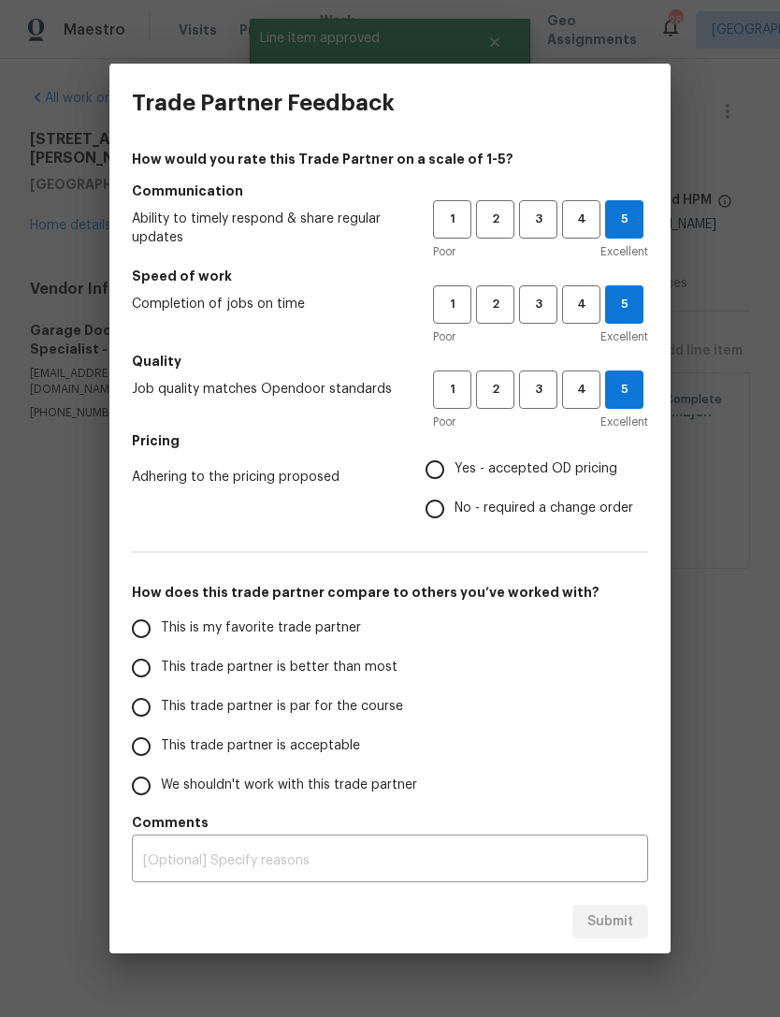
radio input "true"
click at [338, 669] on span "This trade partner is better than most" at bounding box center [279, 667] width 237 height 20
click at [161, 669] on input "This trade partner is better than most" at bounding box center [141, 667] width 39 height 39
radio input "false"
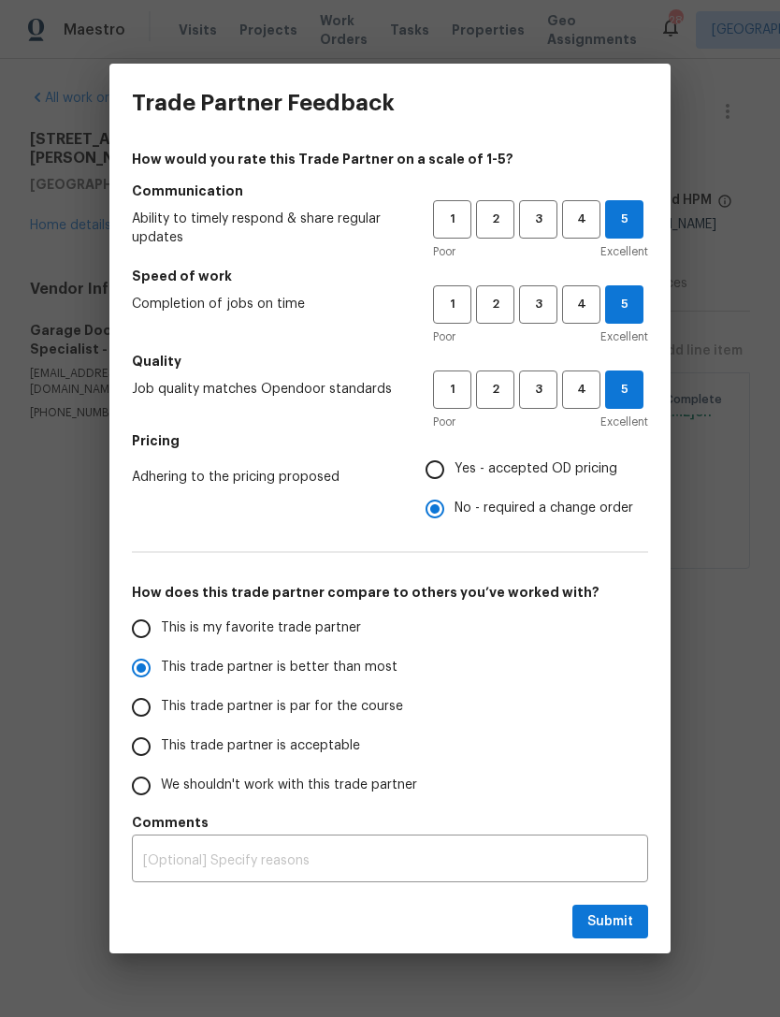
click at [313, 621] on span "This is my favorite trade partner" at bounding box center [261, 628] width 200 height 20
click at [161, 621] on input "This is my favorite trade partner" at bounding box center [141, 628] width 39 height 39
click at [635, 904] on button "Submit" at bounding box center [610, 921] width 76 height 35
radio input "true"
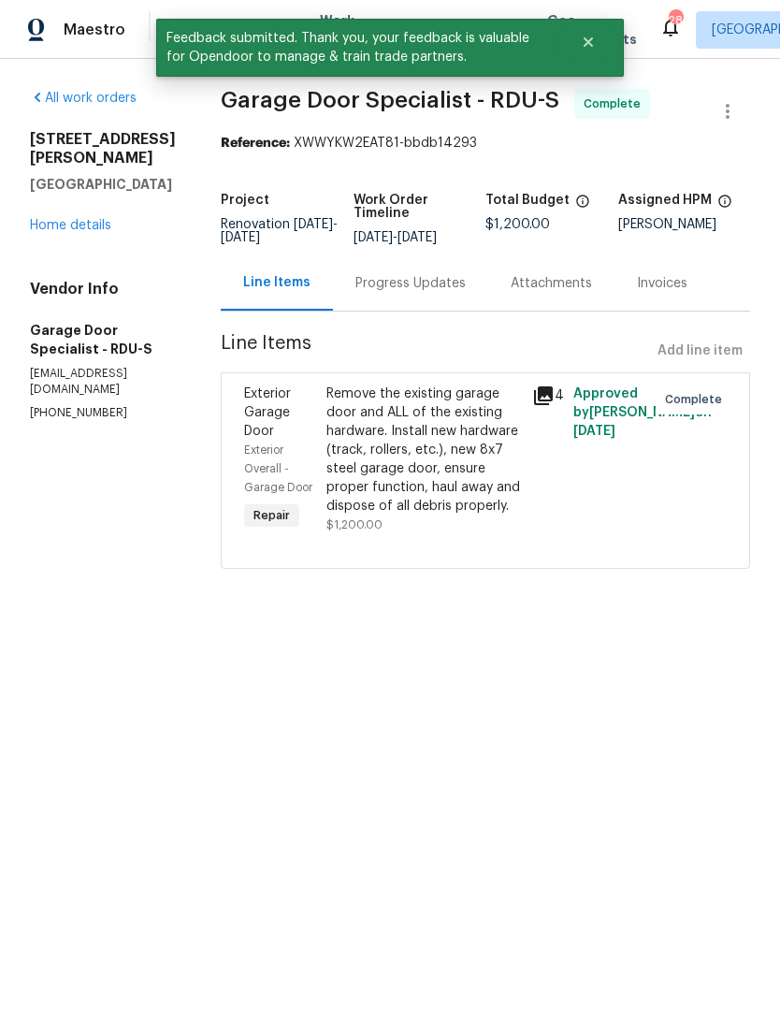
click at [101, 219] on link "Home details" at bounding box center [70, 225] width 81 height 13
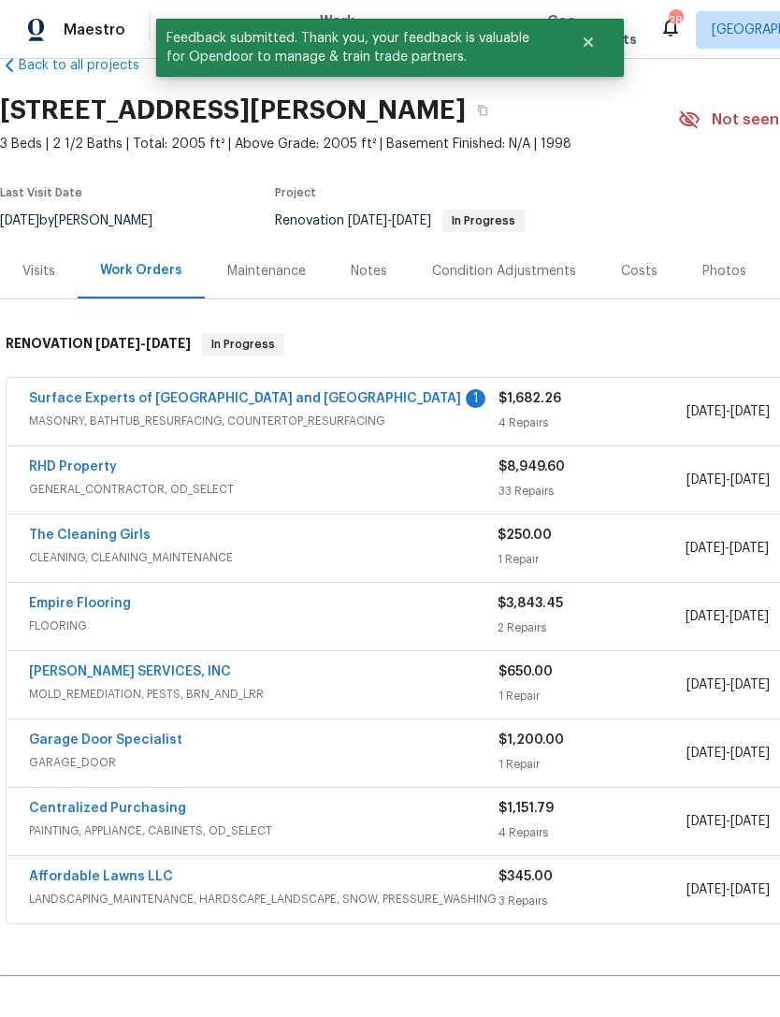
scroll to position [40, 0]
click at [73, 399] on link "Surface Experts of Durham and Chapel Hill" at bounding box center [245, 398] width 432 height 13
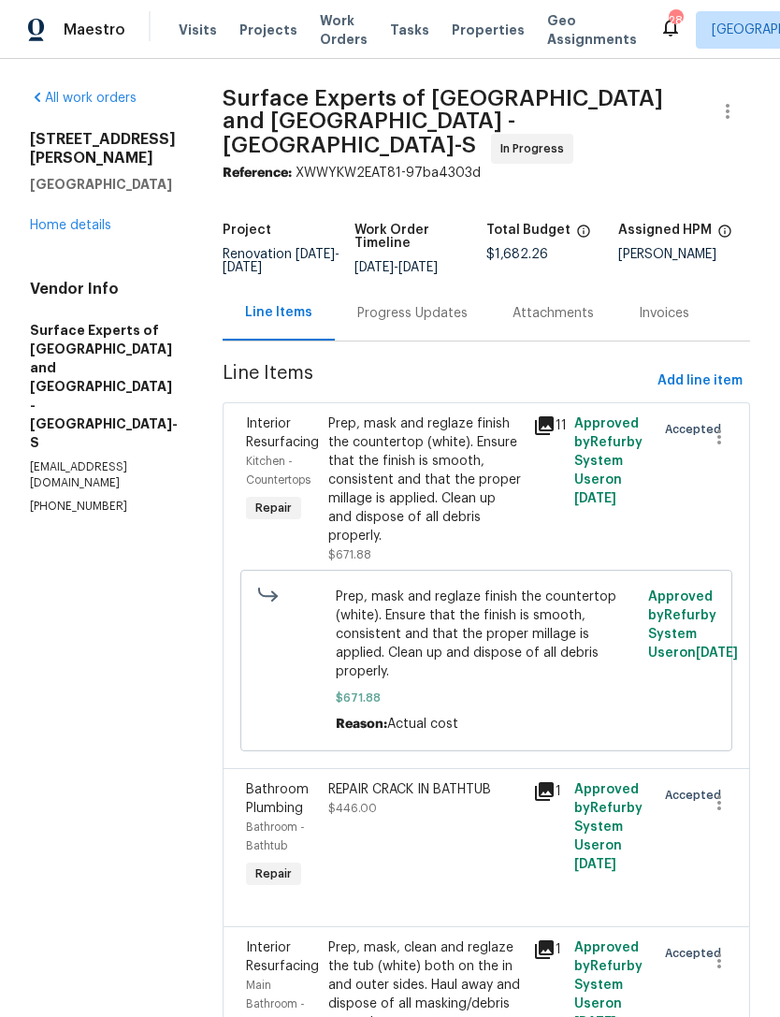
click at [442, 304] on div "Progress Updates" at bounding box center [412, 313] width 110 height 19
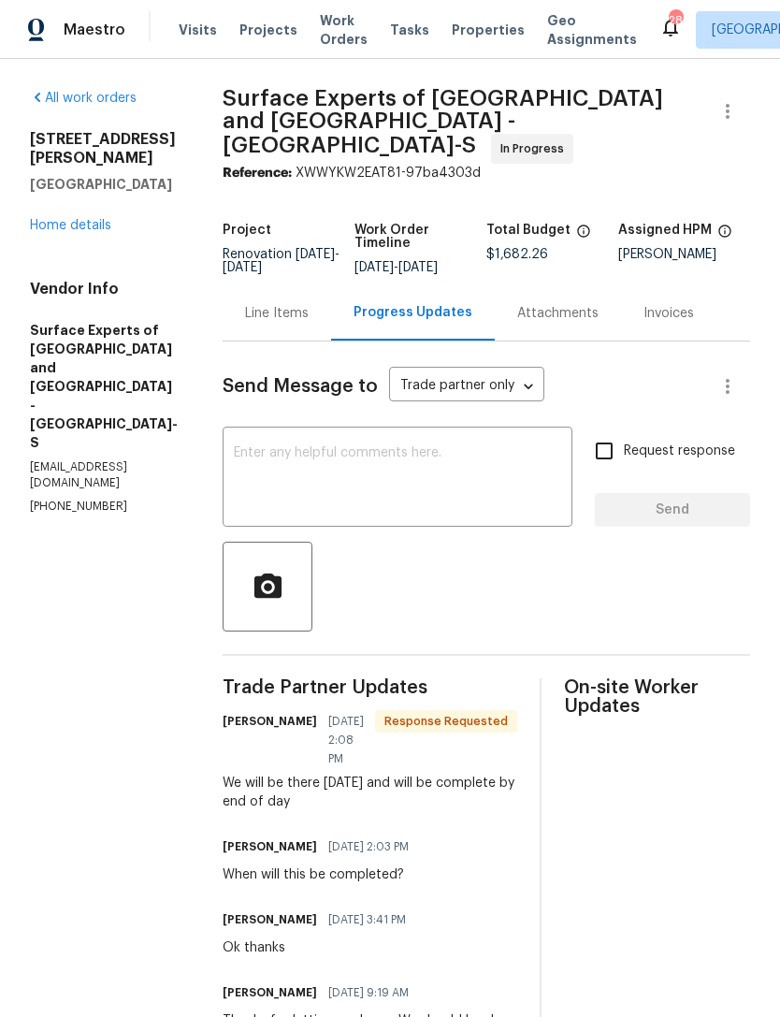
click at [461, 476] on textarea at bounding box center [397, 478] width 327 height 65
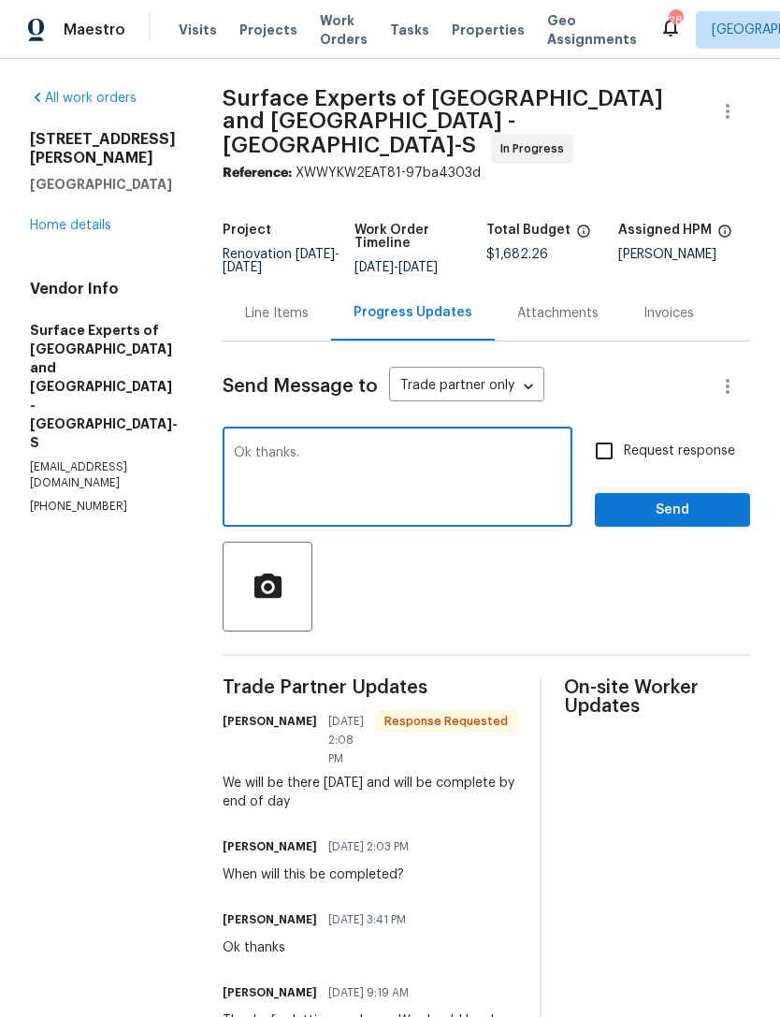
type textarea "Ok thanks."
click at [613, 435] on input "Request response" at bounding box center [603, 450] width 39 height 39
checkbox input "true"
click at [492, 464] on textarea "Ok thanks." at bounding box center [397, 478] width 327 height 65
type textarea "Ok thanks. Please confirm this was completed"
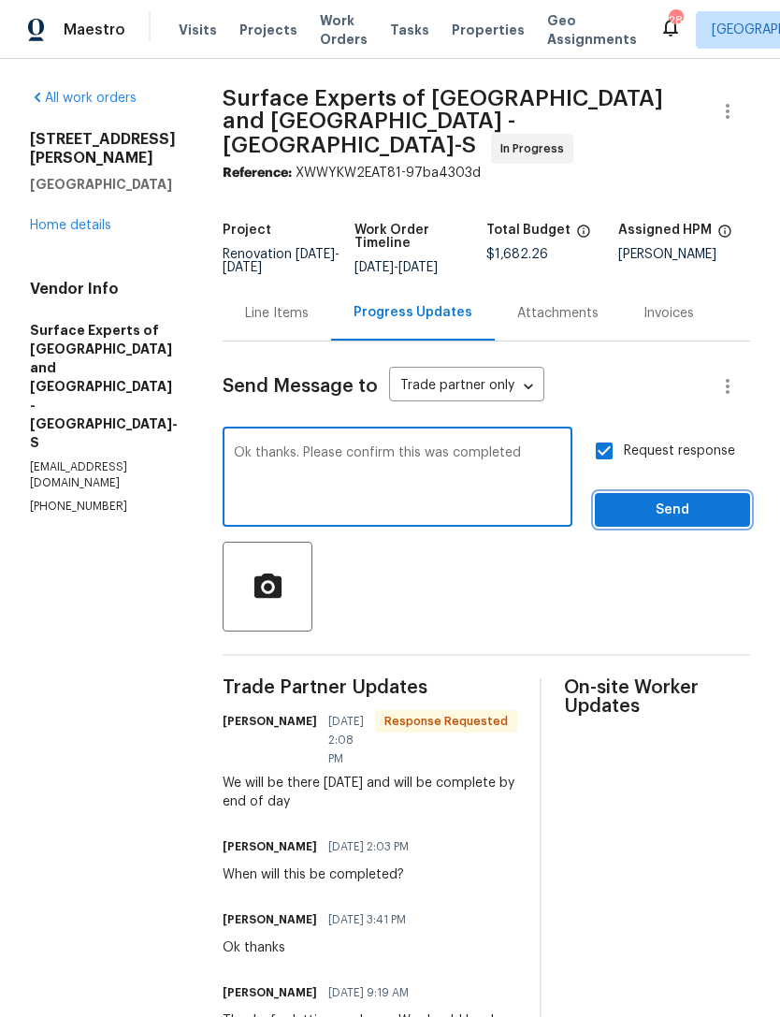
click at [669, 512] on button "Send" at bounding box center [672, 510] width 155 height 35
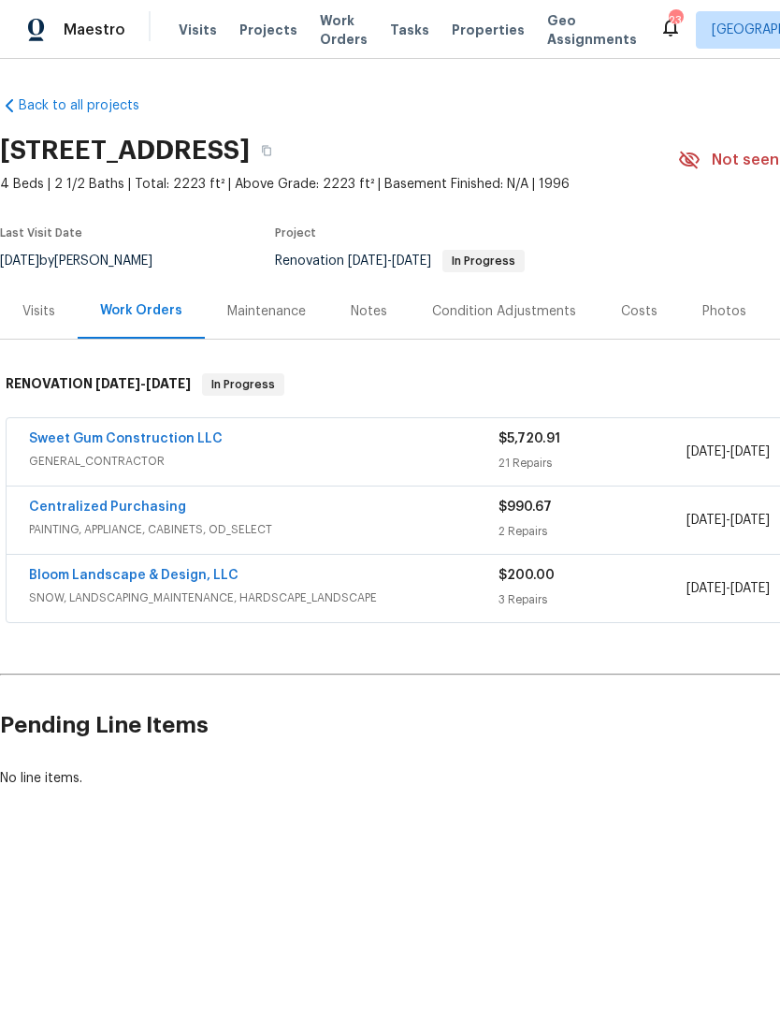
scroll to position [0, 252]
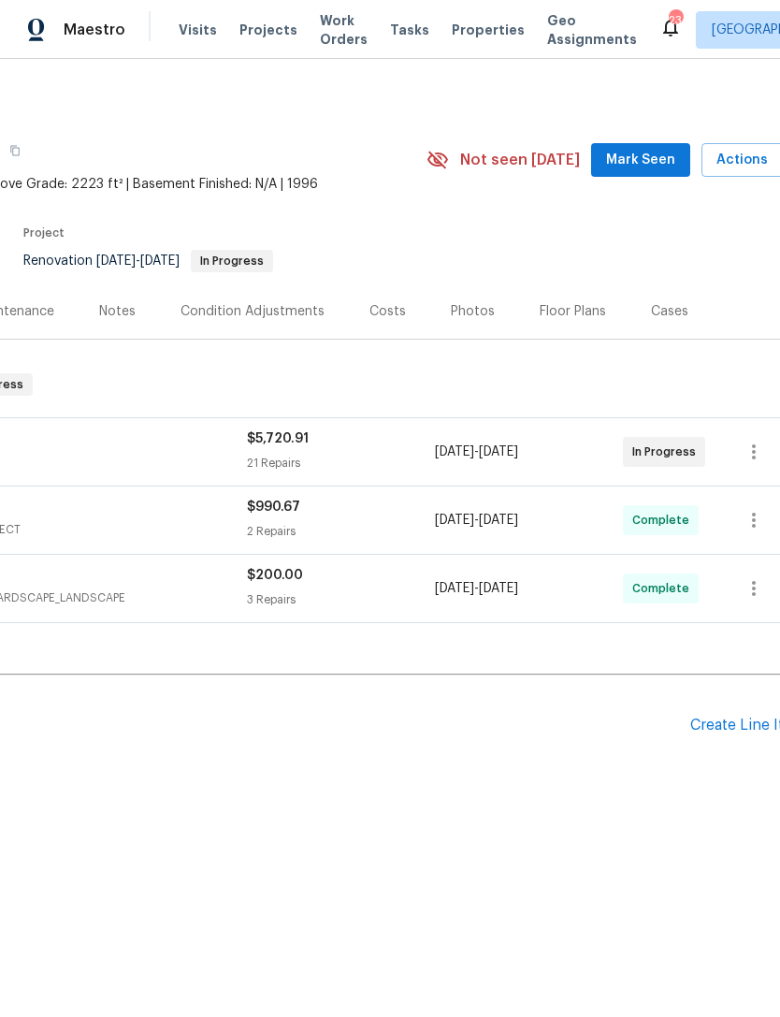
click at [742, 727] on div "Create Line Item" at bounding box center [747, 725] width 115 height 18
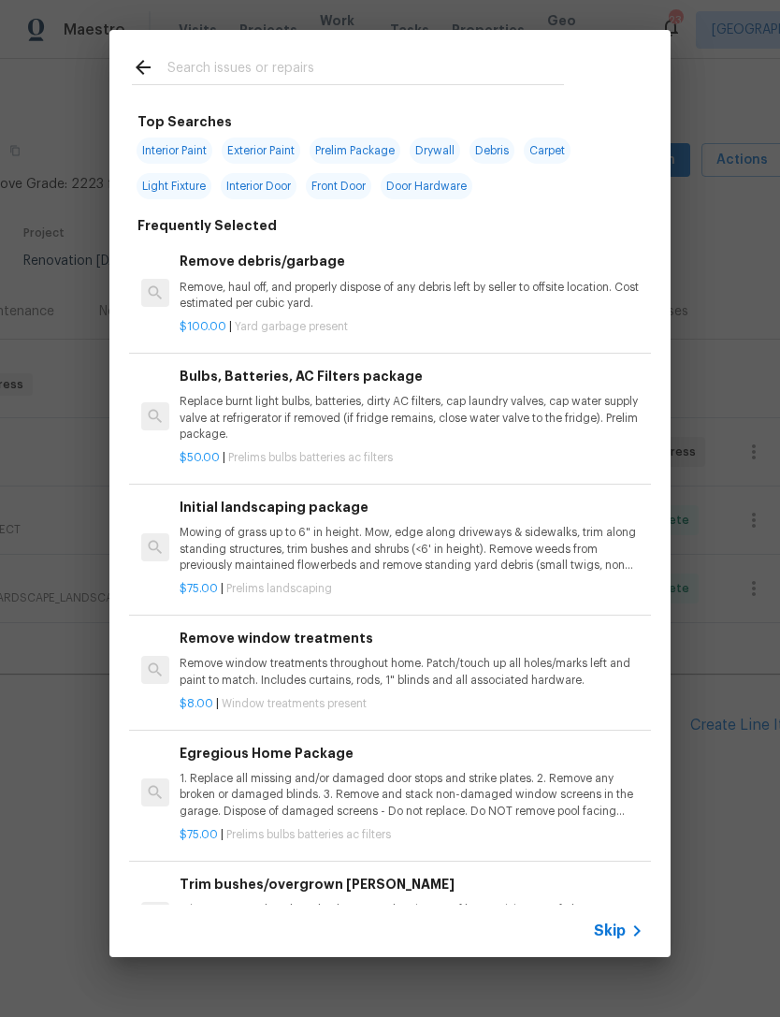
click at [391, 70] on input "text" at bounding box center [365, 70] width 397 height 28
type input "Clean"
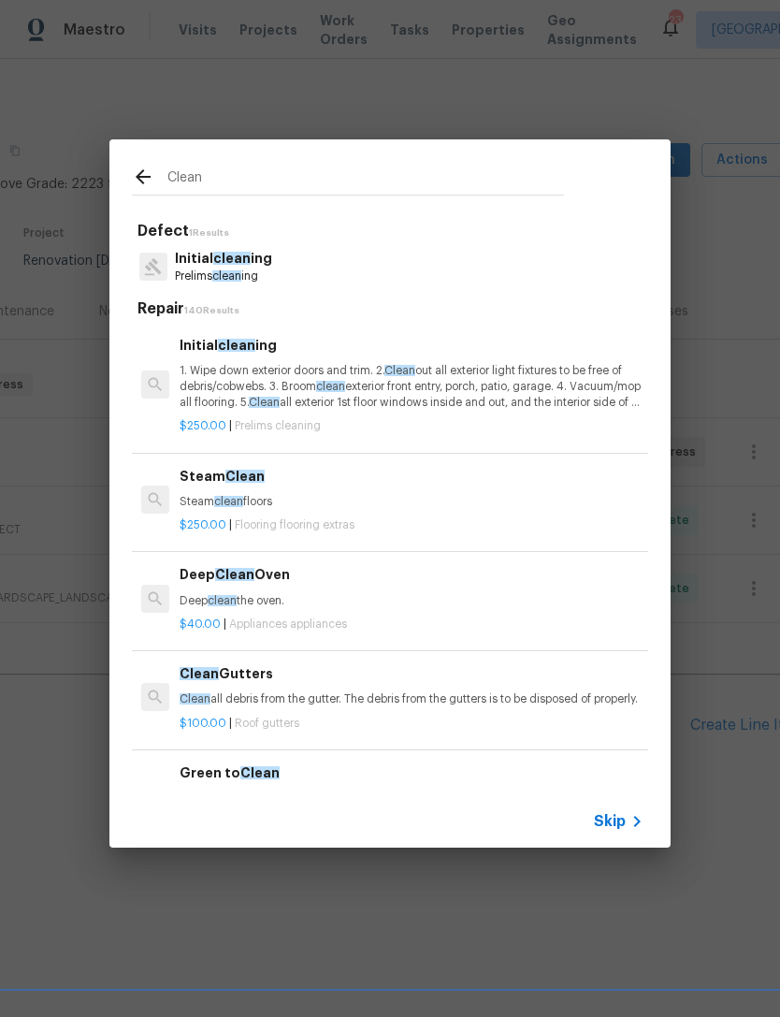
click at [299, 365] on p "1. Wipe down exterior doors and trim. 2. Clean out all exterior light fixtures …" at bounding box center [412, 387] width 464 height 48
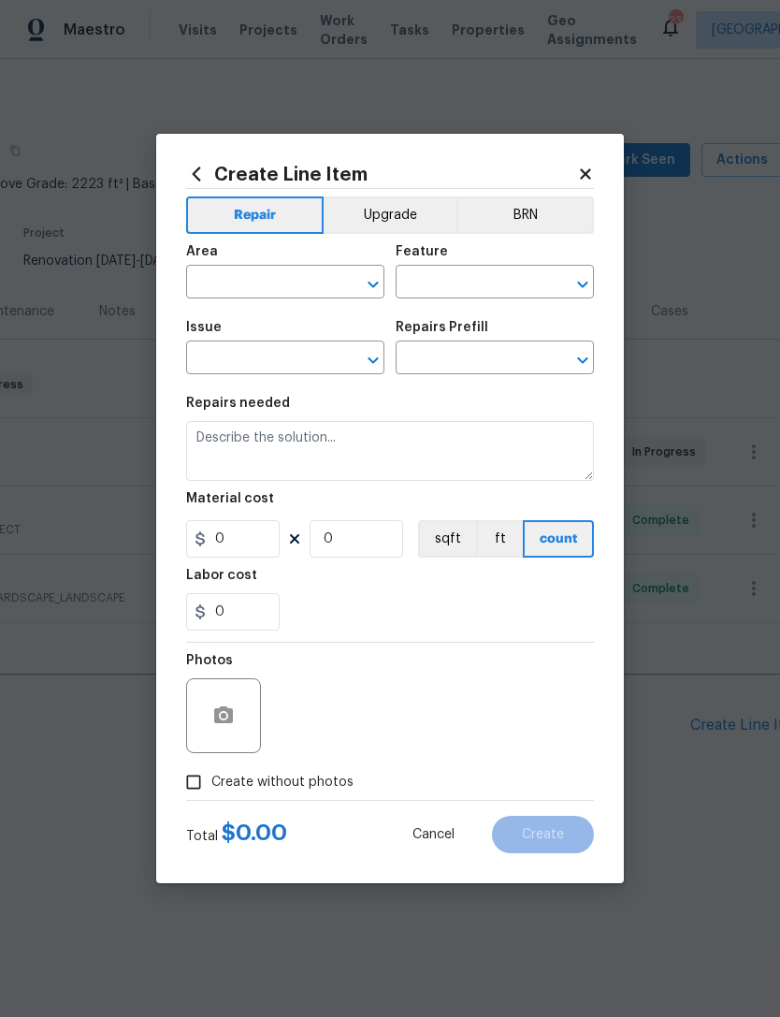
type input "Home Readiness Packages"
type input "Initial cleaning"
type input "Initial cleaning $250.00"
type textarea "1. Wipe down exterior doors and trim. 2. Clean out all exterior light fixtures …"
type input "250"
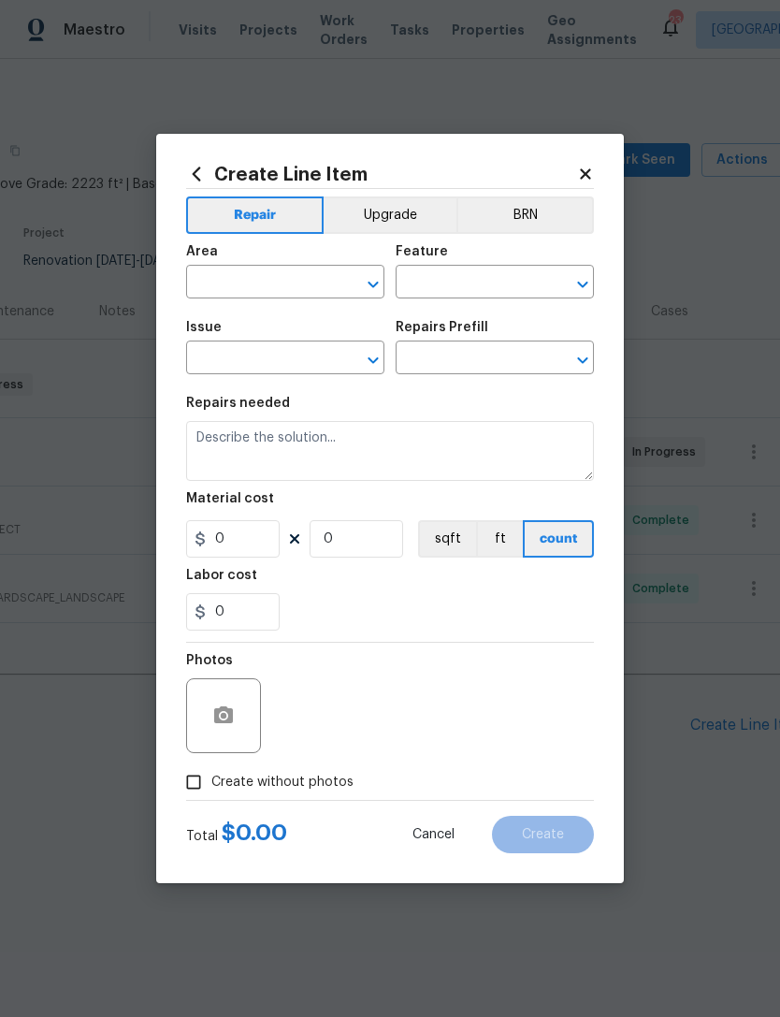
type input "1"
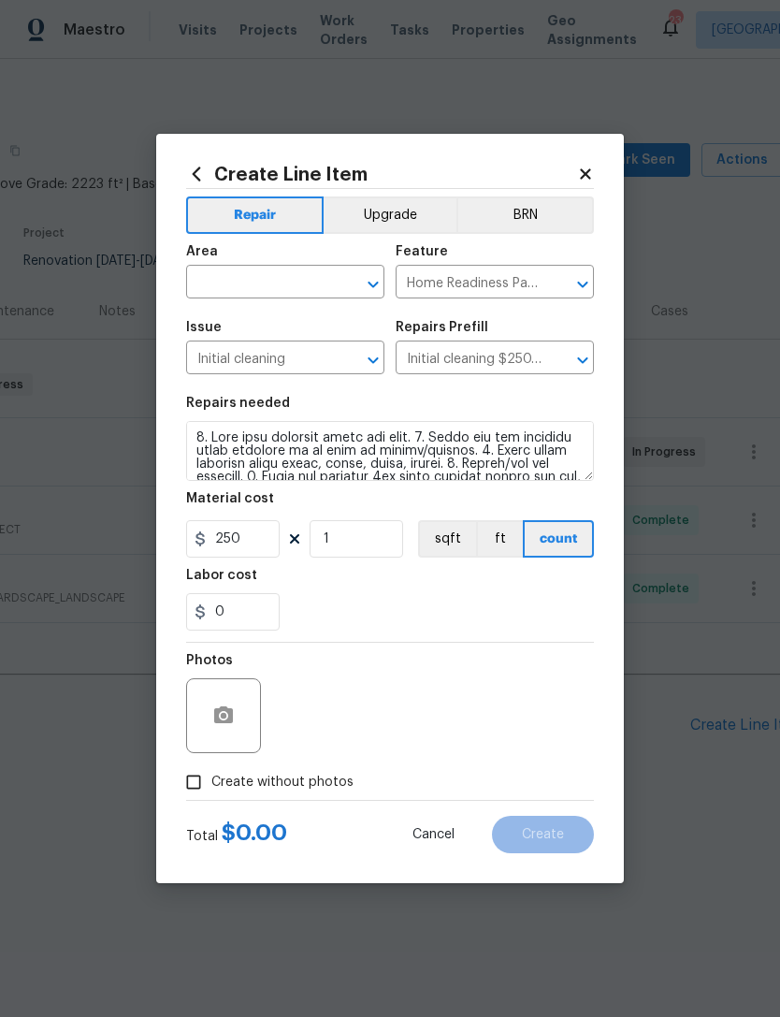
click at [299, 365] on span "Issue Initial cleaning ​" at bounding box center [285, 348] width 198 height 76
click at [280, 284] on input "text" at bounding box center [259, 283] width 146 height 29
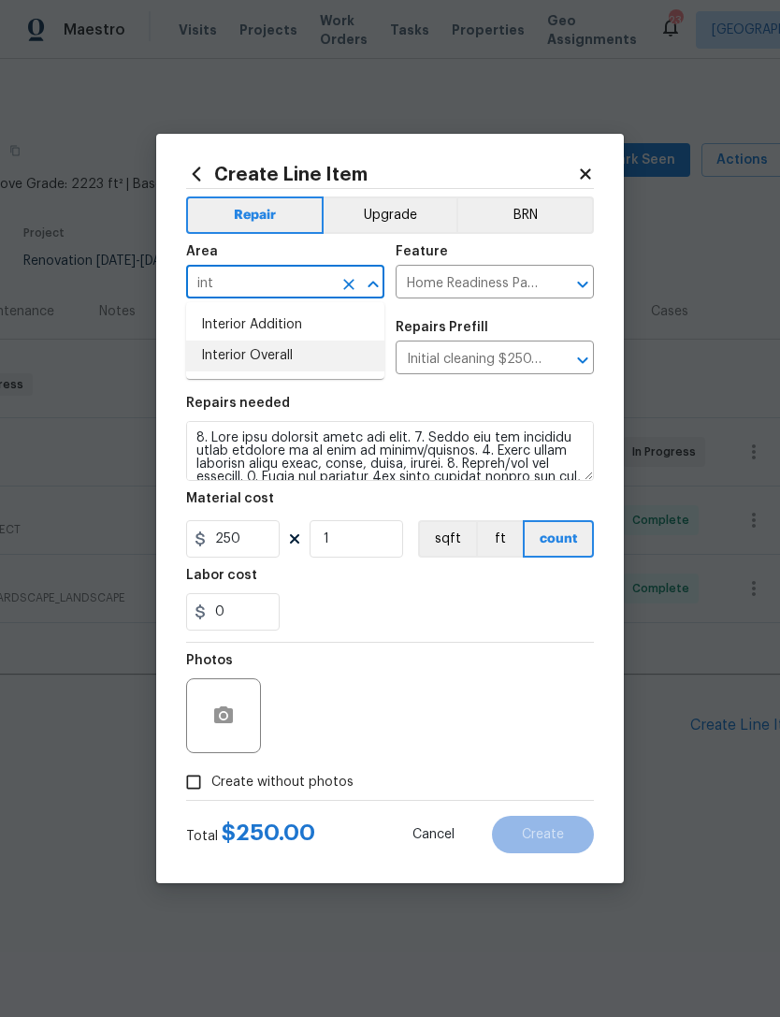
click at [296, 360] on li "Interior Overall" at bounding box center [285, 355] width 198 height 31
type input "Interior Overall"
click at [273, 780] on span "Create without photos" at bounding box center [282, 782] width 142 height 20
click at [211, 780] on input "Create without photos" at bounding box center [194, 782] width 36 height 36
checkbox input "true"
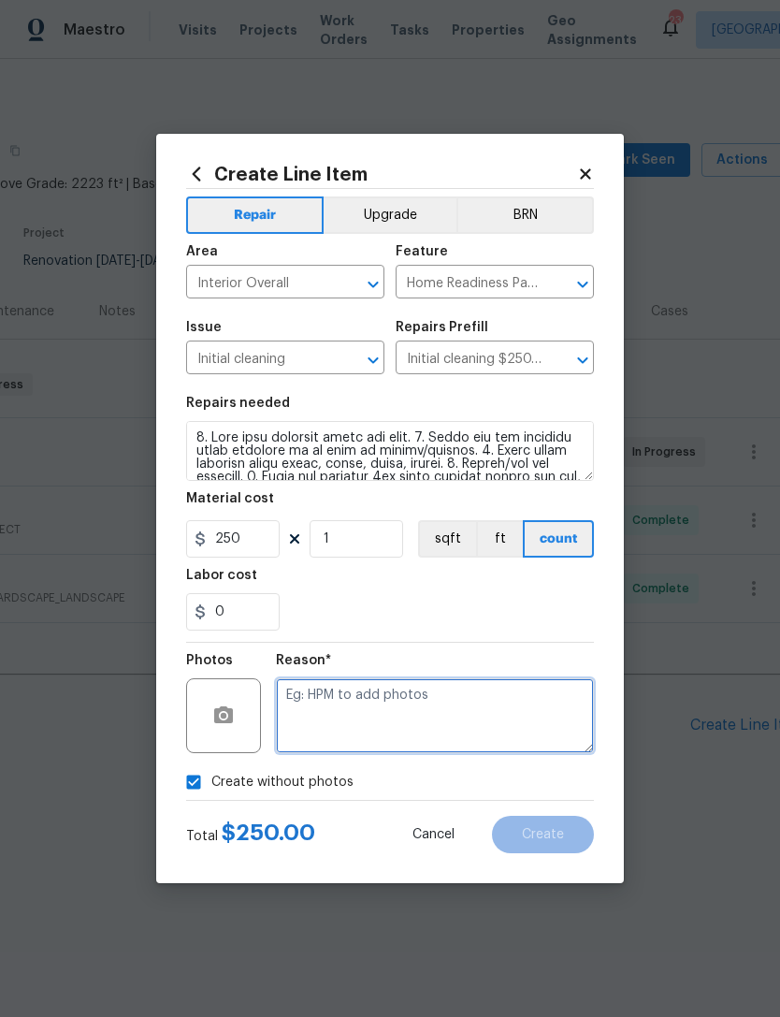
click at [379, 704] on textarea at bounding box center [435, 715] width 318 height 75
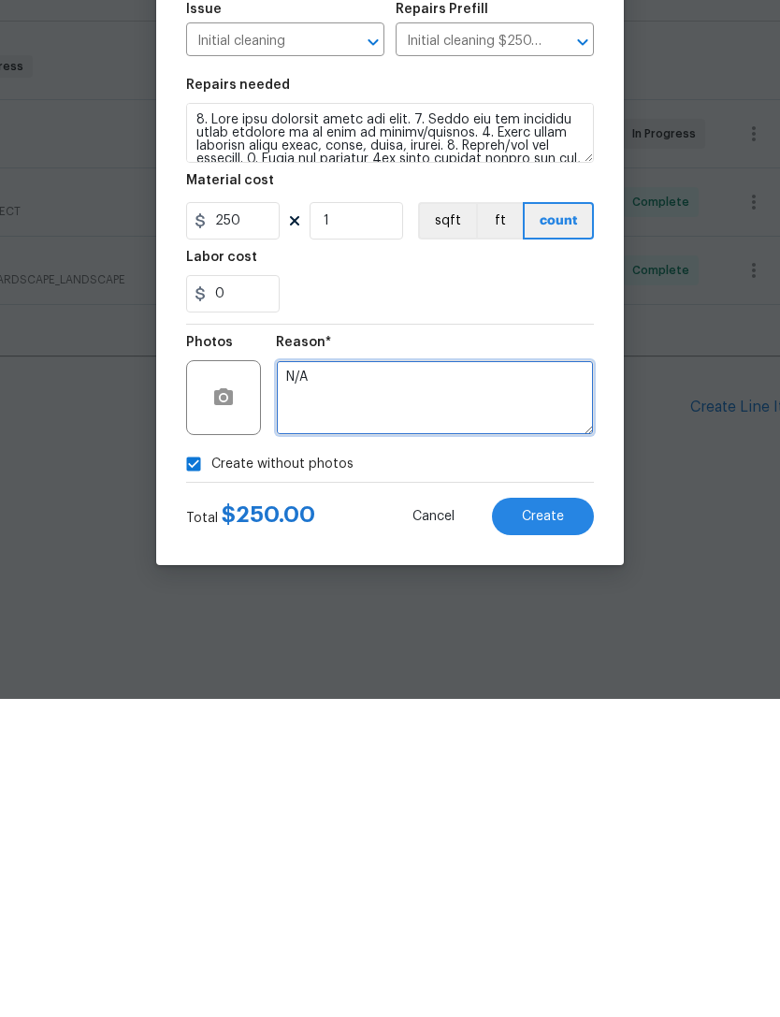
type textarea "N/A"
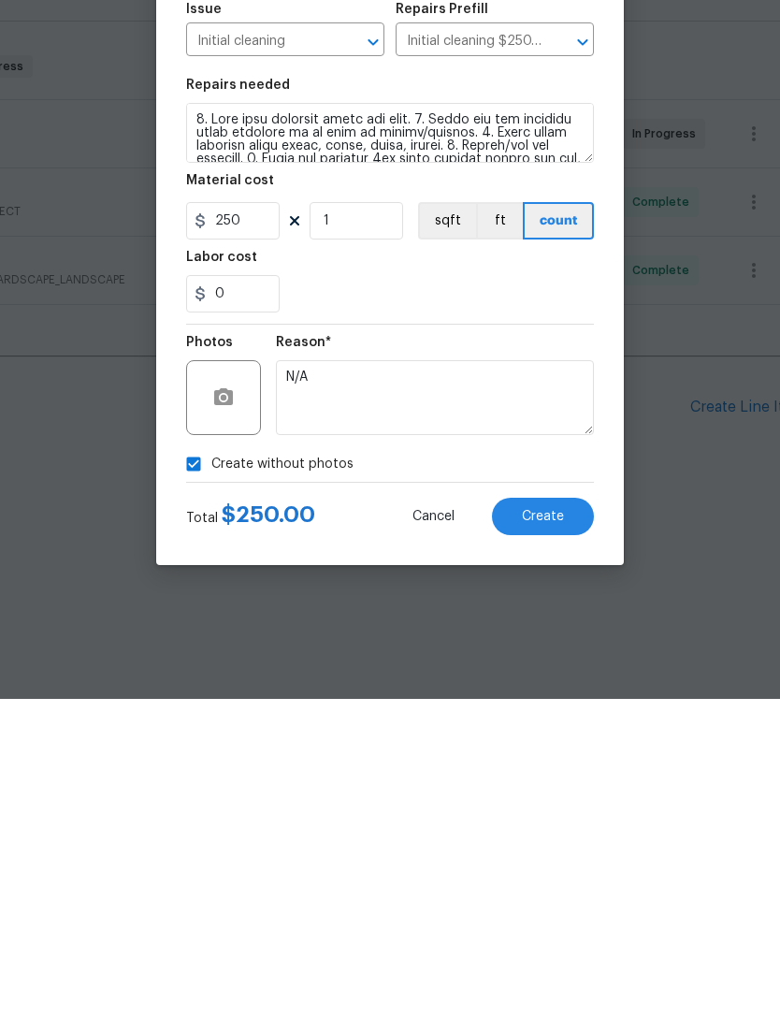
click at [544, 828] on span "Create" at bounding box center [543, 835] width 42 height 14
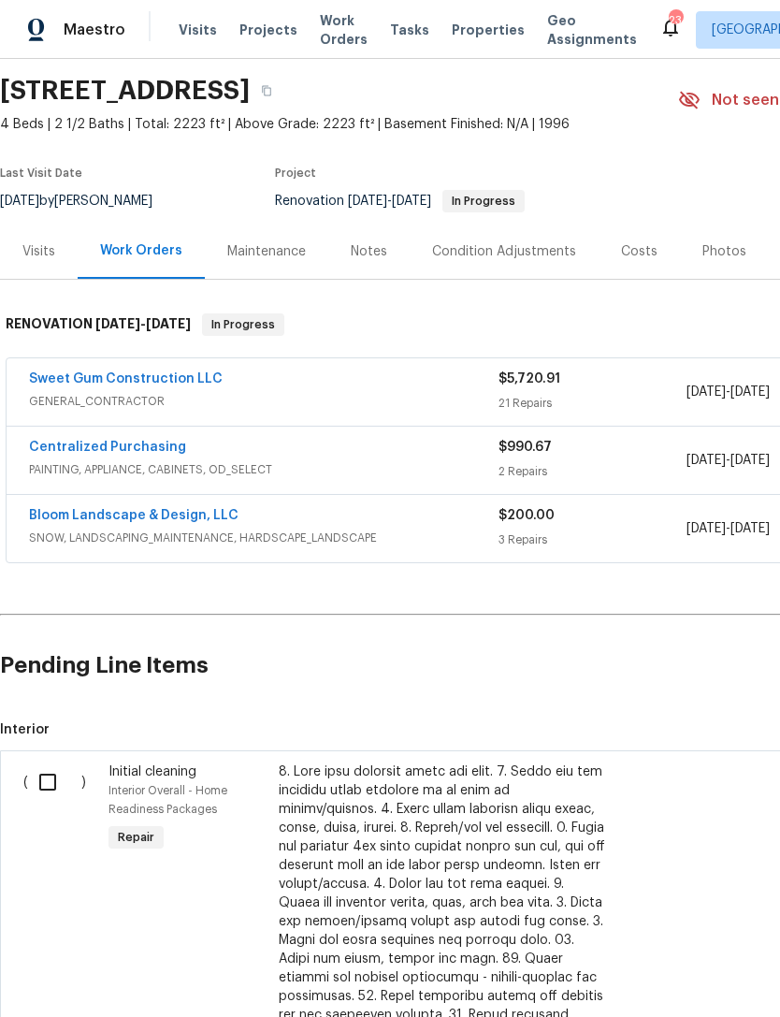
scroll to position [60, 0]
click at [48, 789] on input "checkbox" at bounding box center [54, 781] width 53 height 39
checkbox input "true"
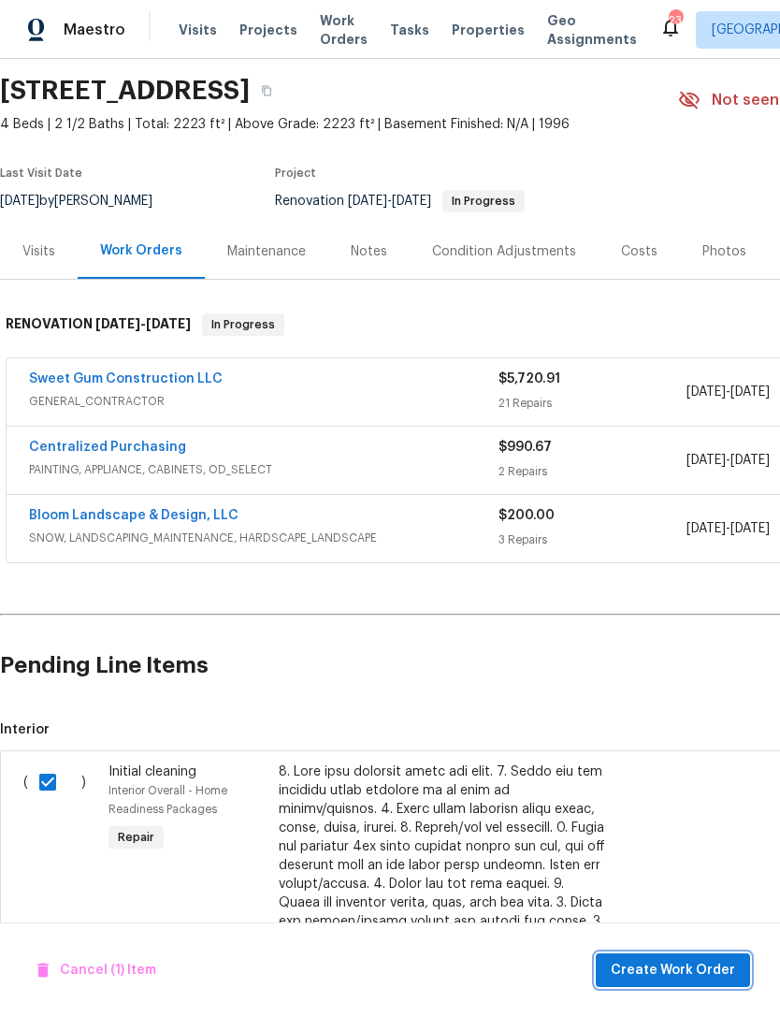
click at [699, 969] on span "Create Work Order" at bounding box center [673, 970] width 124 height 23
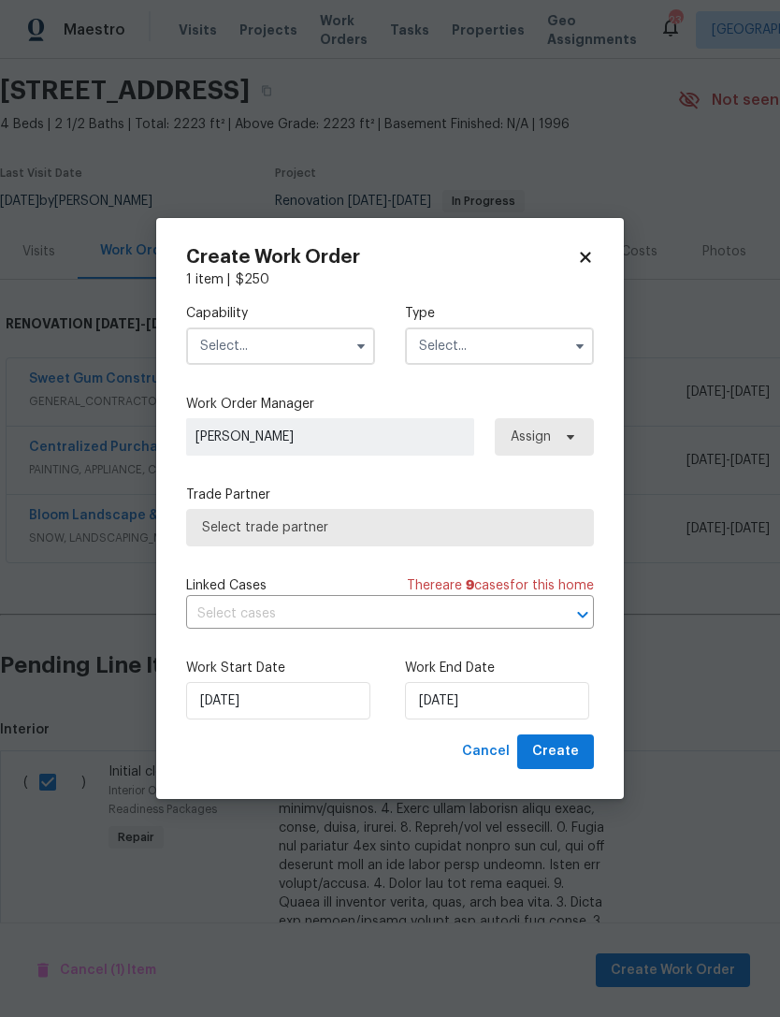
click at [301, 353] on input "text" at bounding box center [280, 345] width 189 height 37
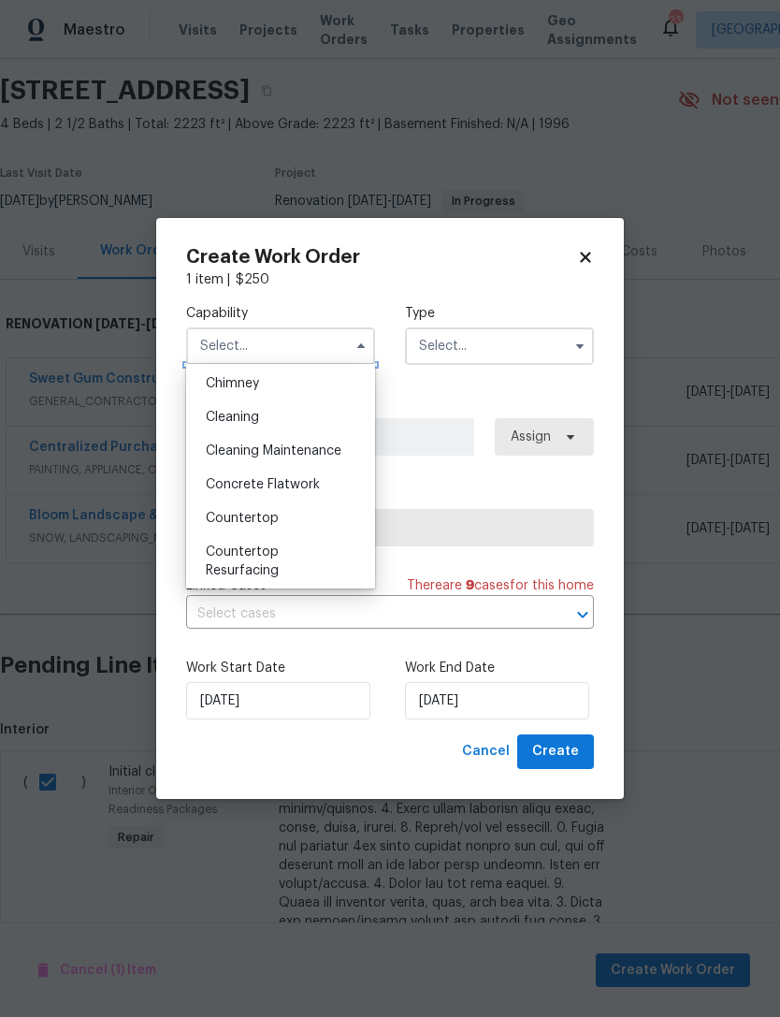
scroll to position [283, 0]
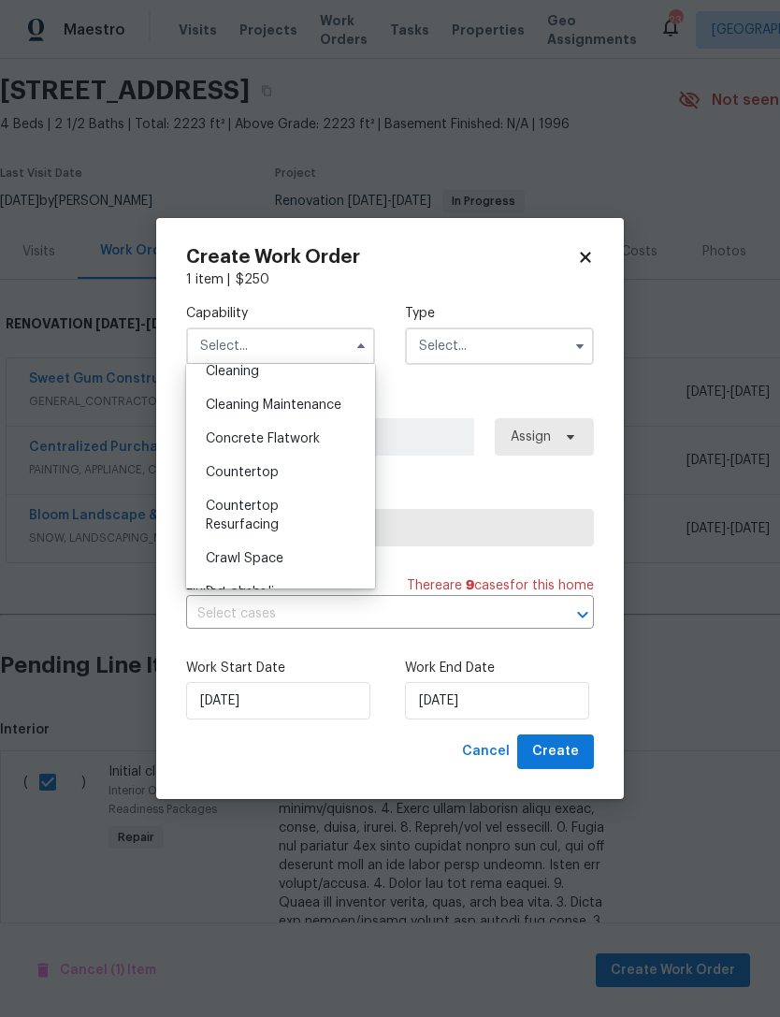
click at [283, 379] on div "Cleaning" at bounding box center [281, 371] width 180 height 34
type input "Cleaning"
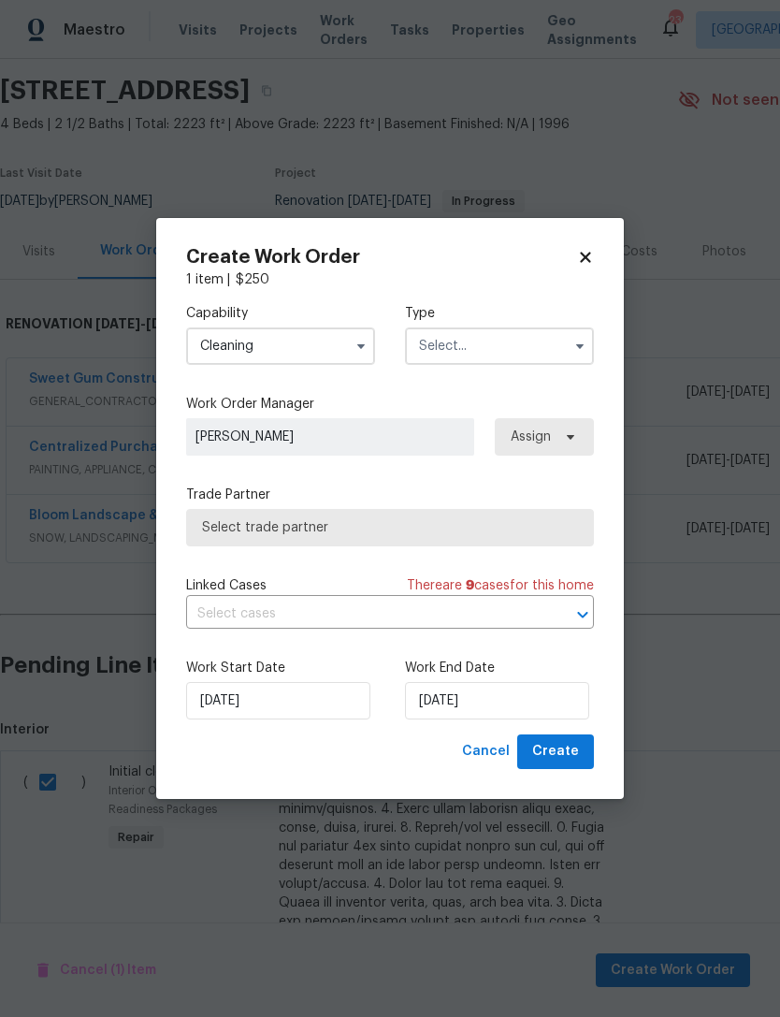
click at [528, 345] on input "text" at bounding box center [499, 345] width 189 height 37
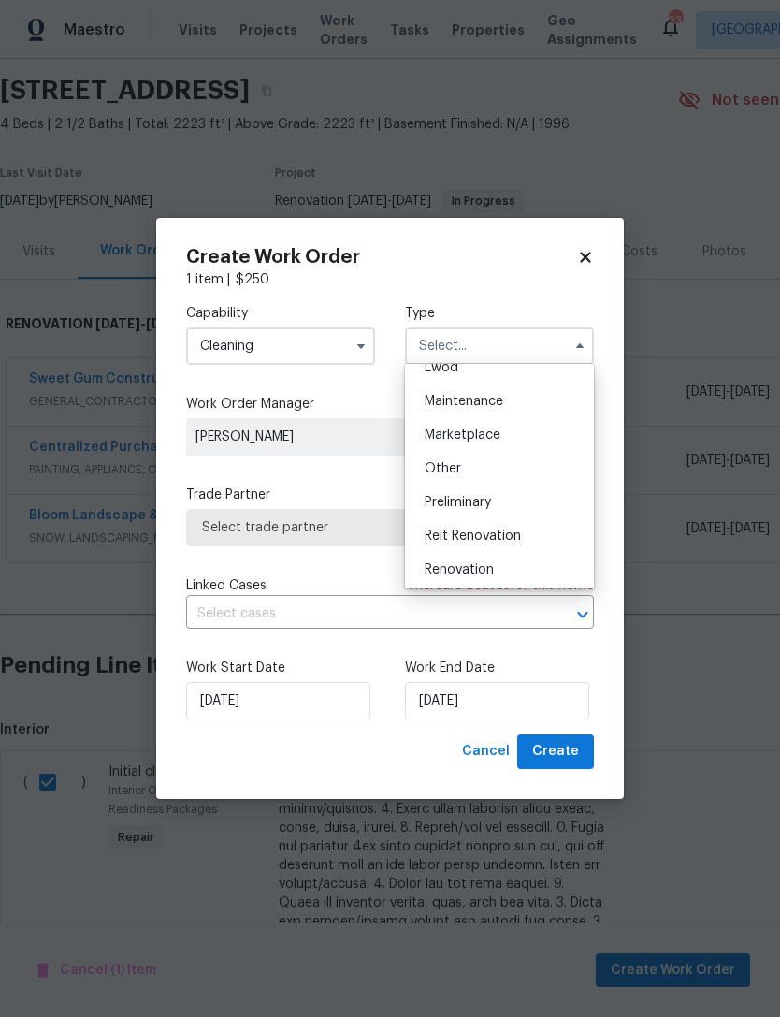
scroll to position [298, 0]
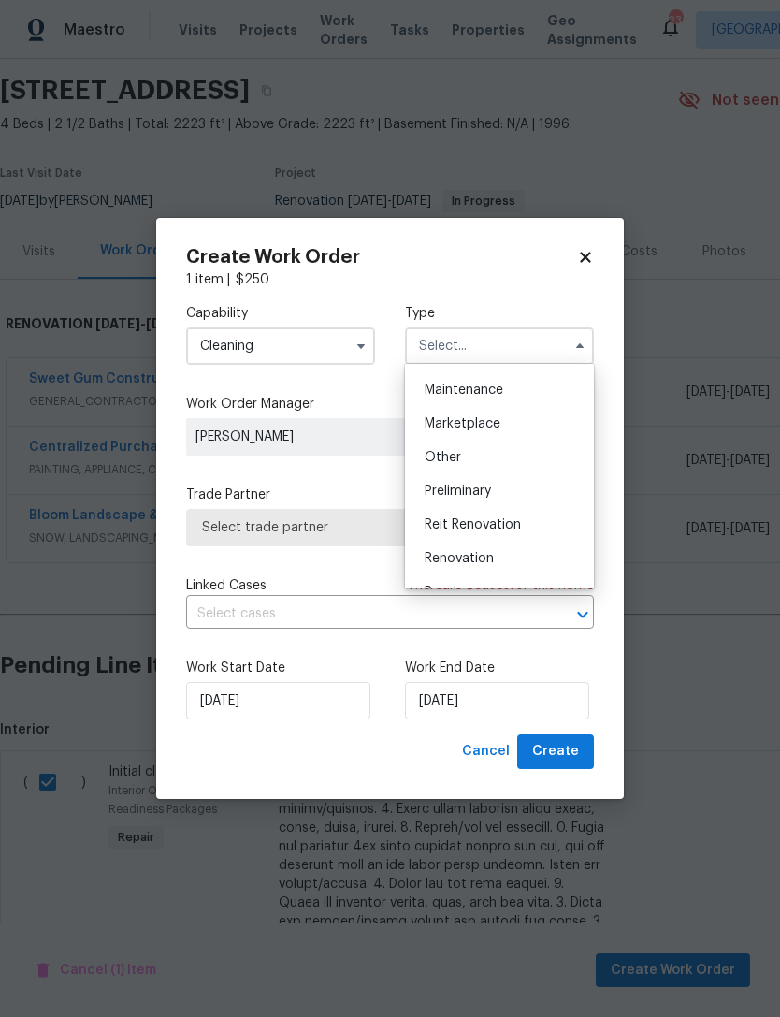
click at [495, 564] on div "Renovation" at bounding box center [500, 558] width 180 height 34
type input "Renovation"
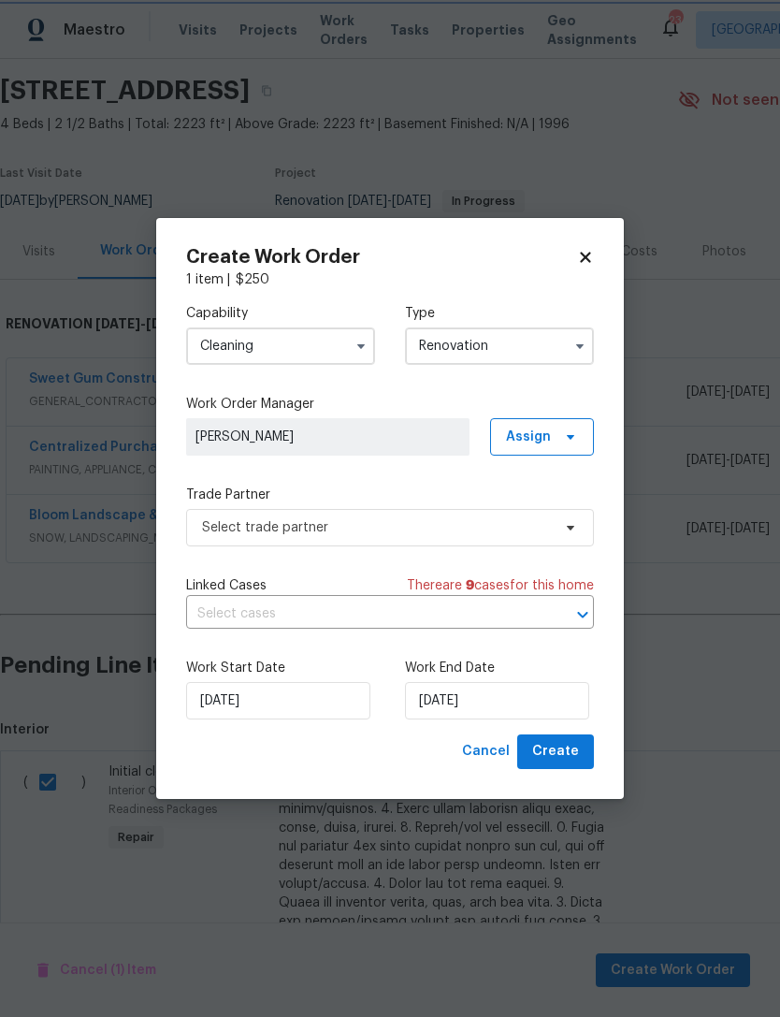
scroll to position [0, 0]
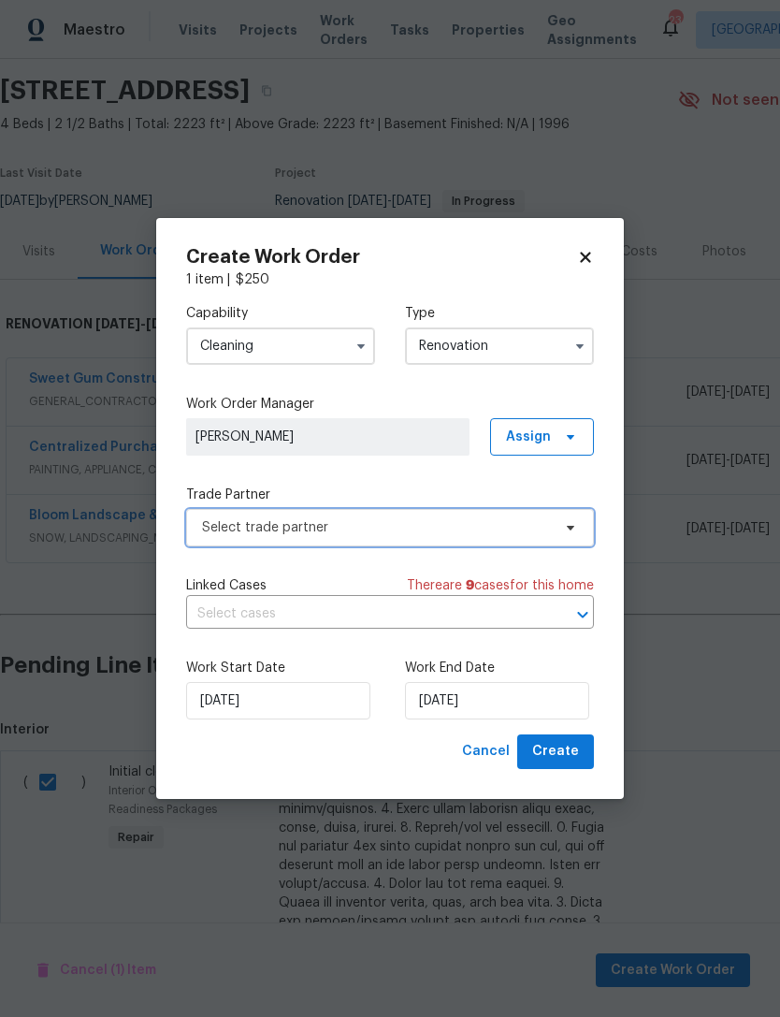
click at [454, 536] on span "Select trade partner" at bounding box center [390, 527] width 408 height 37
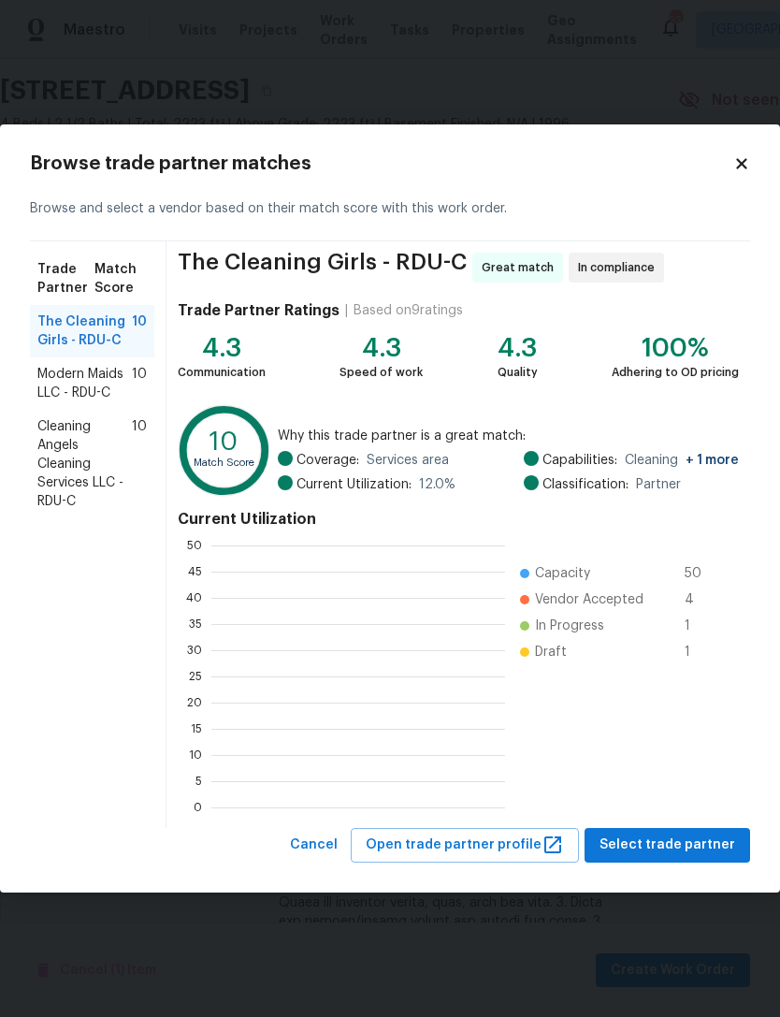
scroll to position [262, 294]
click at [712, 841] on span "Select trade partner" at bounding box center [667, 844] width 136 height 23
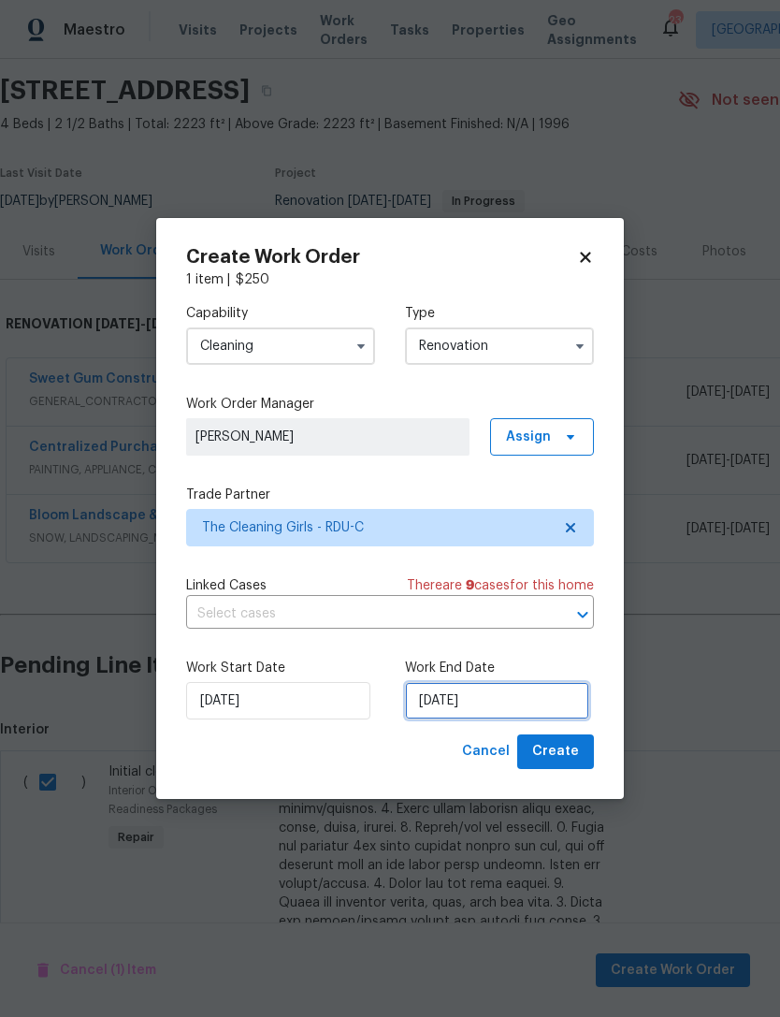
click at [483, 702] on input "[DATE]" at bounding box center [497, 700] width 184 height 37
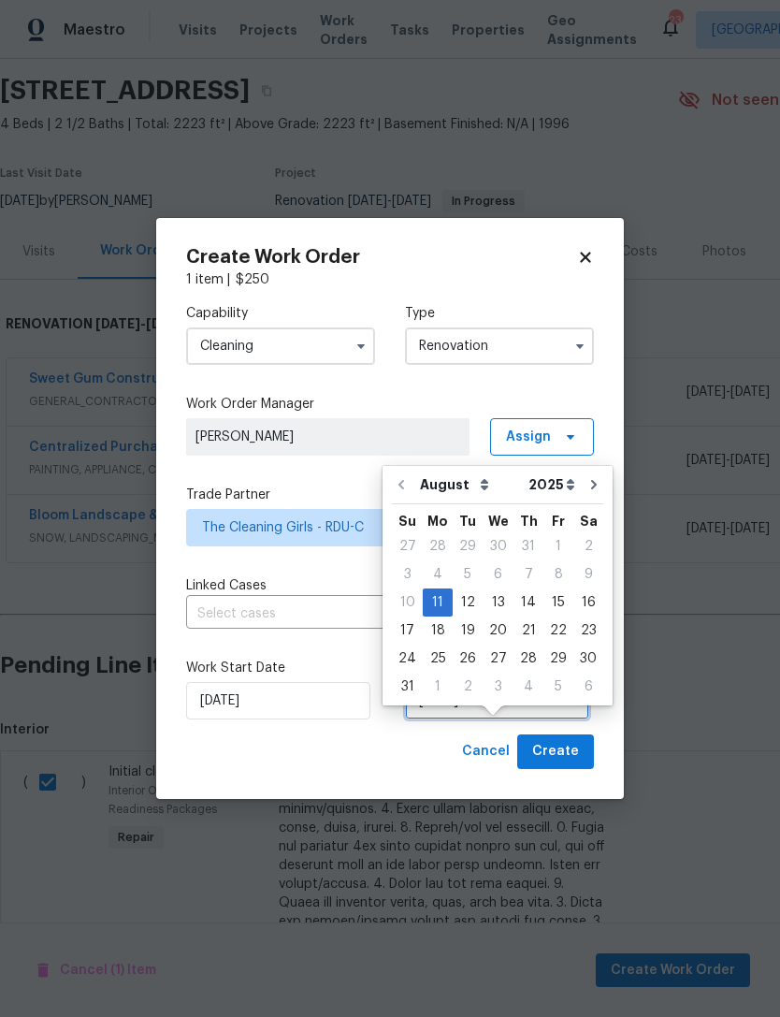
scroll to position [35, 0]
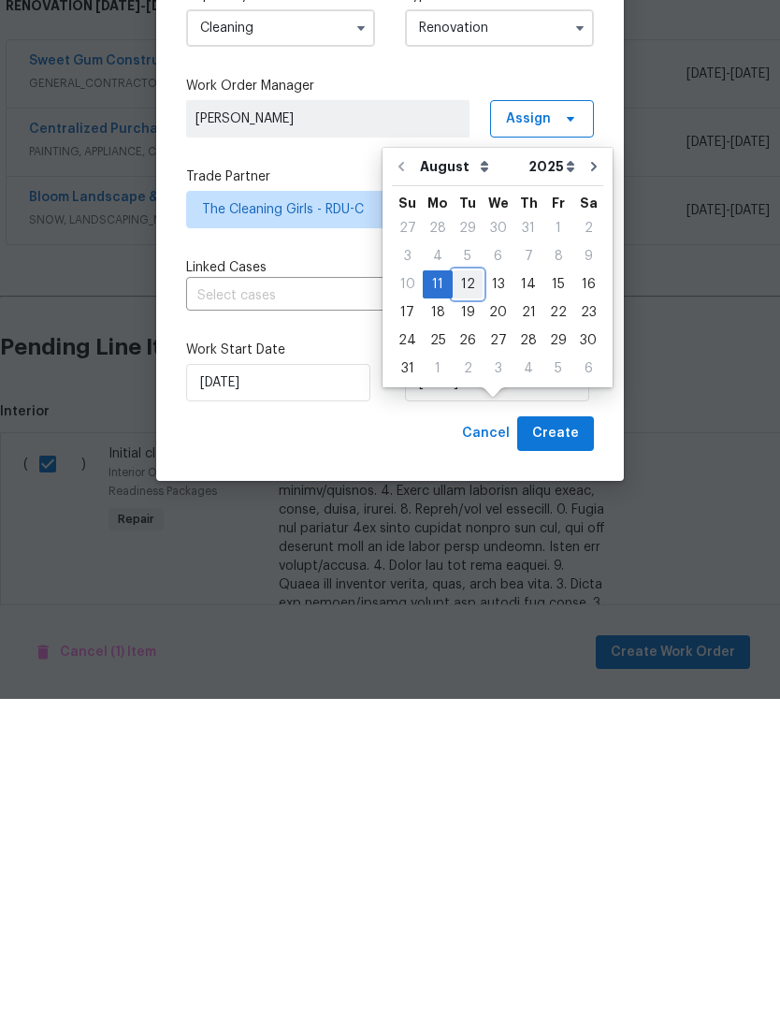
click at [467, 589] on div "12" at bounding box center [468, 602] width 30 height 26
type input "[DATE]"
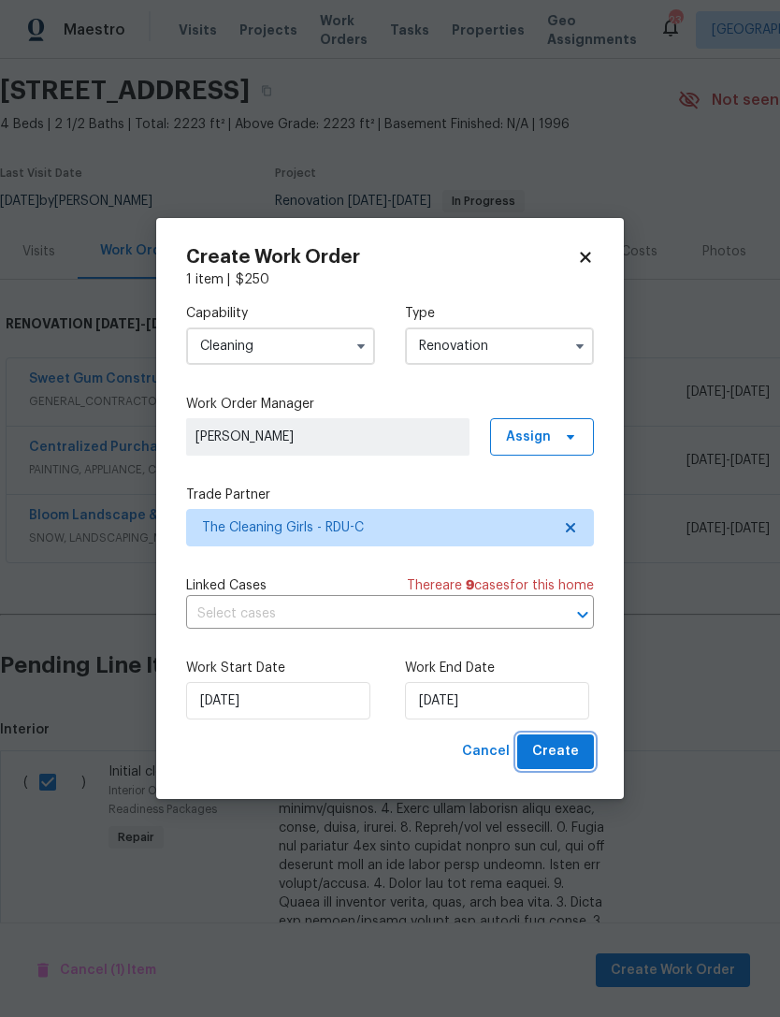
click at [566, 751] on span "Create" at bounding box center [555, 751] width 47 height 23
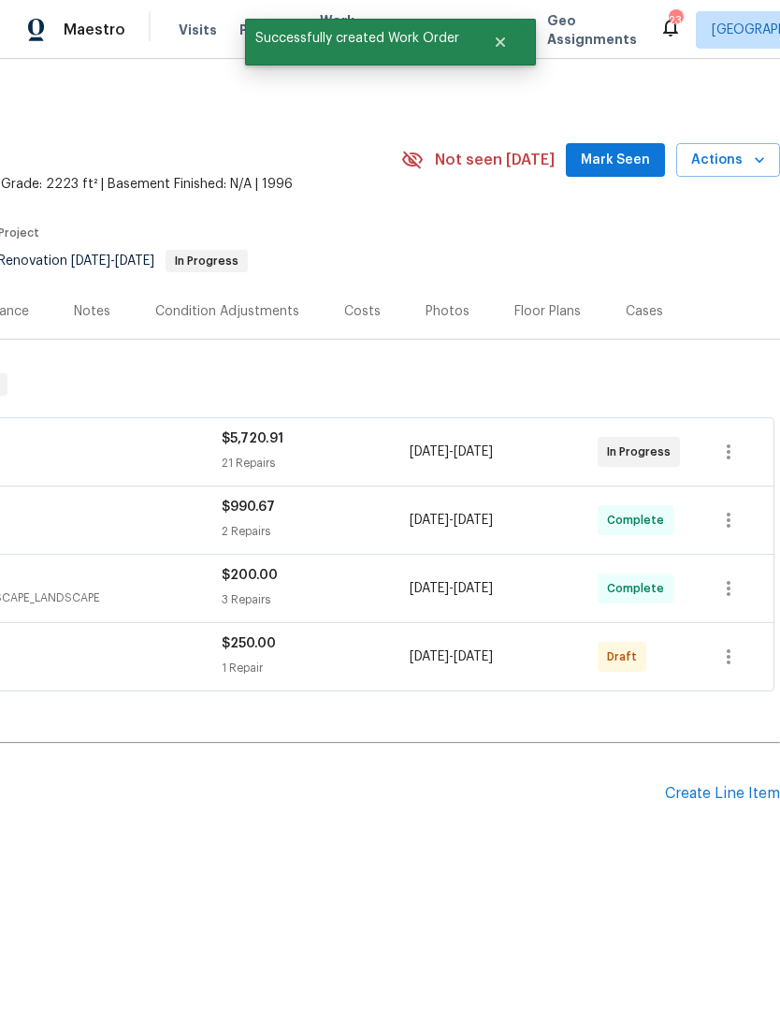
scroll to position [0, 277]
click at [739, 448] on icon "button" at bounding box center [728, 451] width 22 height 22
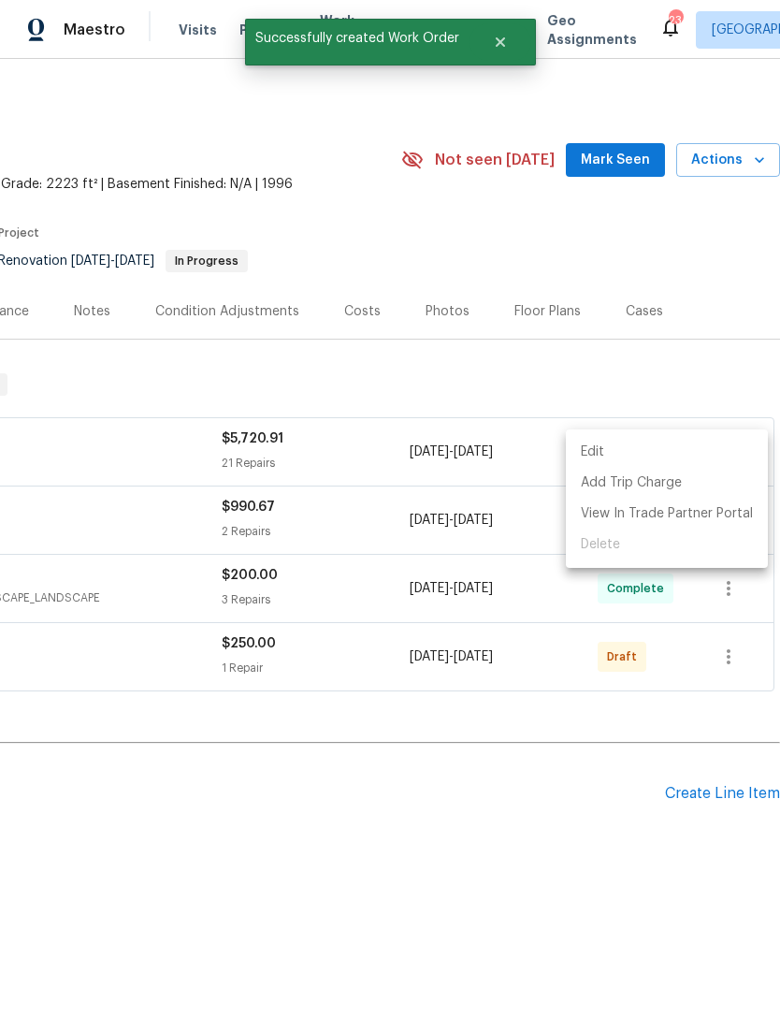
click at [624, 811] on div at bounding box center [390, 508] width 780 height 1017
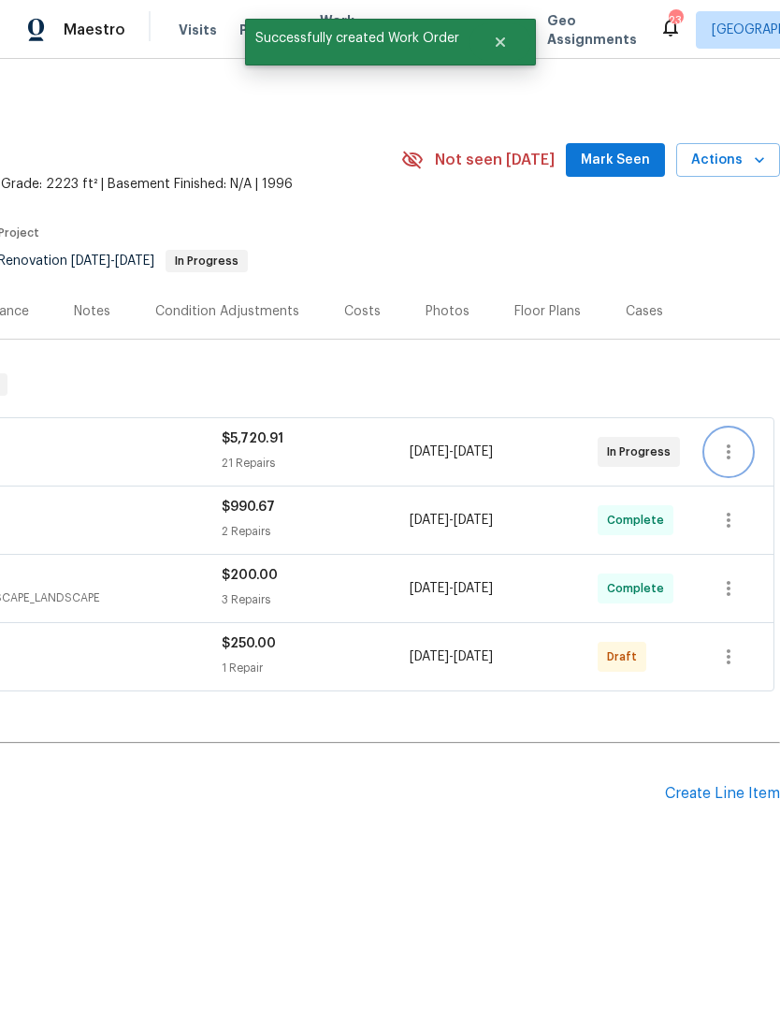
click at [623, 810] on h2 "Pending Line Items" at bounding box center [194, 793] width 942 height 87
click at [740, 460] on icon "button" at bounding box center [728, 451] width 22 height 22
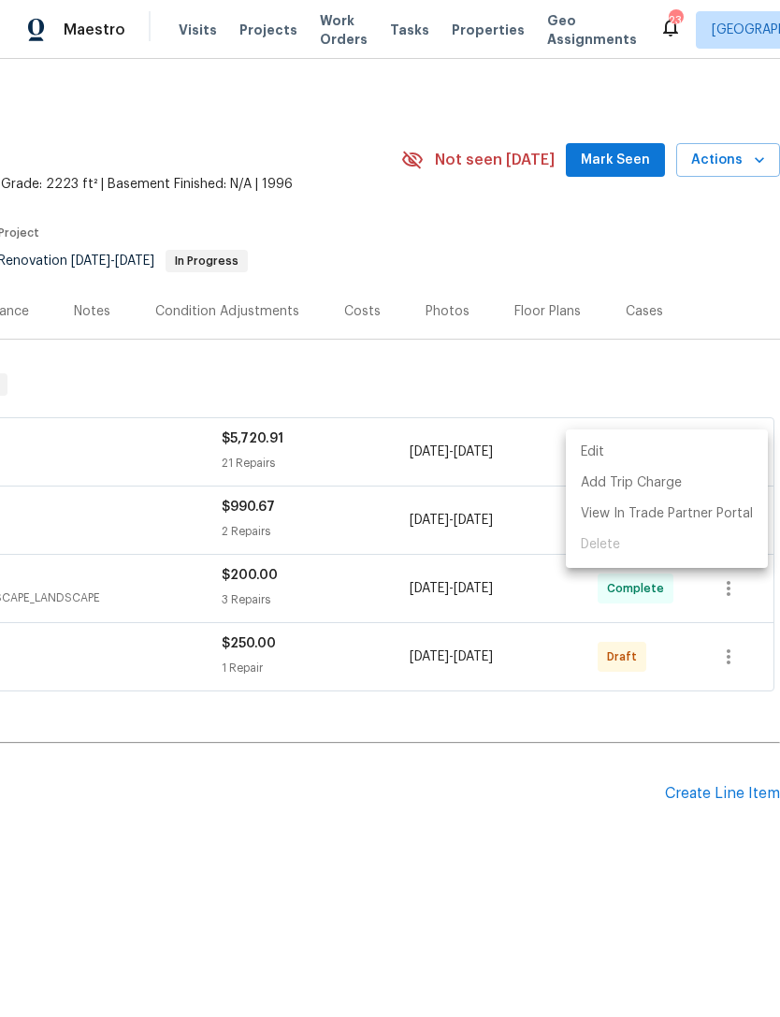
click at [614, 754] on div at bounding box center [390, 508] width 780 height 1017
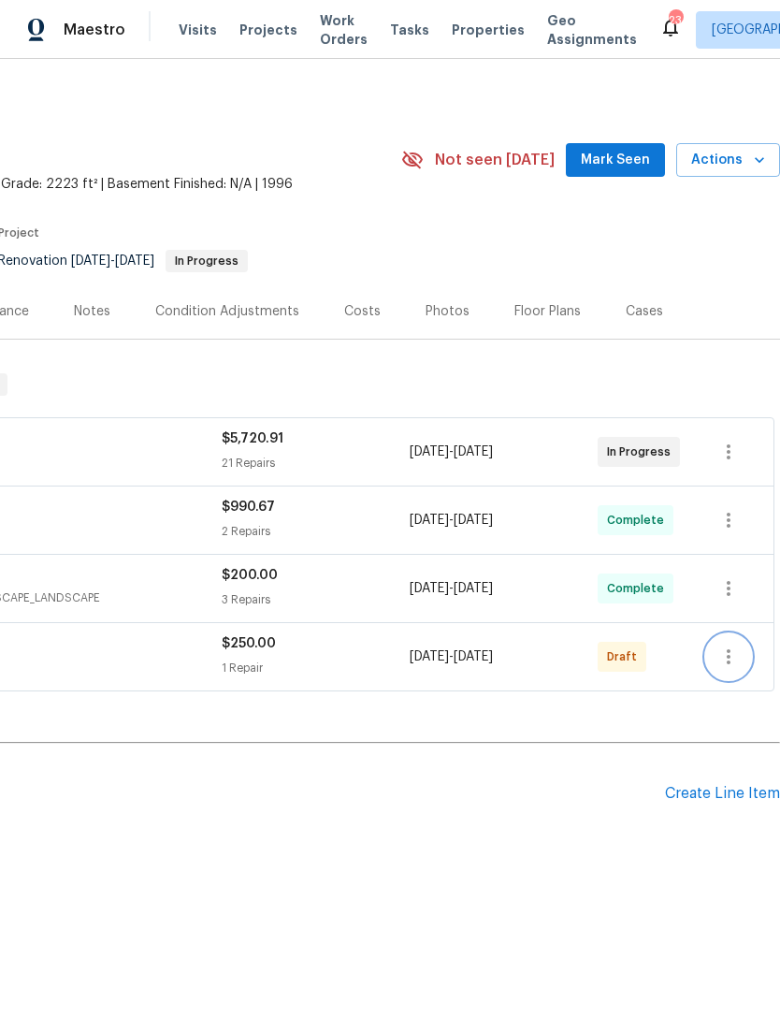
click at [734, 656] on icon "button" at bounding box center [728, 656] width 22 height 22
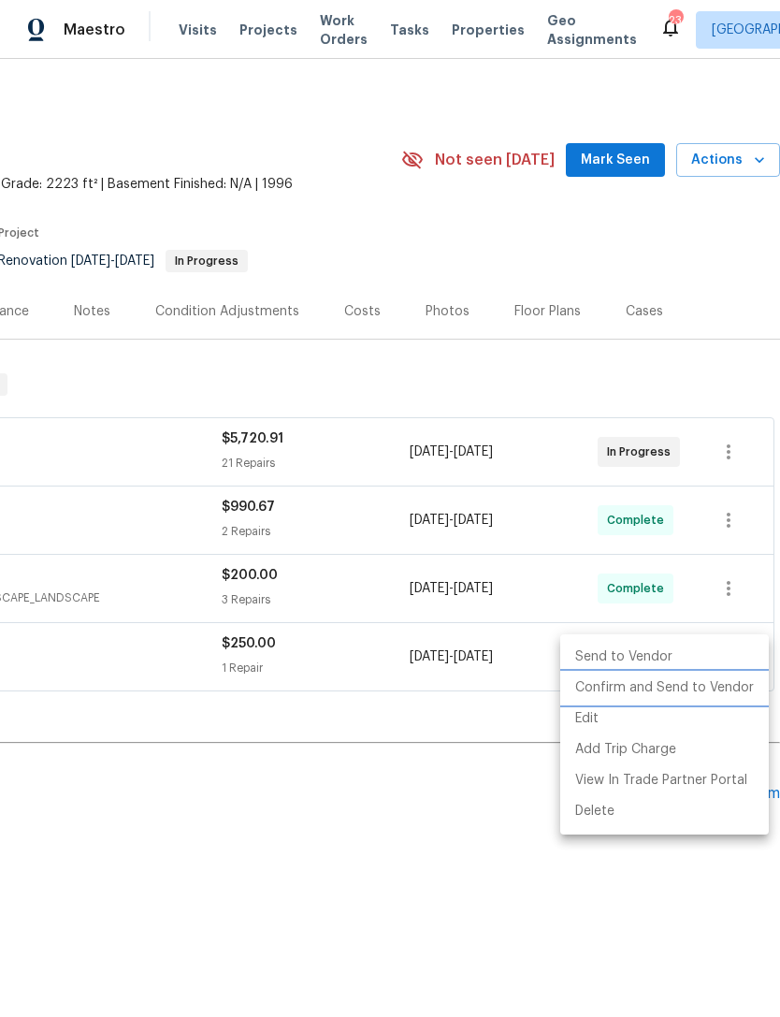
click at [719, 695] on li "Confirm and Send to Vendor" at bounding box center [664, 687] width 209 height 31
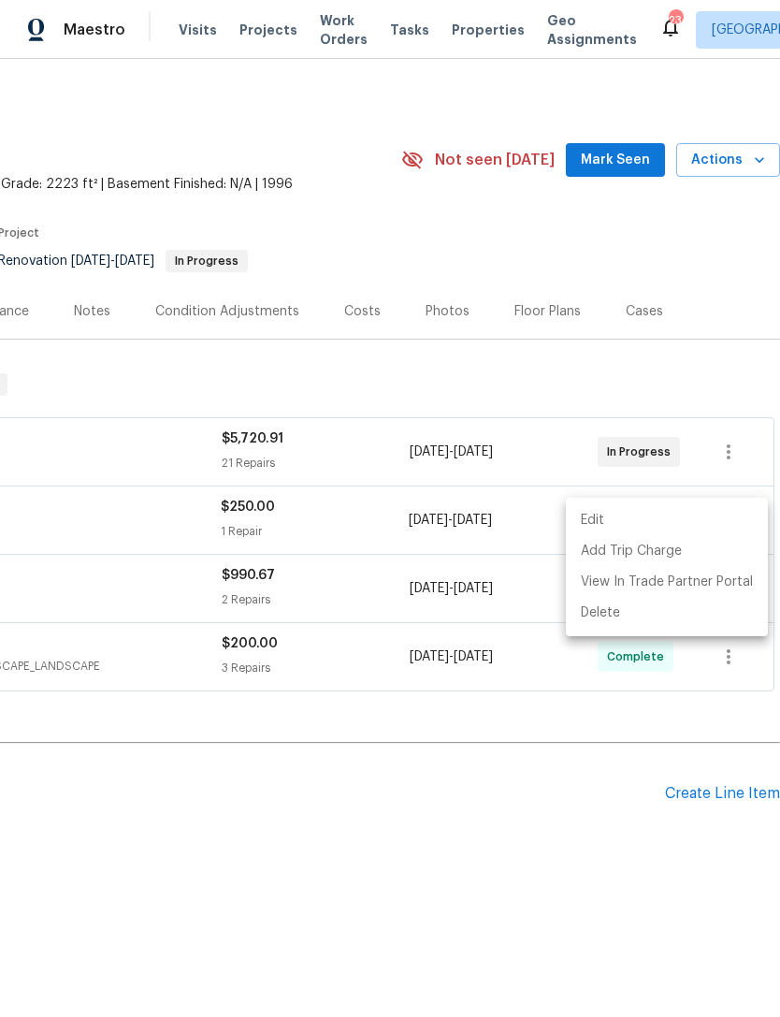
click at [574, 810] on div at bounding box center [390, 508] width 780 height 1017
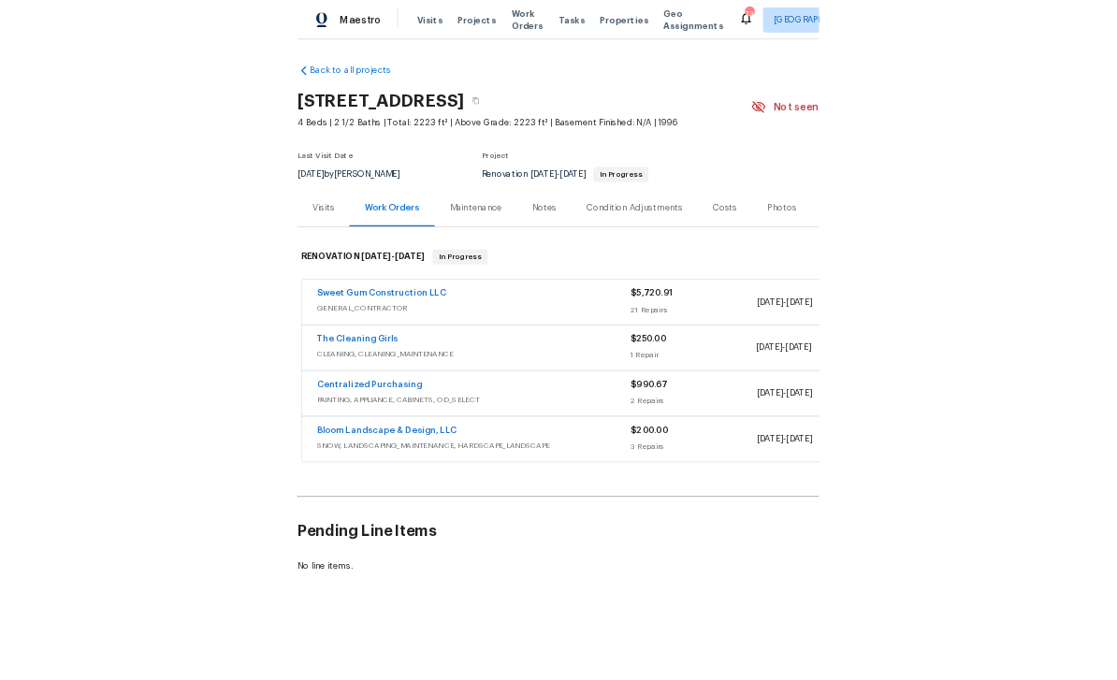
scroll to position [0, 0]
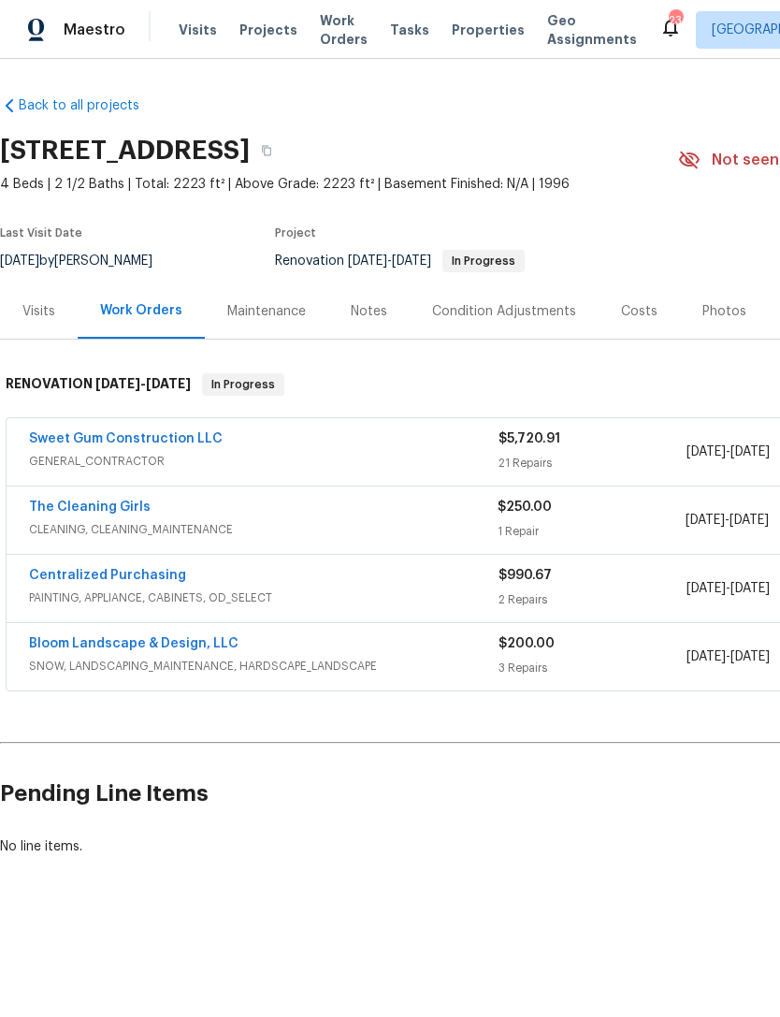
click at [74, 504] on link "The Cleaning Girls" at bounding box center [90, 506] width 122 height 13
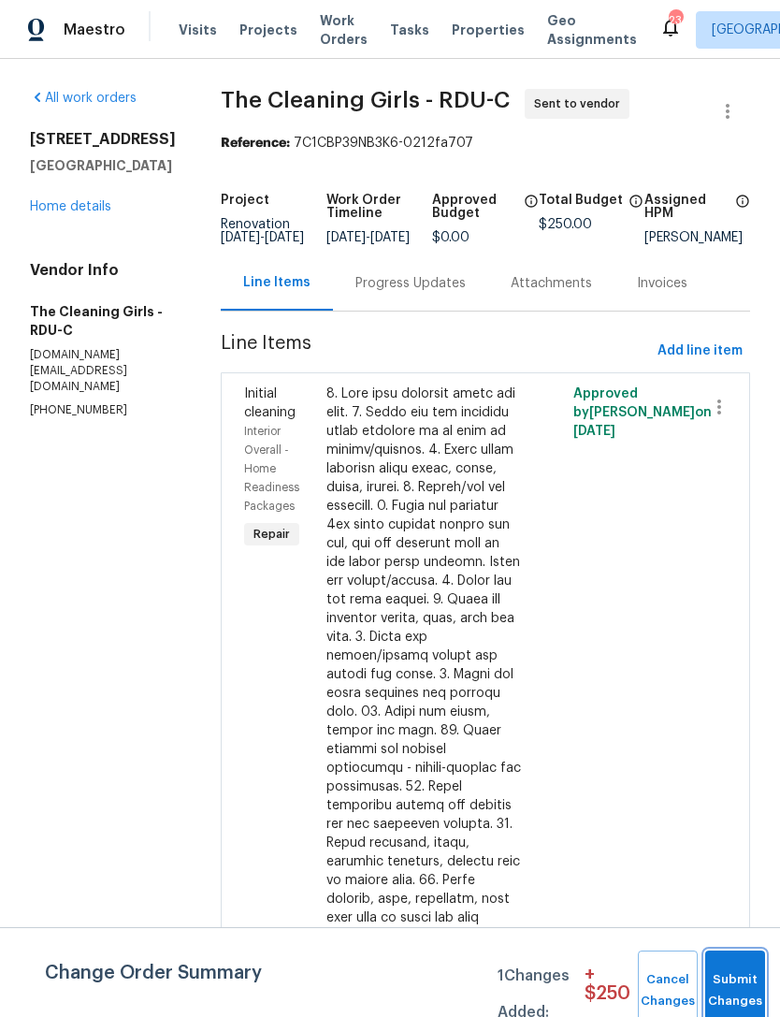
click at [754, 977] on button "Submit Changes" at bounding box center [735, 990] width 60 height 80
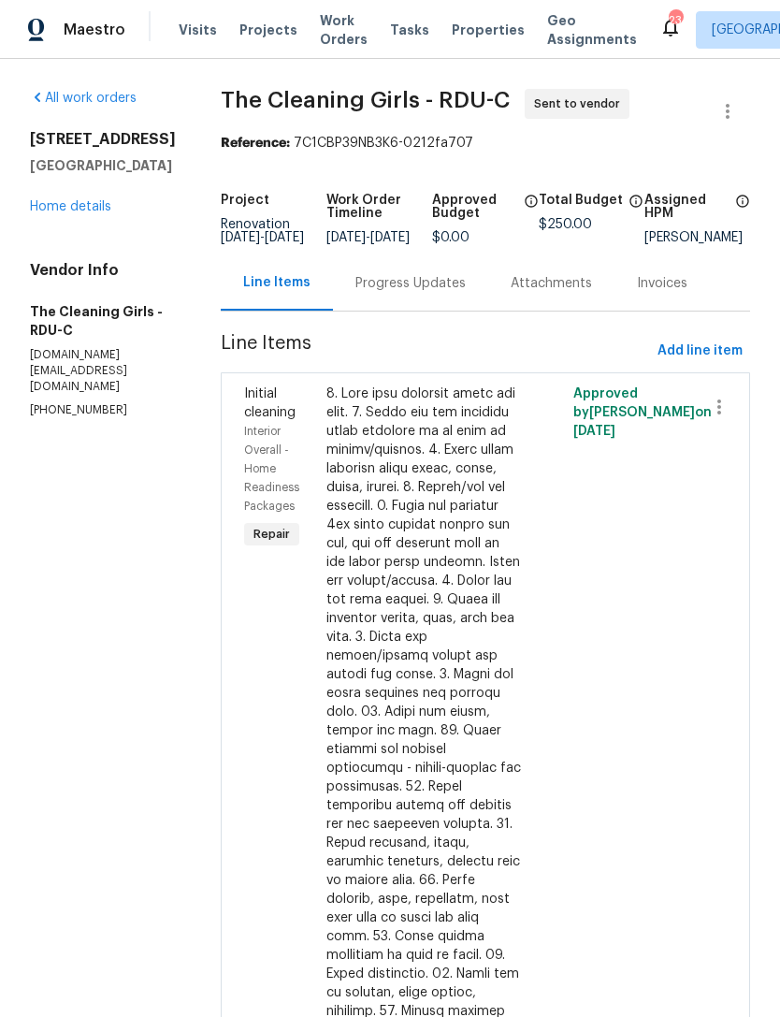
click at [448, 293] on div "Progress Updates" at bounding box center [410, 283] width 110 height 19
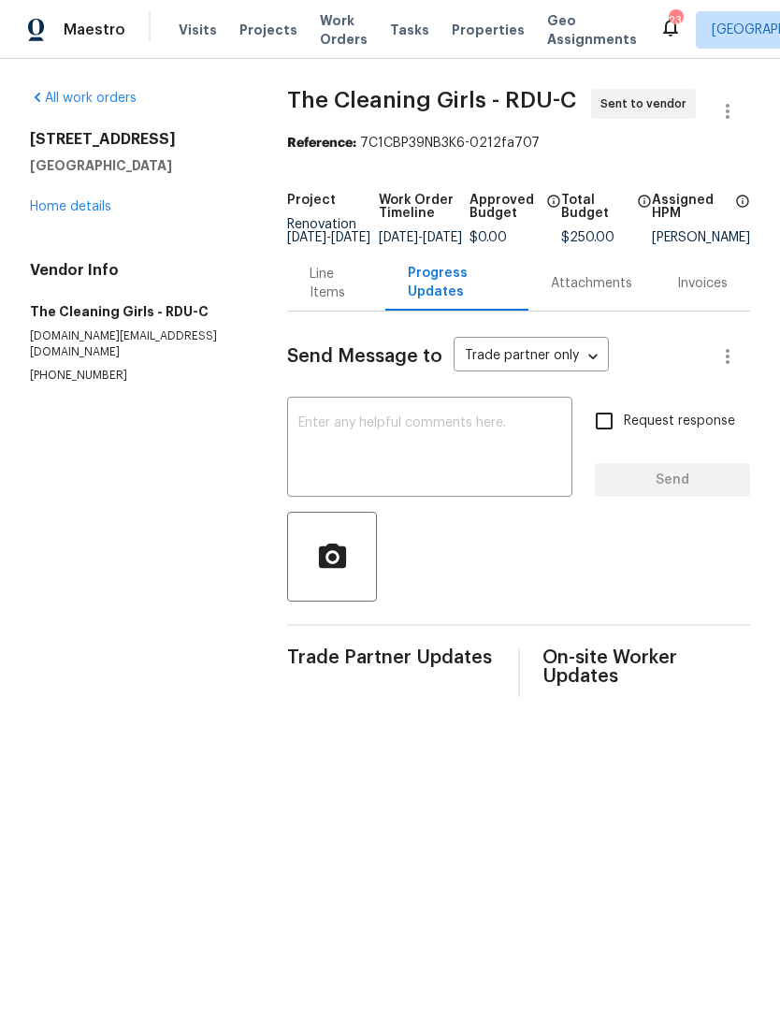
click at [394, 452] on textarea at bounding box center [429, 448] width 263 height 65
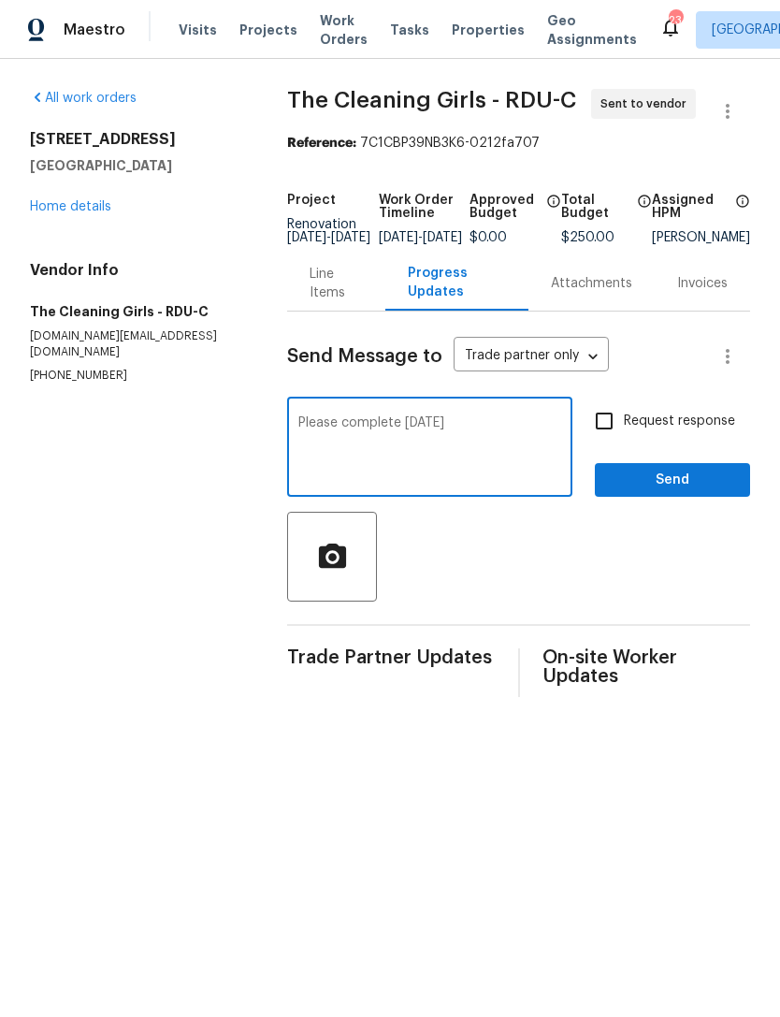
type textarea "Please complete [DATE]"
click at [589, 440] on input "Request response" at bounding box center [603, 420] width 39 height 39
checkbox input "true"
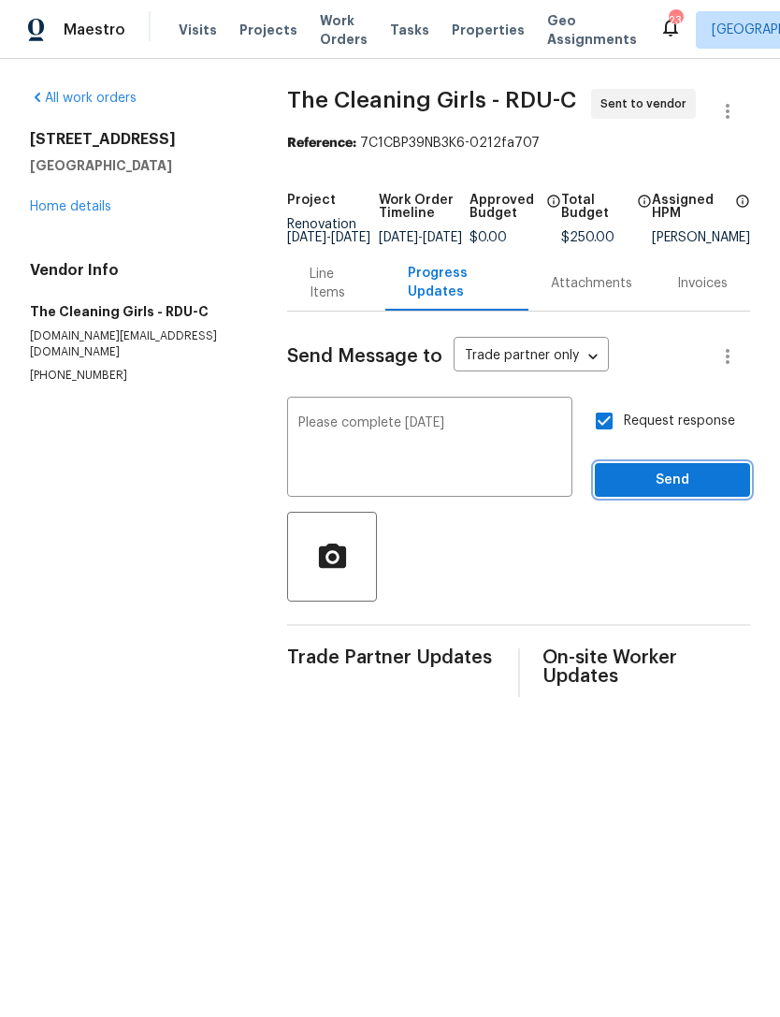
click at [669, 492] on span "Send" at bounding box center [672, 480] width 125 height 23
